Goal: Transaction & Acquisition: Obtain resource

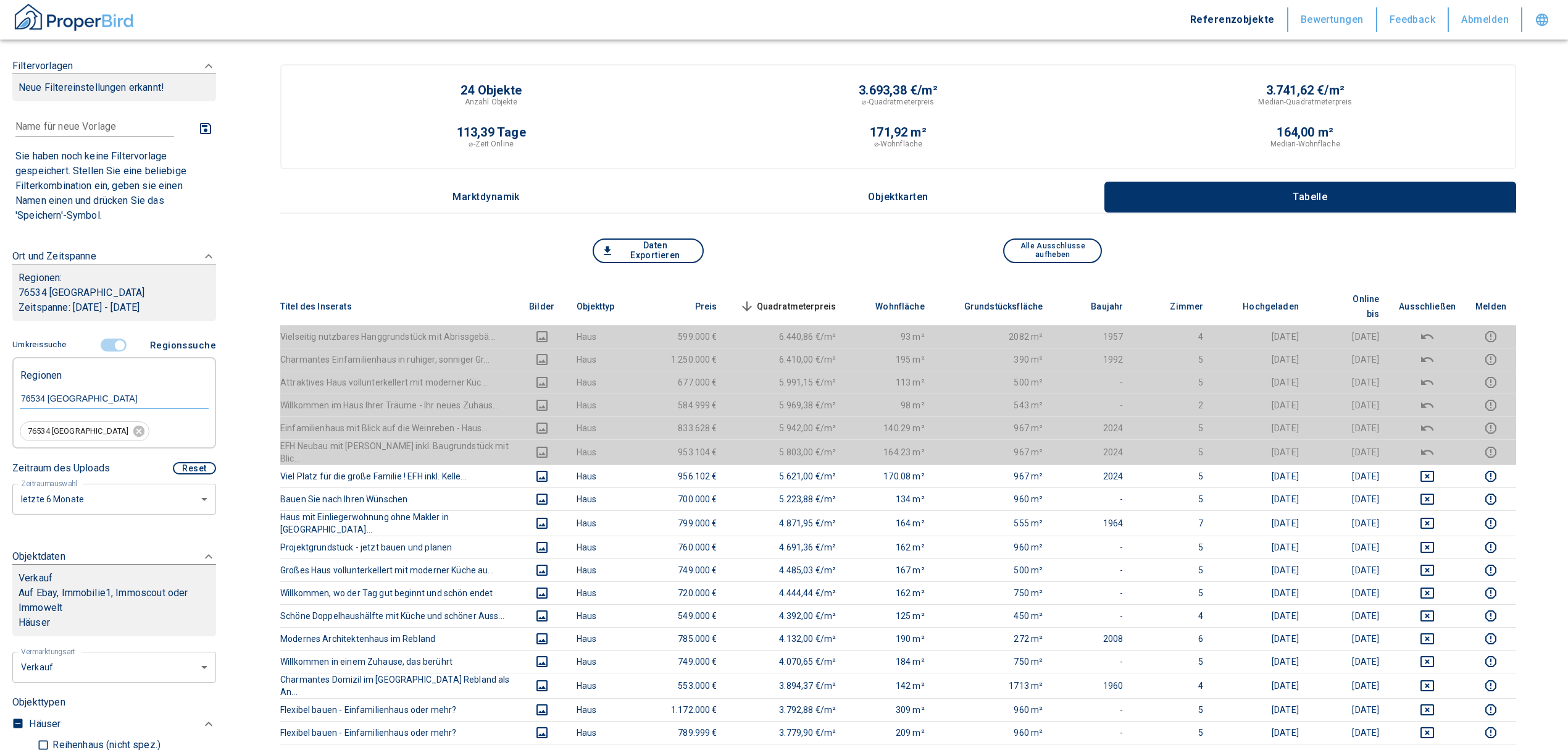
click at [112, 342] on input "controlled" at bounding box center [119, 346] width 37 height 14
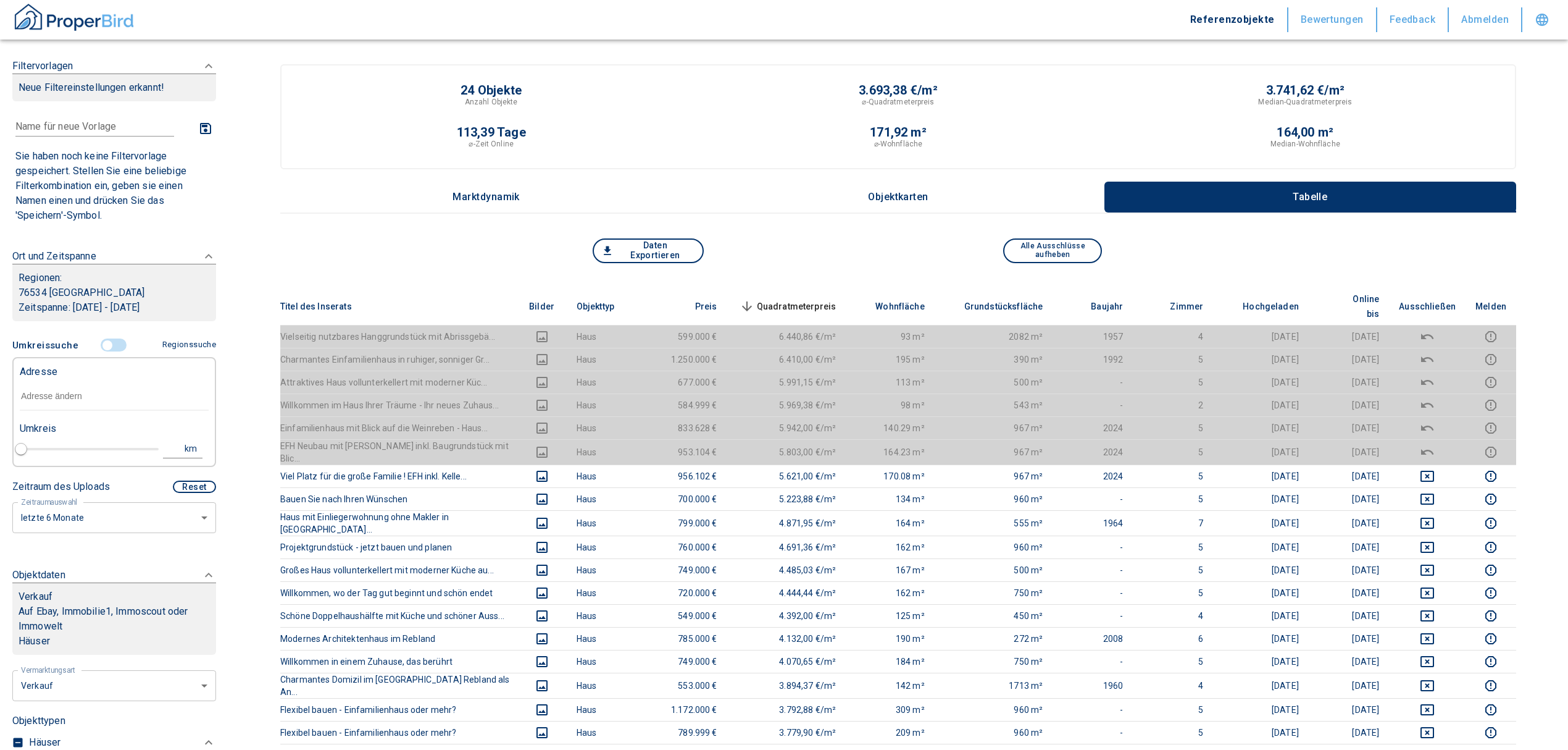
click at [94, 387] on input "text" at bounding box center [114, 396] width 189 height 28
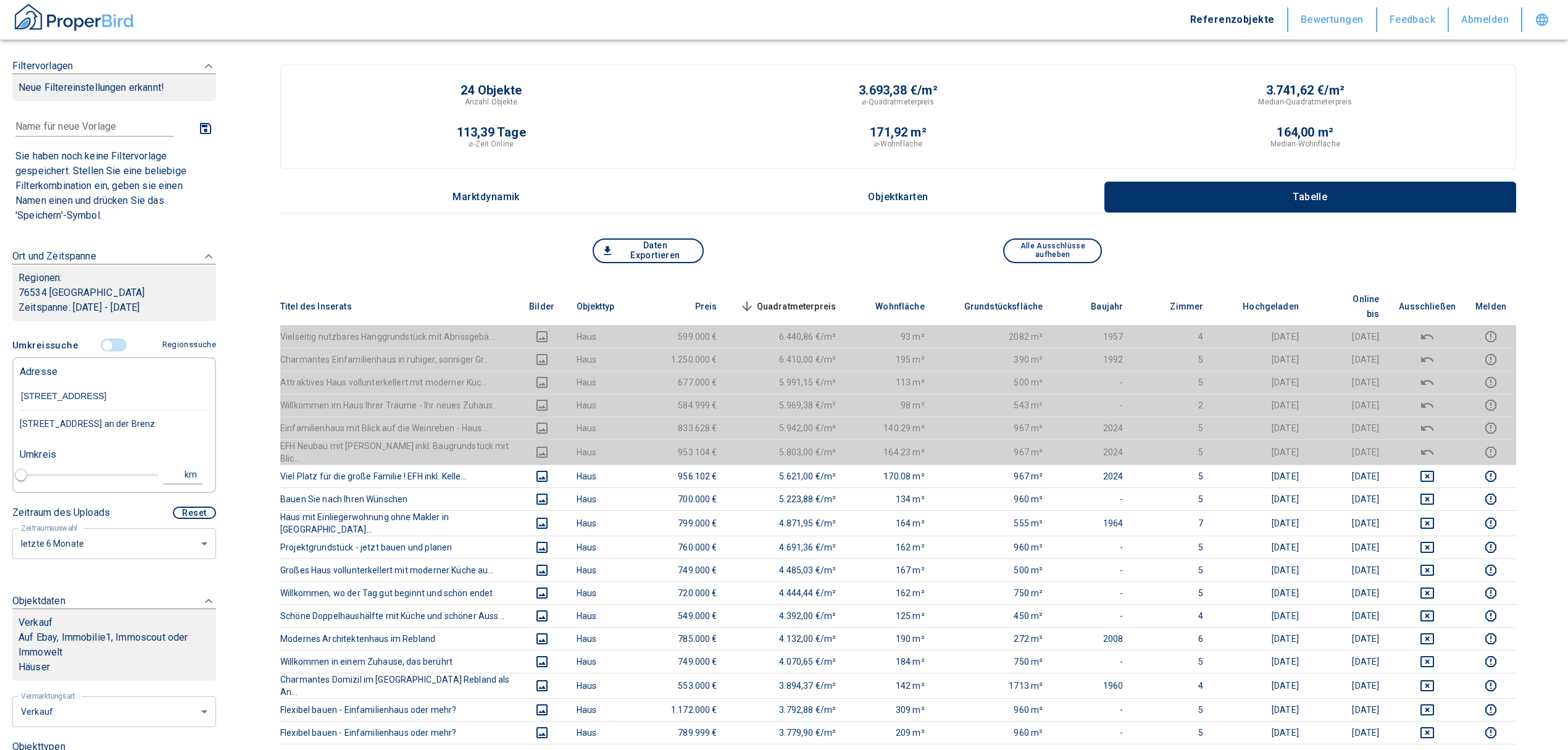
type input "[STREET_ADDRESS]"
click at [129, 425] on div "[STREET_ADDRESS] an der Brenz" at bounding box center [114, 424] width 189 height 26
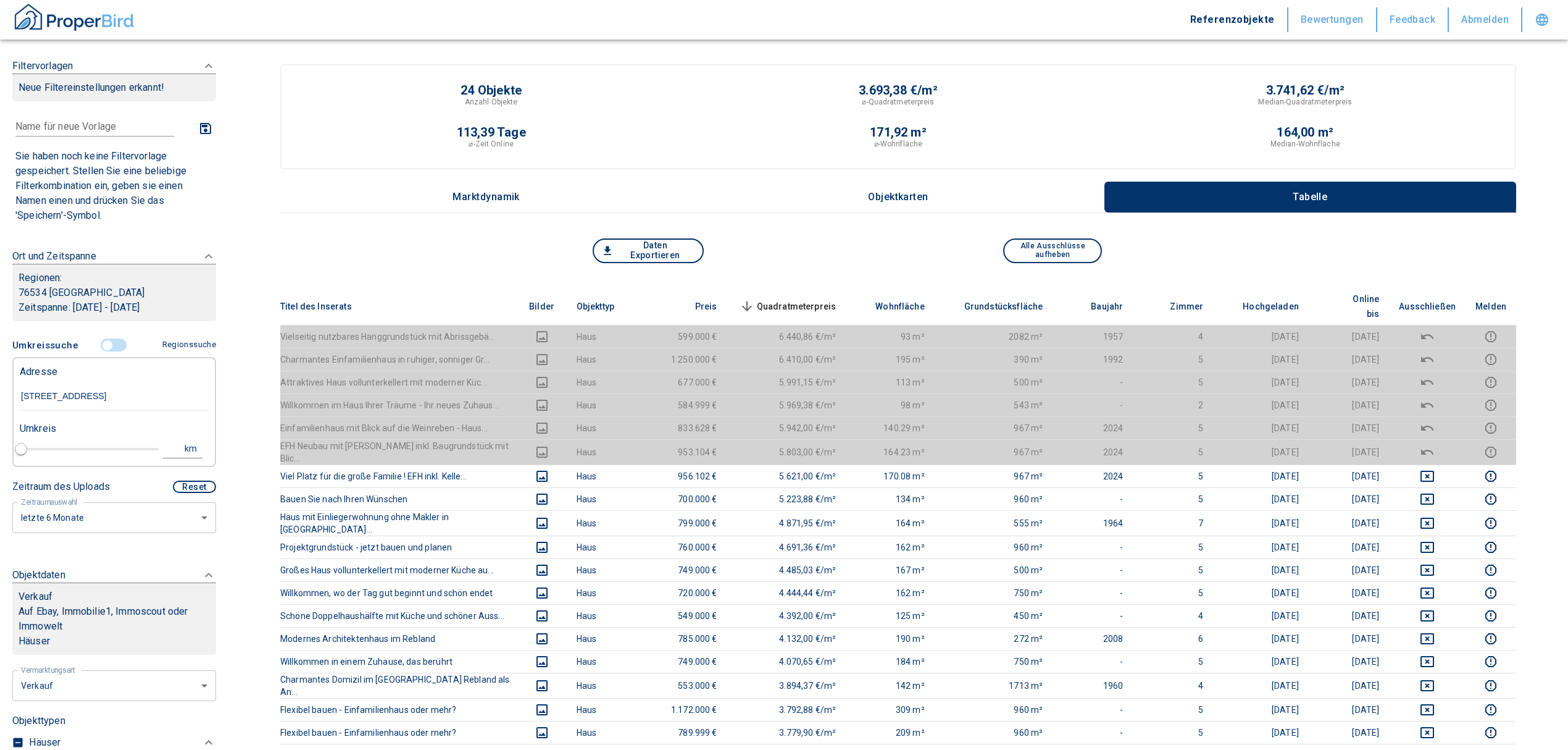
type input "2020"
type input "[STREET_ADDRESS] an der Brenz"
type input "1"
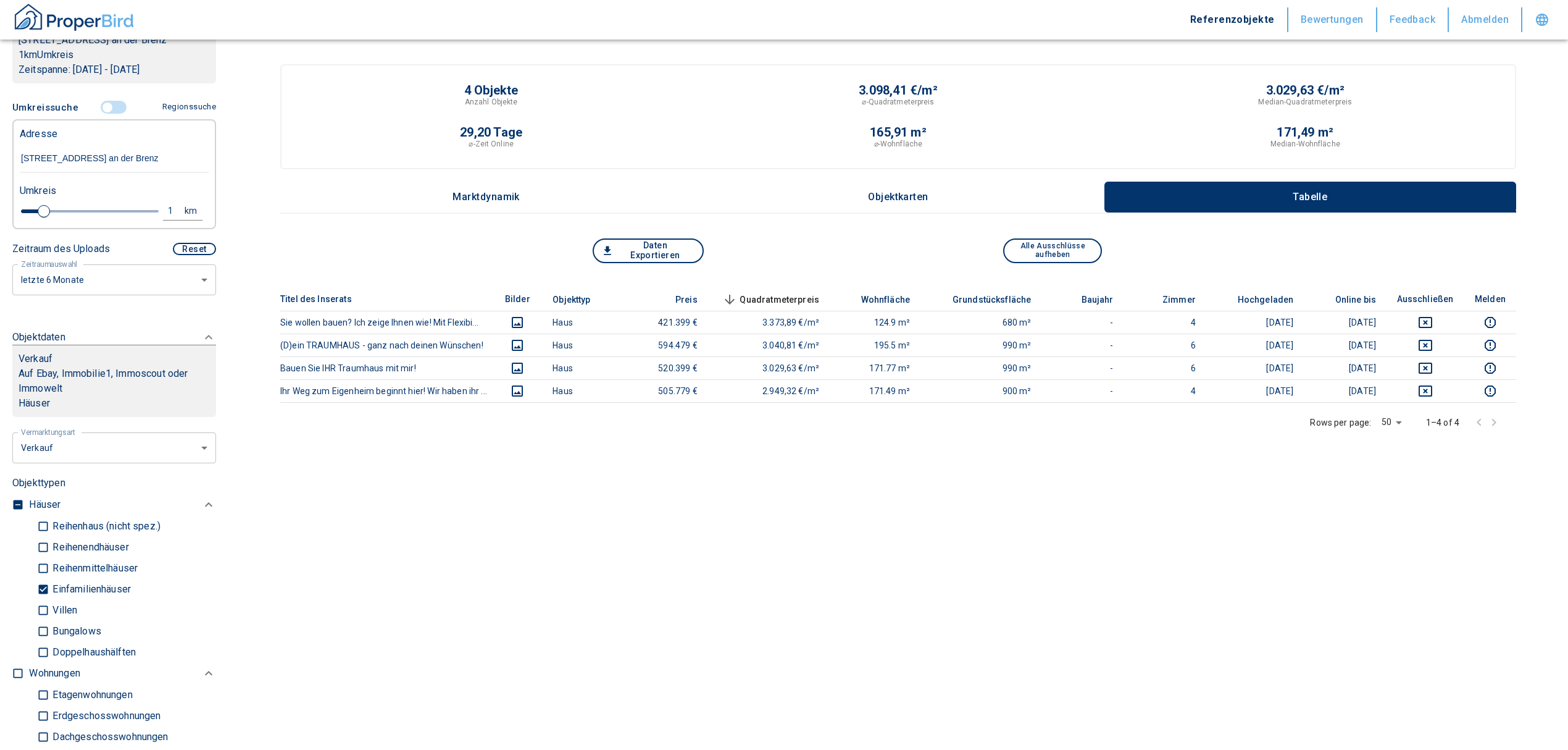
scroll to position [247, 0]
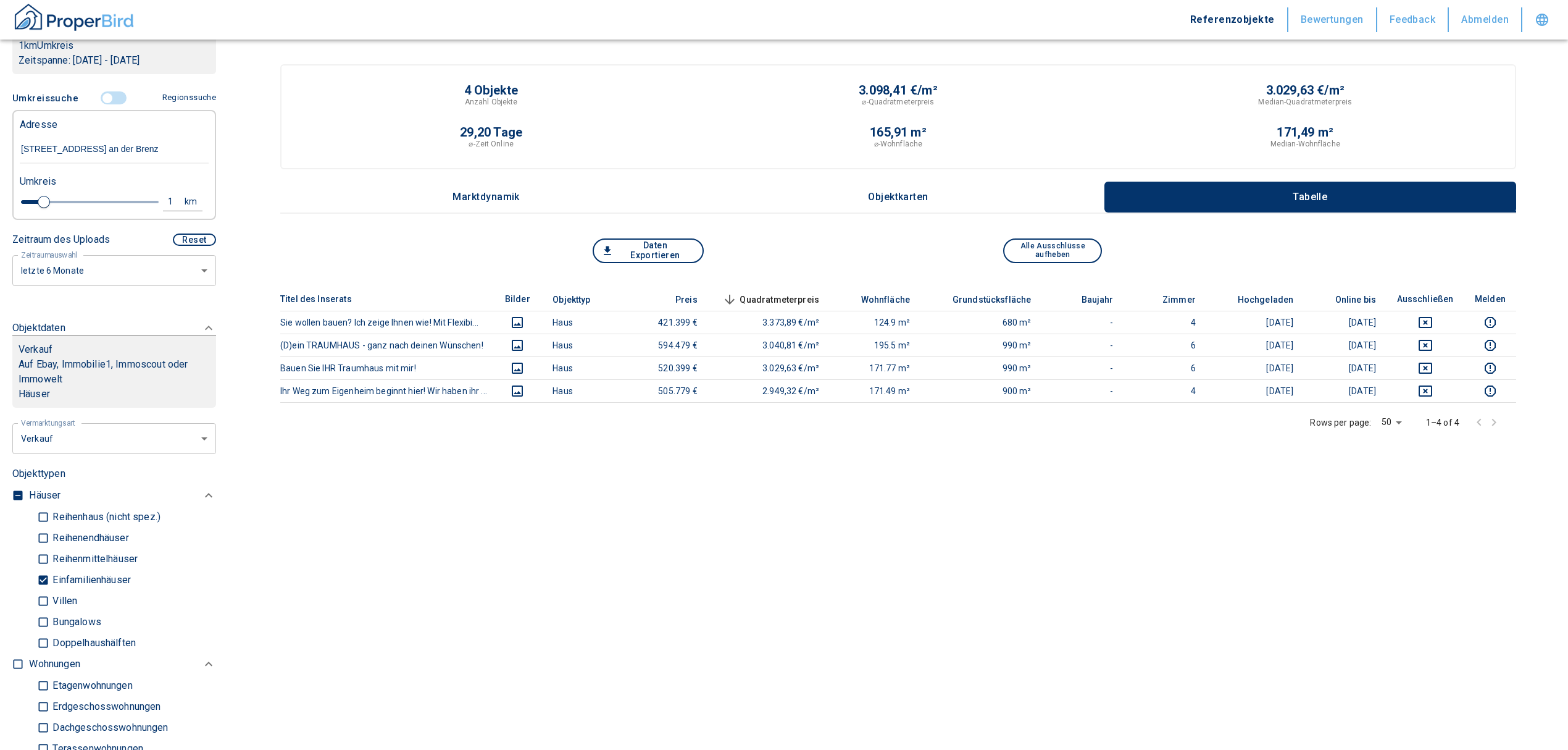
type input "[STREET_ADDRESS] an der Brenz"
click at [109, 357] on div "Verkauf" at bounding box center [115, 349] width 192 height 15
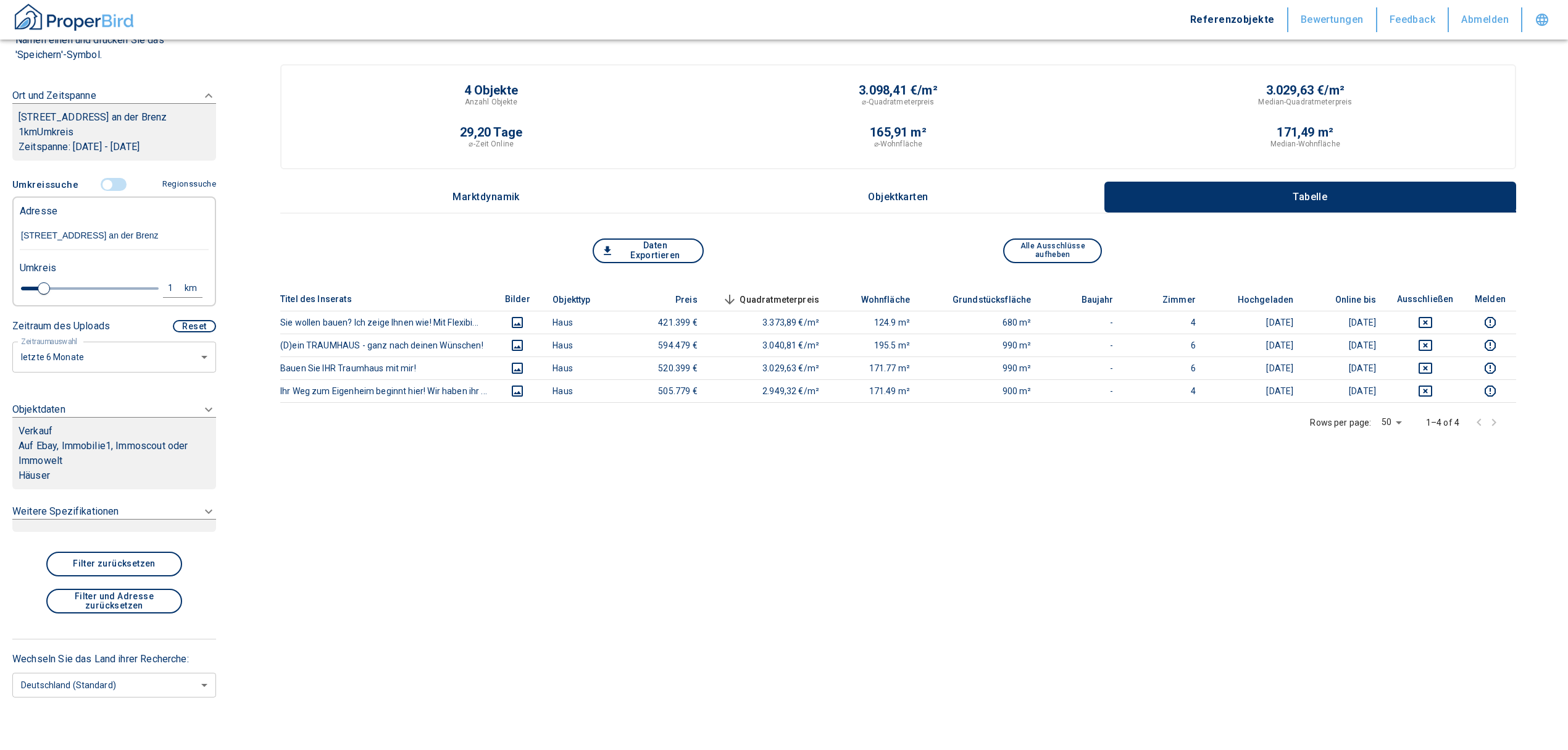
click at [124, 428] on div "Verkauf" at bounding box center [115, 431] width 192 height 15
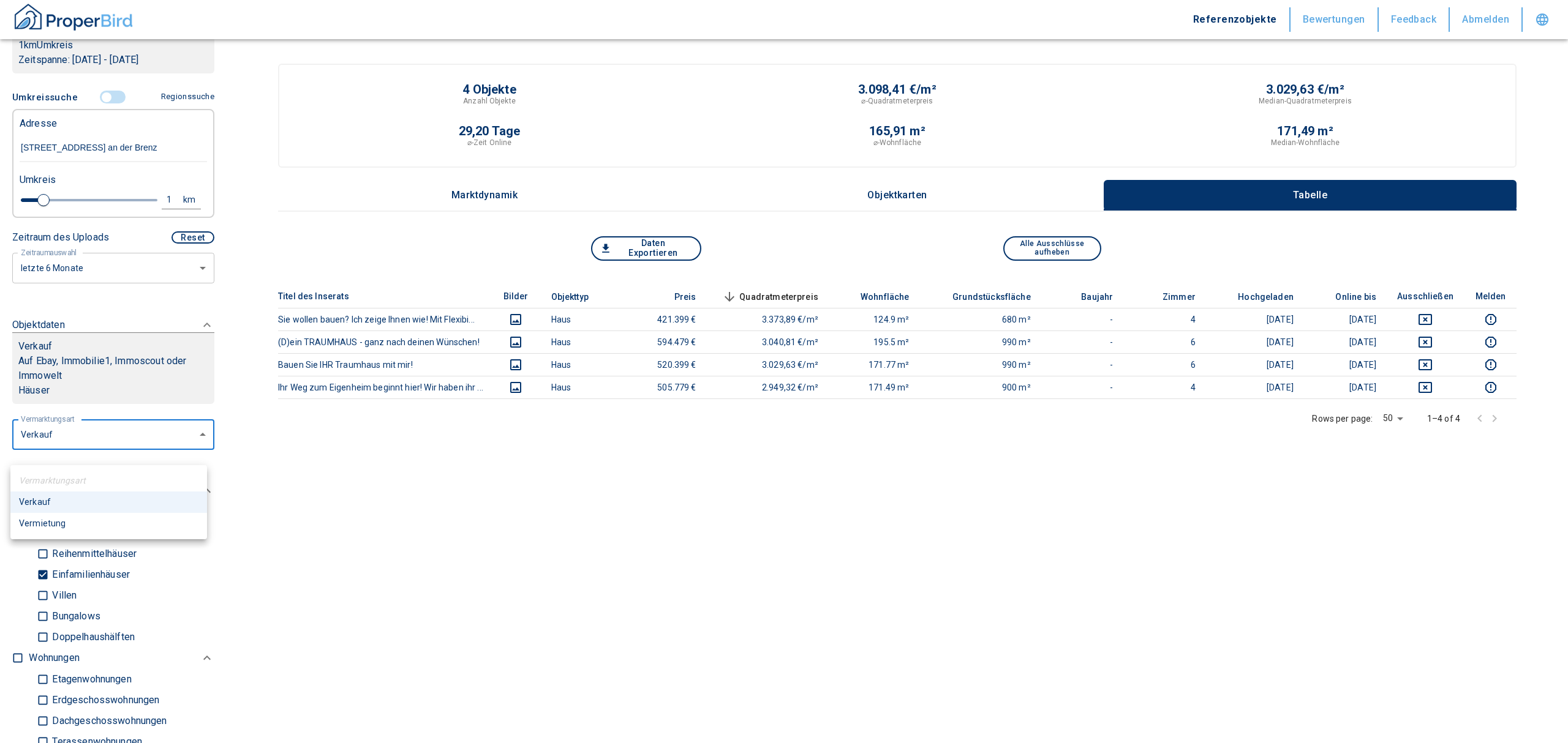
click at [107, 446] on body "Referenzobjekte Bewertungen Feedback Abmelden Filtervorlagen Neue Filtereinstel…" at bounding box center [784, 410] width 1568 height 820
click at [81, 524] on li "Vermietung" at bounding box center [109, 524] width 196 height 22
type input "rent"
type input "2020"
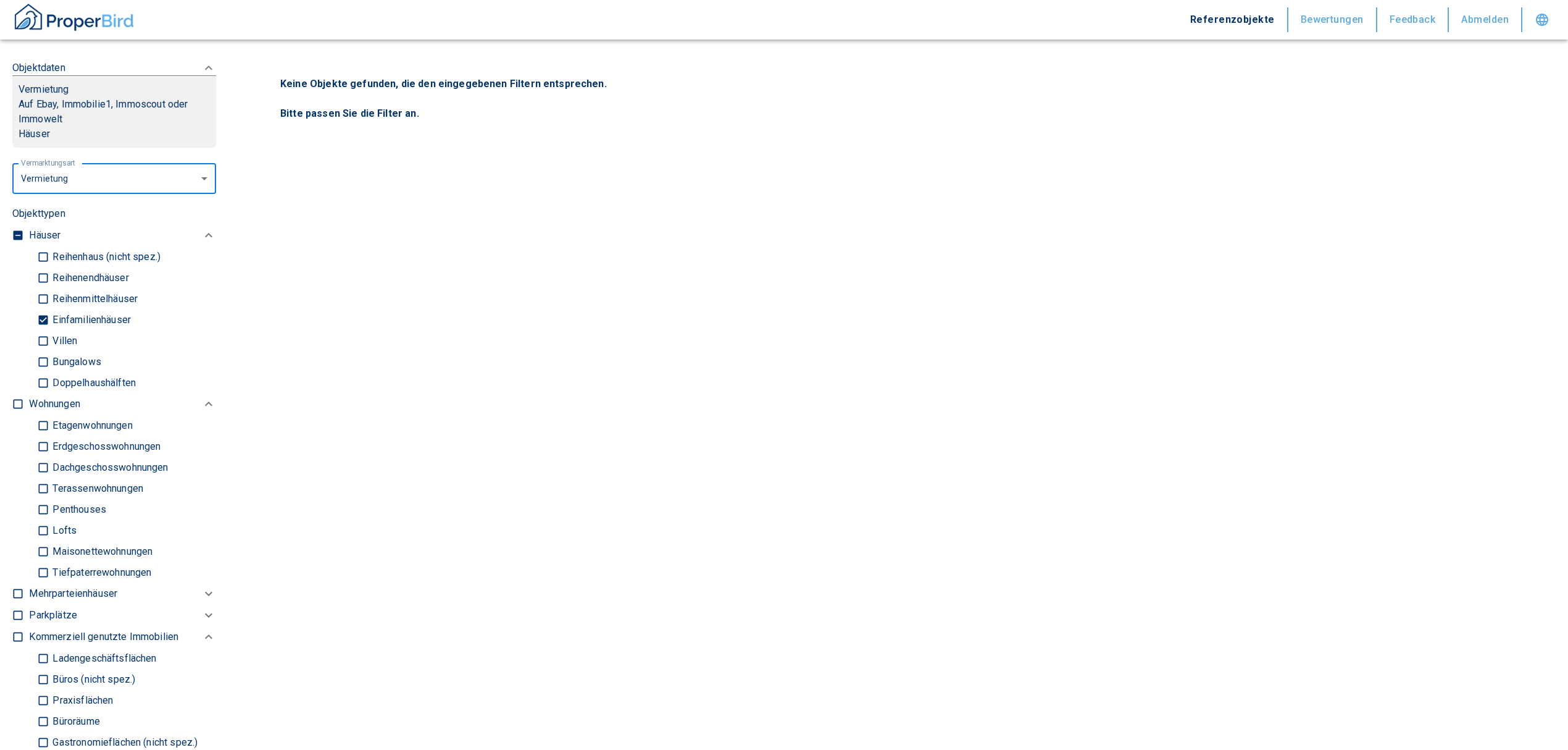
scroll to position [576, 0]
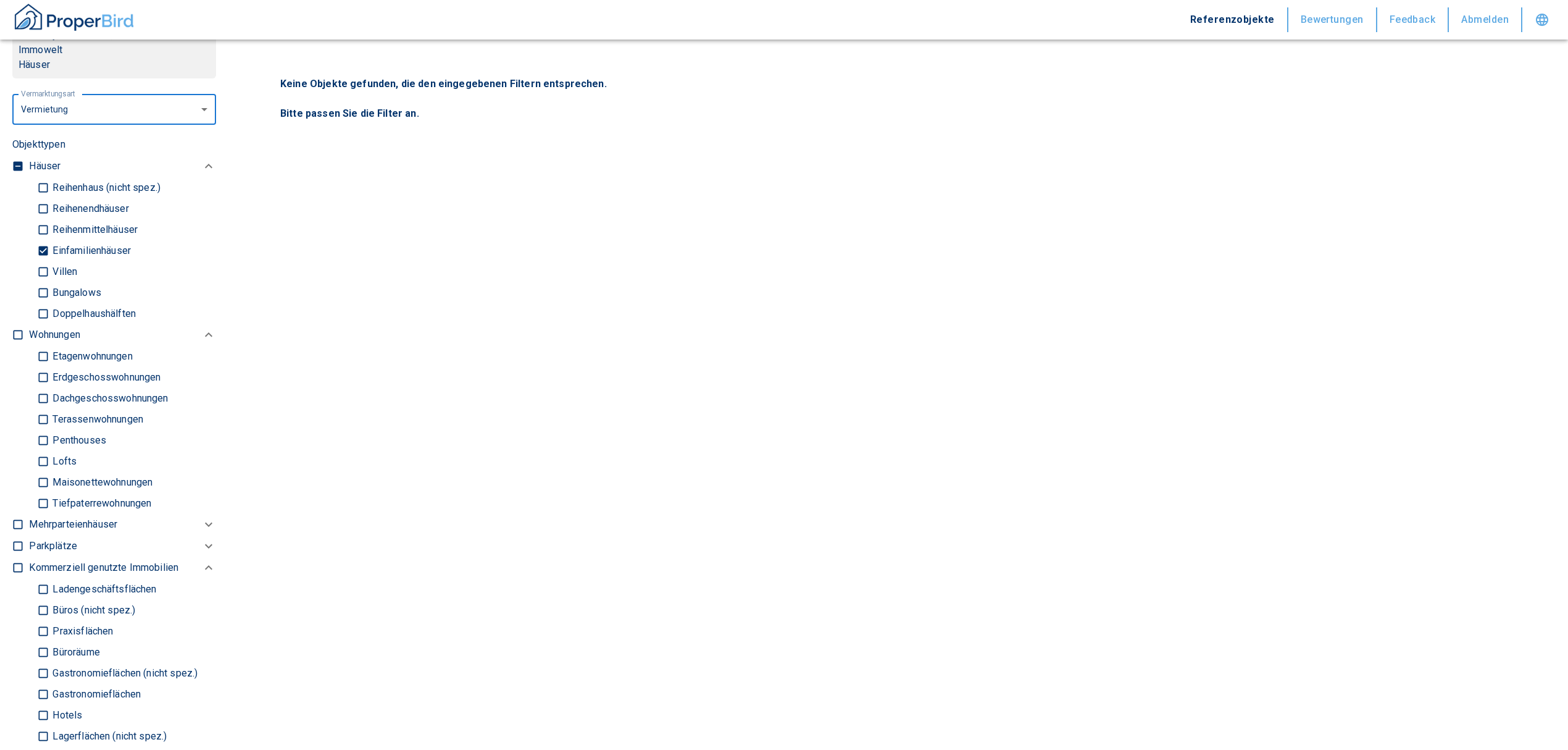
click at [40, 261] on input "Einfamilienhäuser" at bounding box center [43, 251] width 12 height 22
checkbox input "false"
type input "2020"
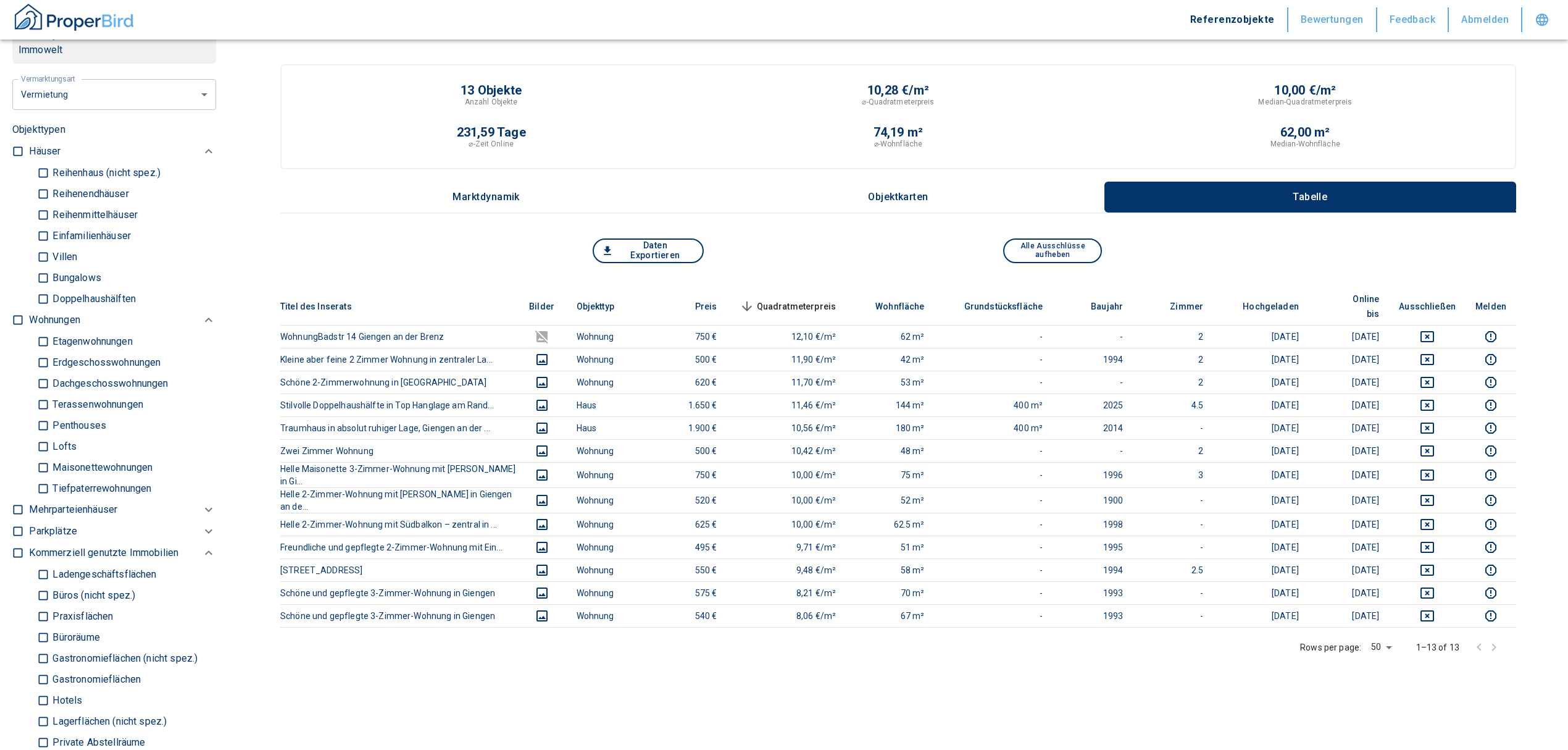
click at [19, 326] on input "checkbox" at bounding box center [18, 320] width 12 height 12
checkbox input "true"
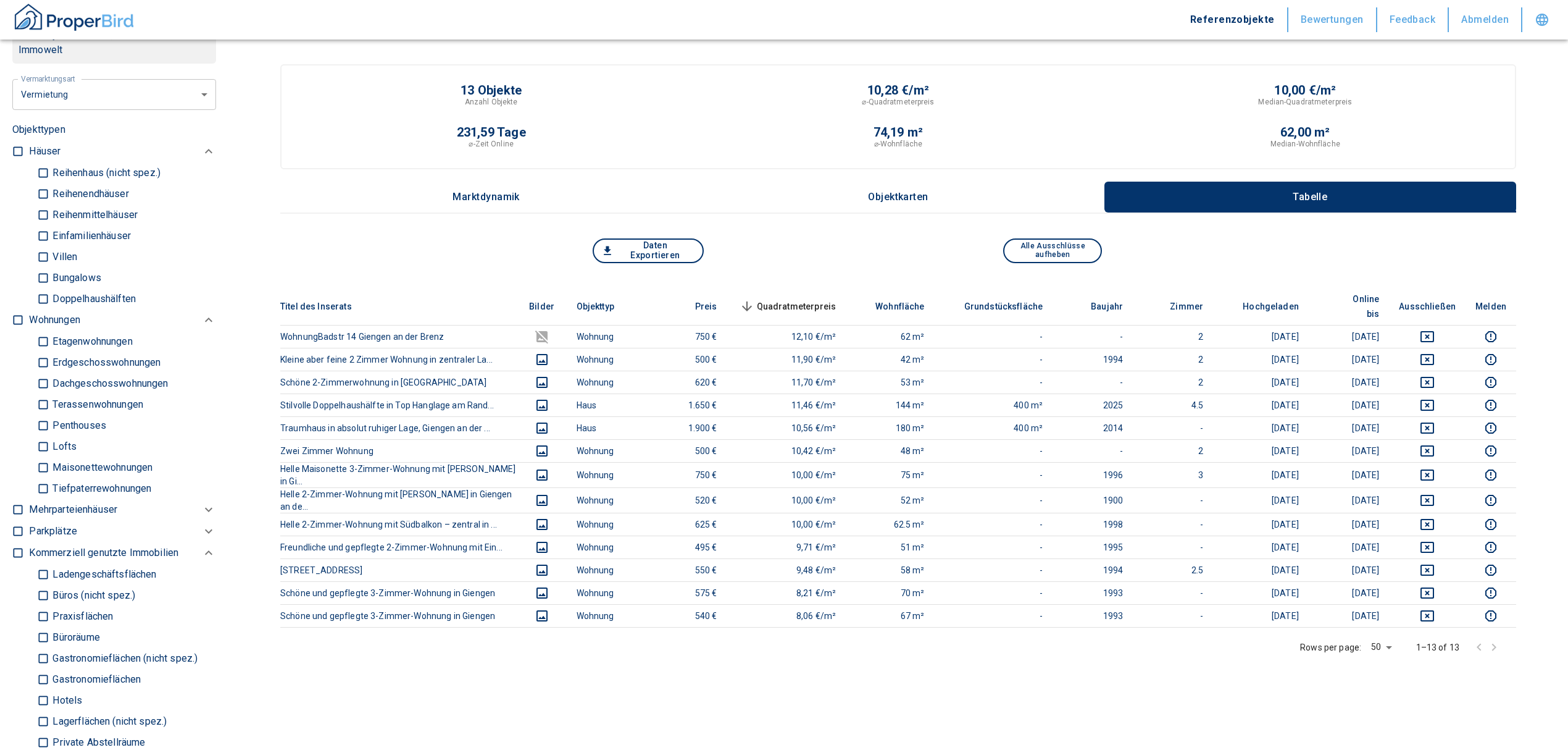
checkbox input "true"
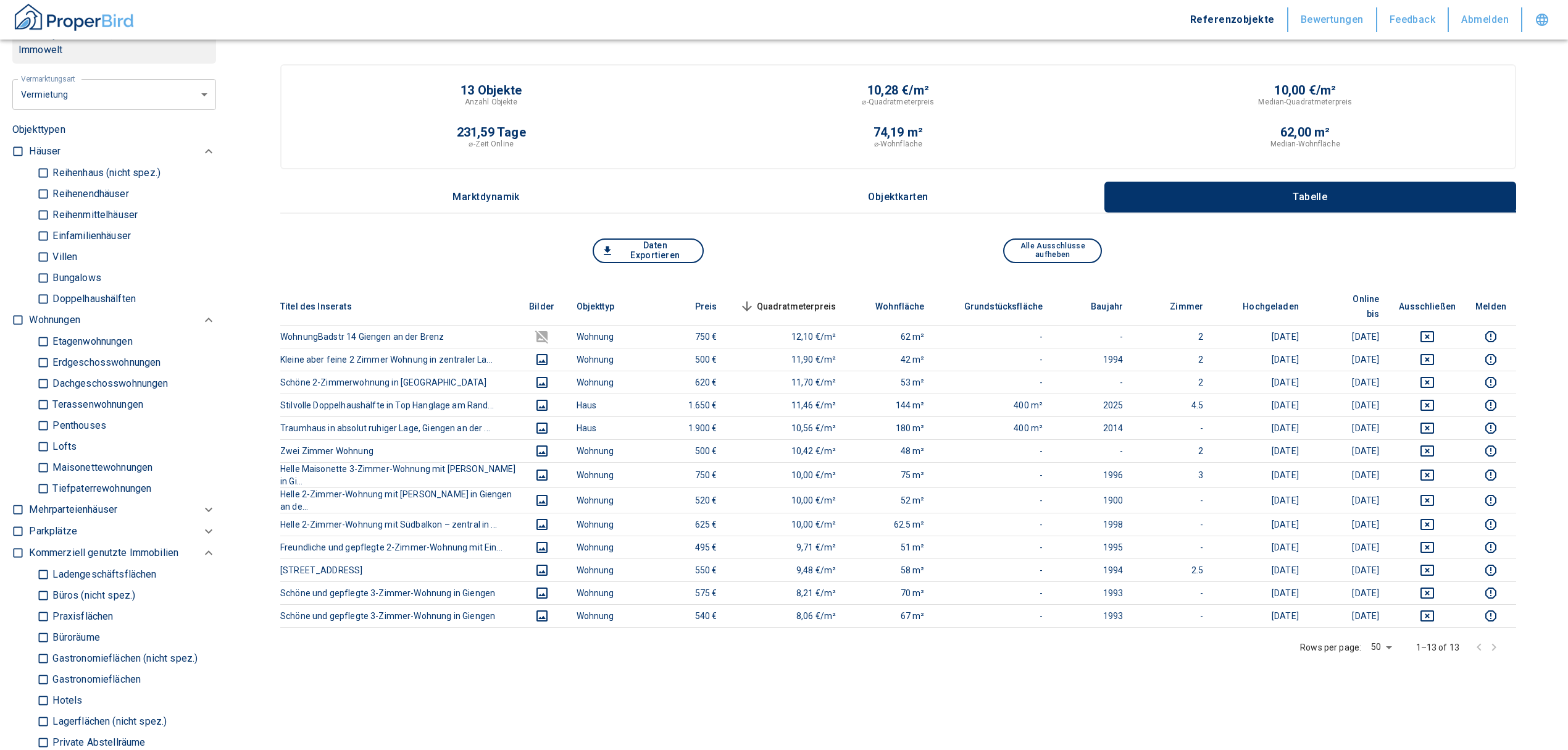
type input "2020"
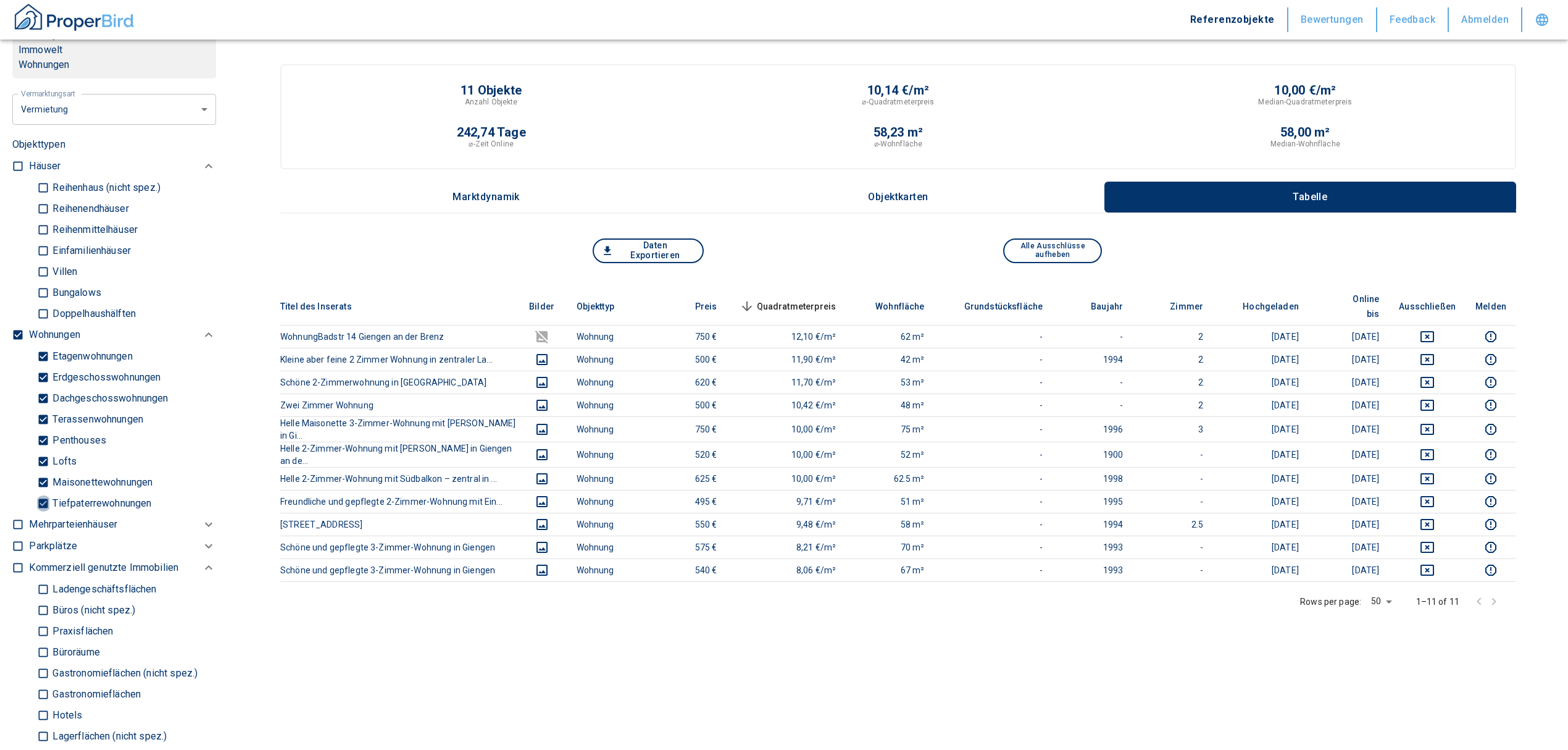
click at [42, 514] on input "Tiefpaterrewohnungen" at bounding box center [43, 503] width 12 height 22
checkbox input "false"
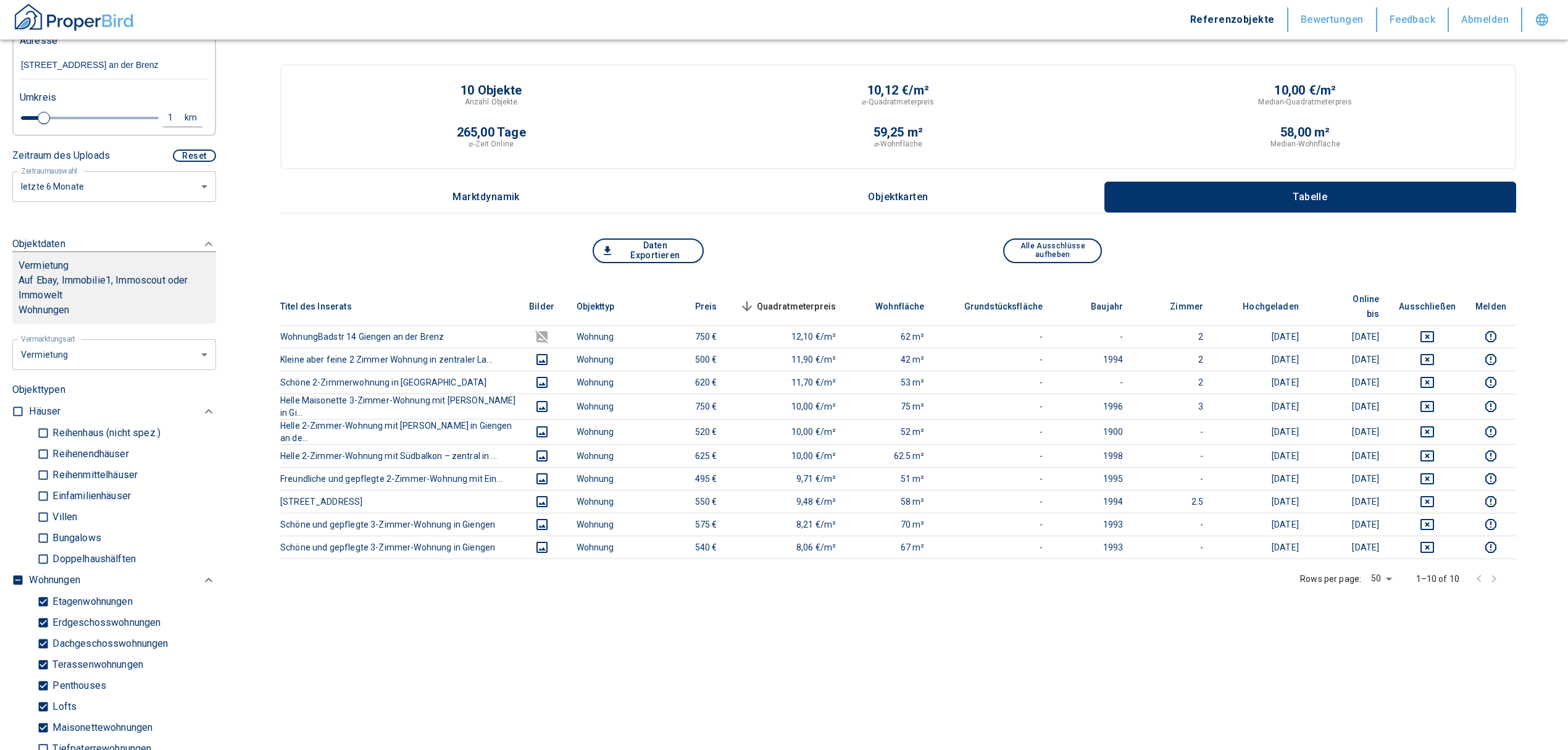
scroll to position [82, 0]
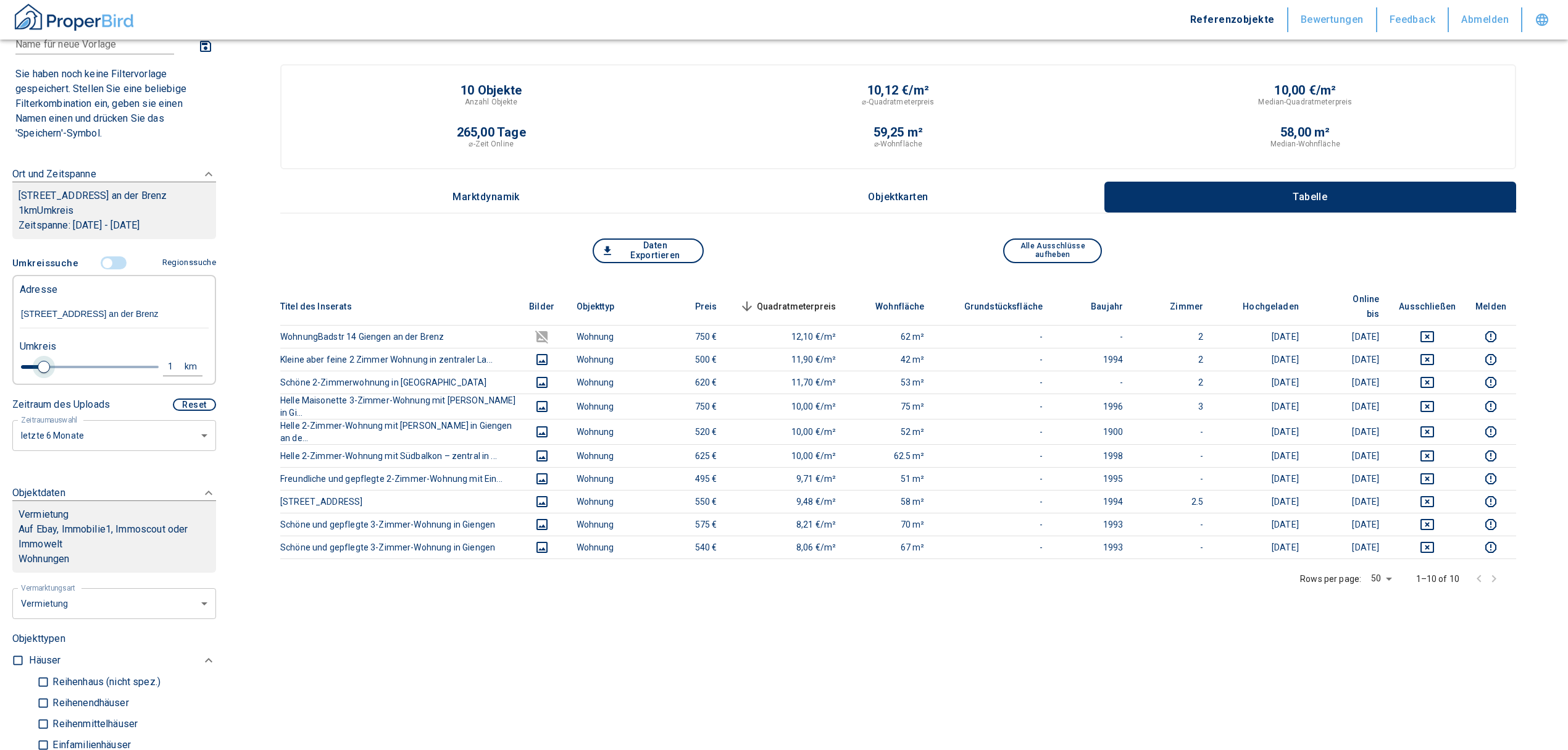
type input "2020"
type input "1.2"
type input "2020"
type input "1.4"
type input "2020"
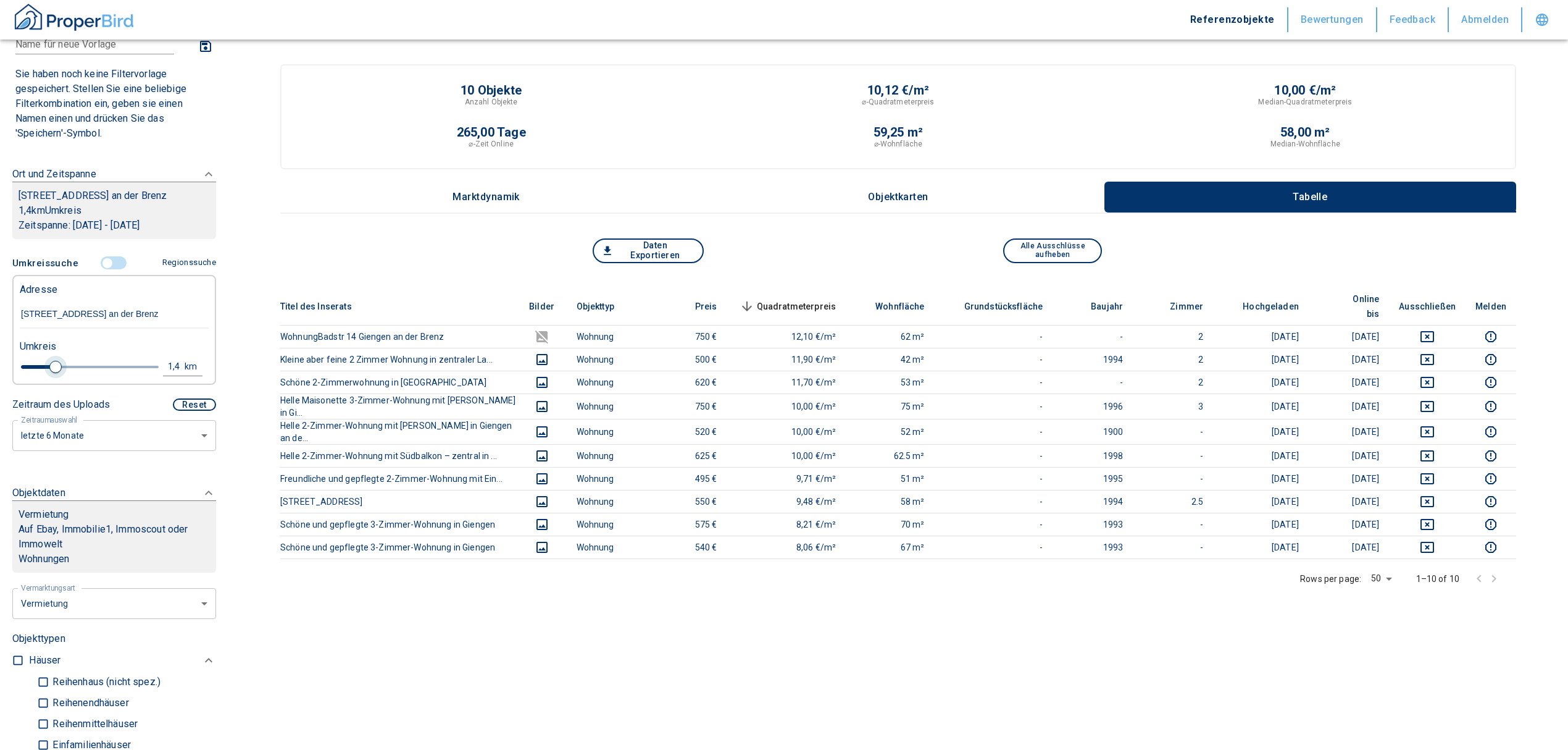
type input "1.6"
type input "2020"
type input "1.8"
type input "2020"
type input "2"
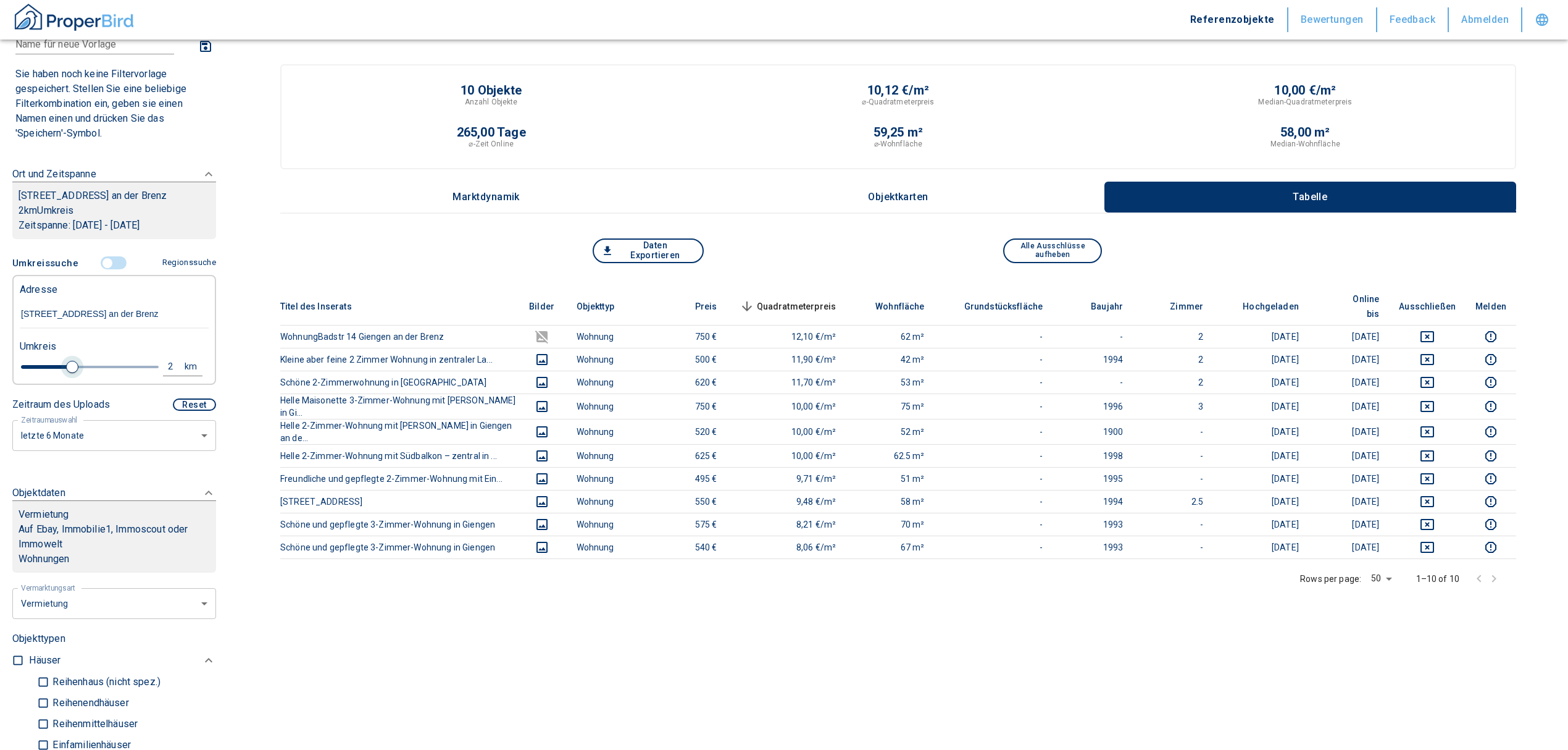
drag, startPoint x: 43, startPoint y: 377, endPoint x: 68, endPoint y: 386, distance: 26.6
click at [68, 373] on span at bounding box center [72, 367] width 12 height 12
type input "2020"
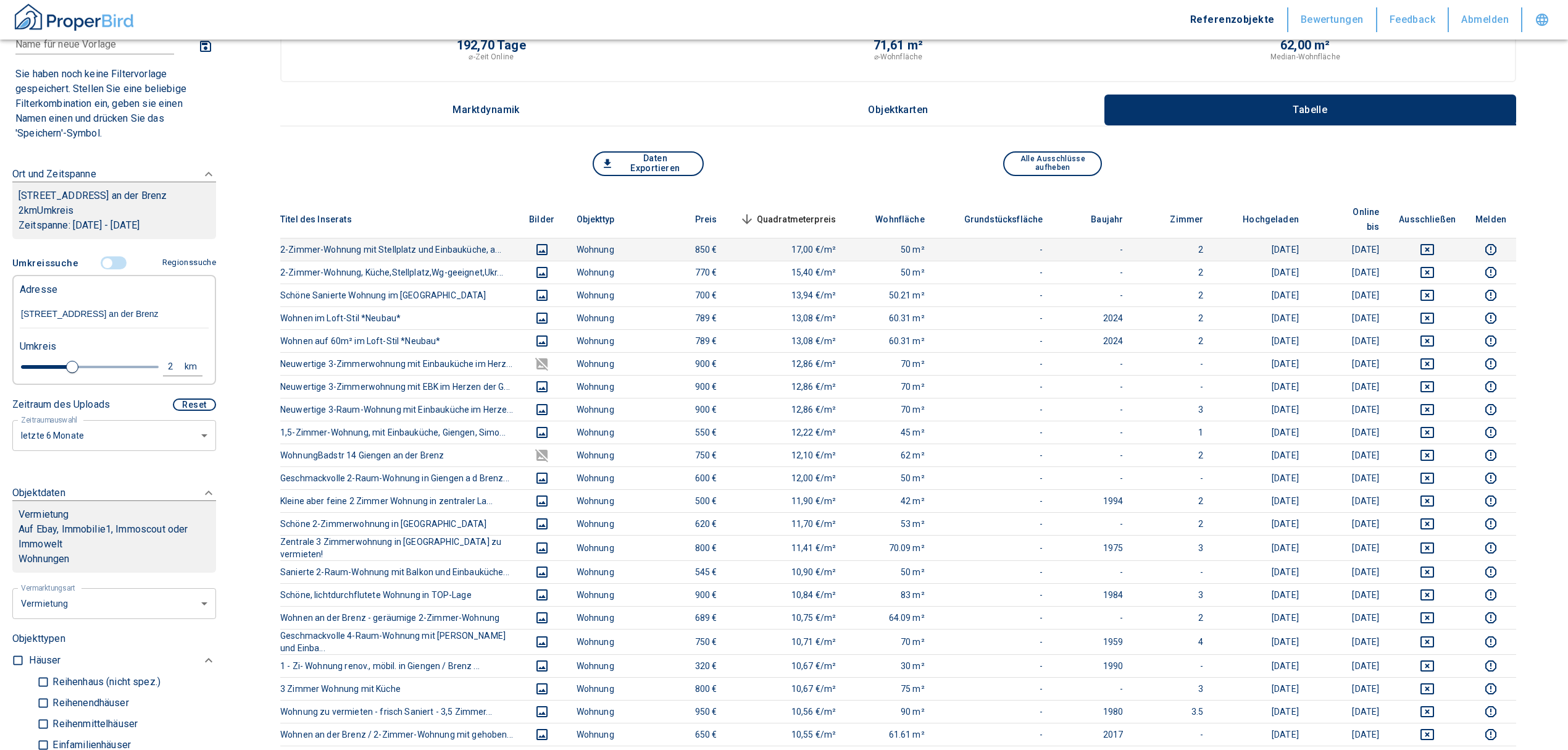
scroll to position [82, 0]
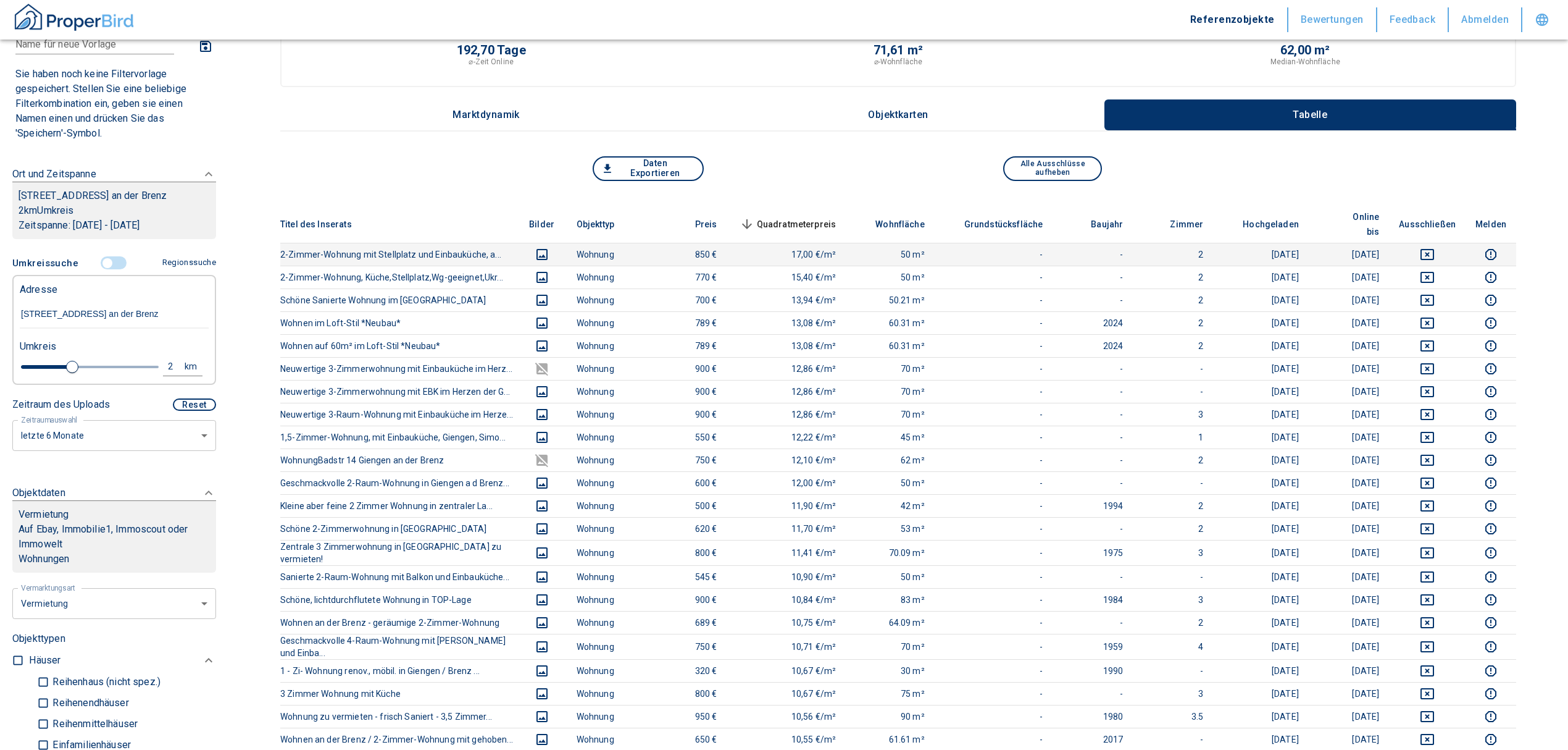
click at [1434, 249] on icon "deselect this listing" at bounding box center [1428, 254] width 14 height 11
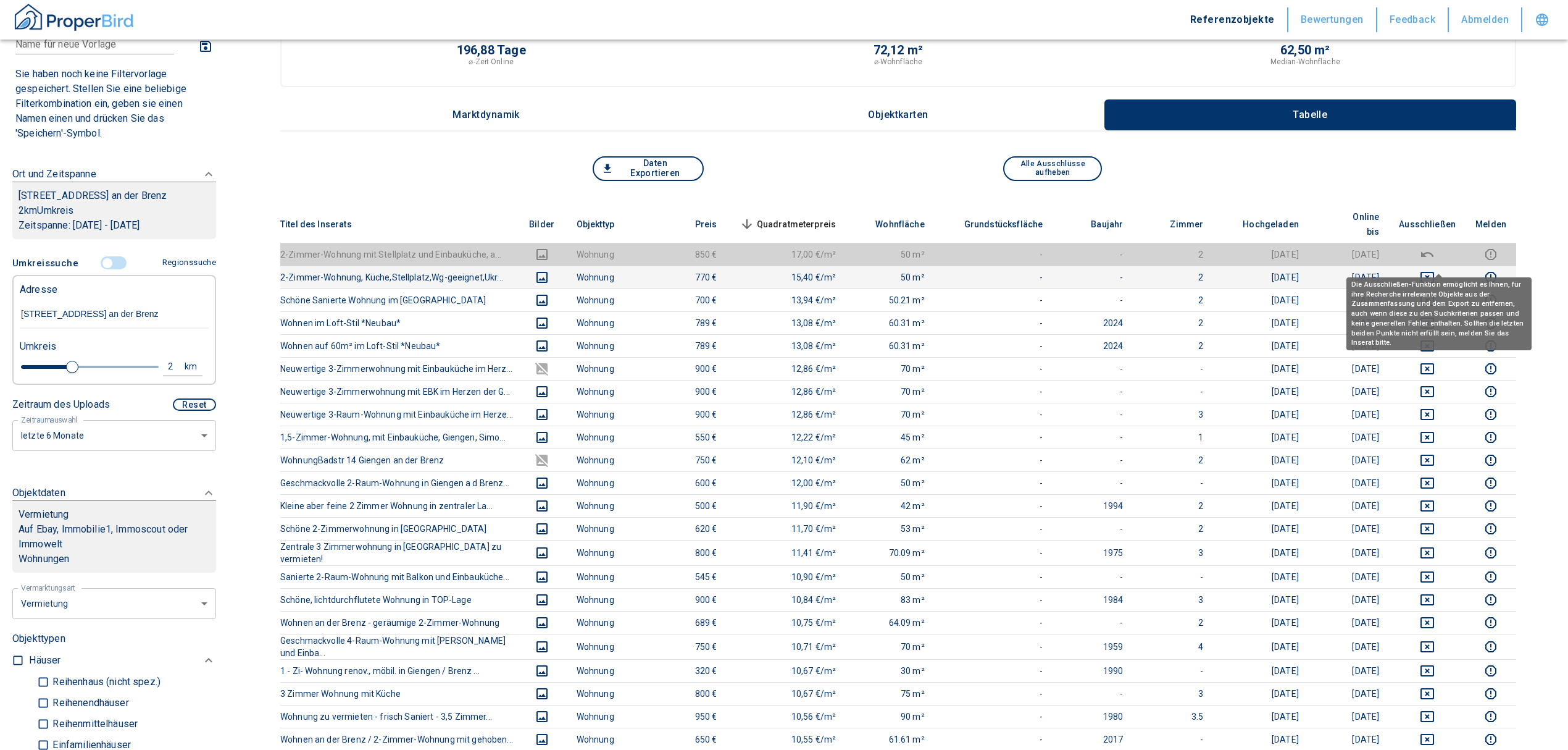
click at [1434, 272] on icon "deselect this listing" at bounding box center [1428, 277] width 14 height 11
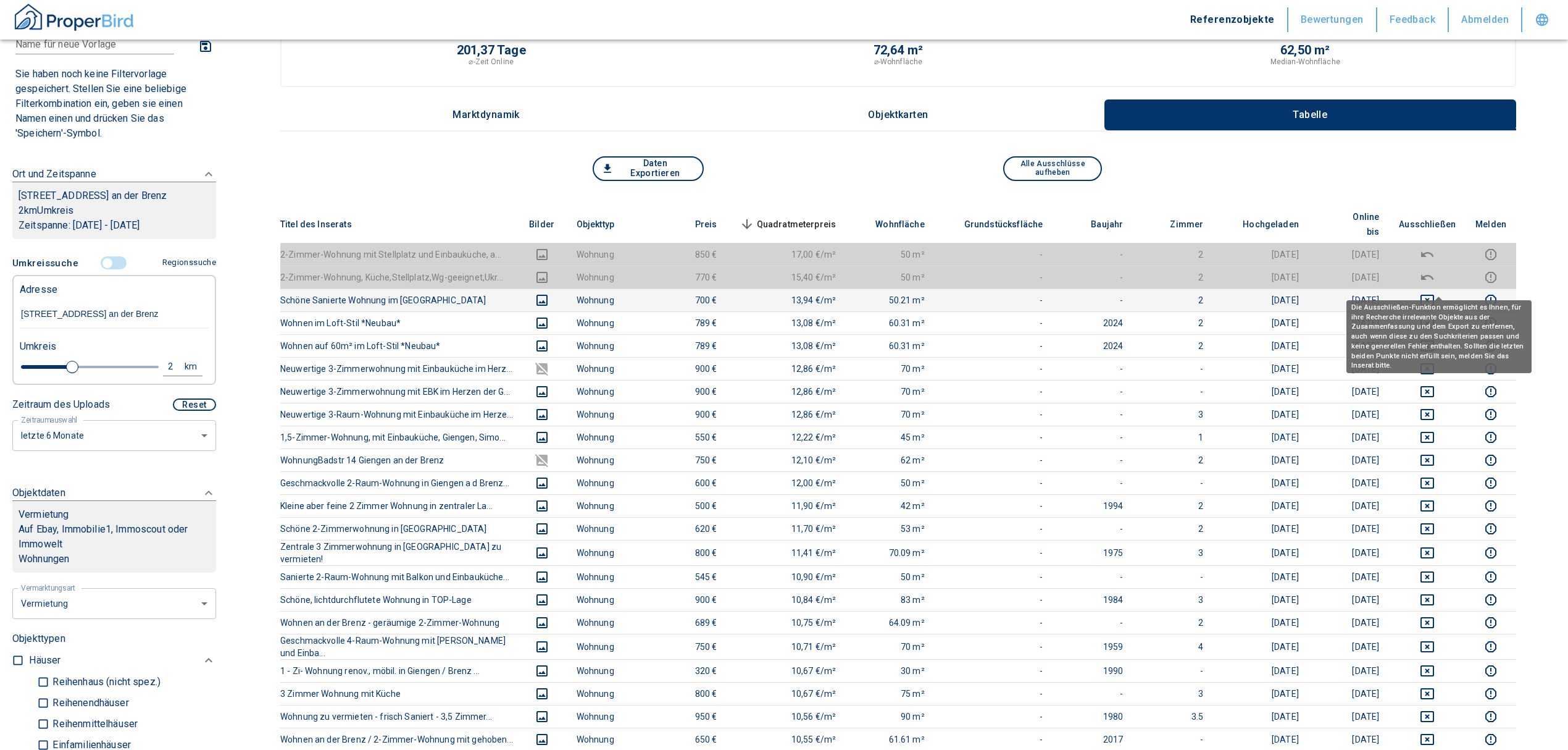
click at [1430, 293] on button "deselect this listing" at bounding box center [1427, 300] width 57 height 15
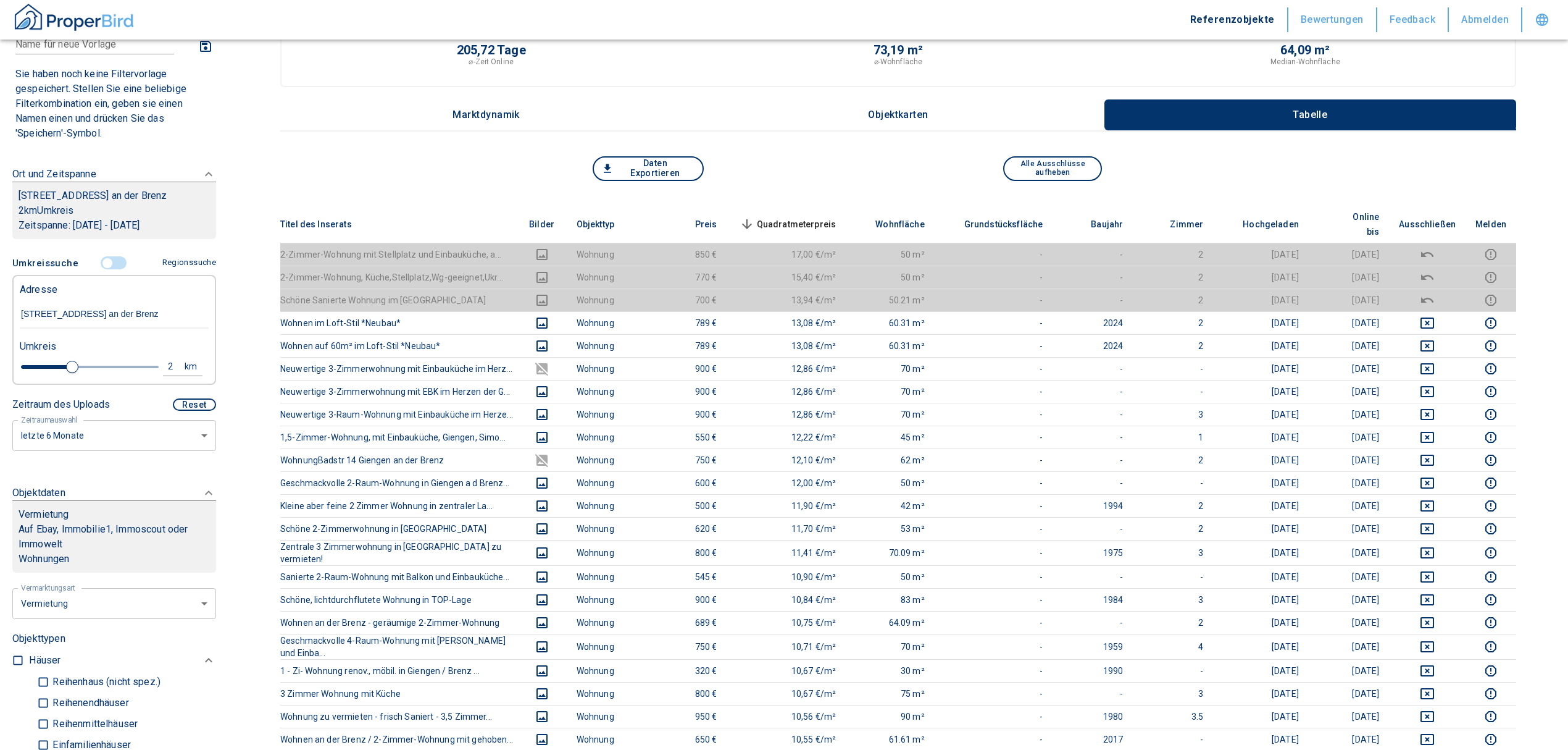
click at [788, 217] on span "Quadratmeterpreis sorted descending" at bounding box center [786, 224] width 99 height 15
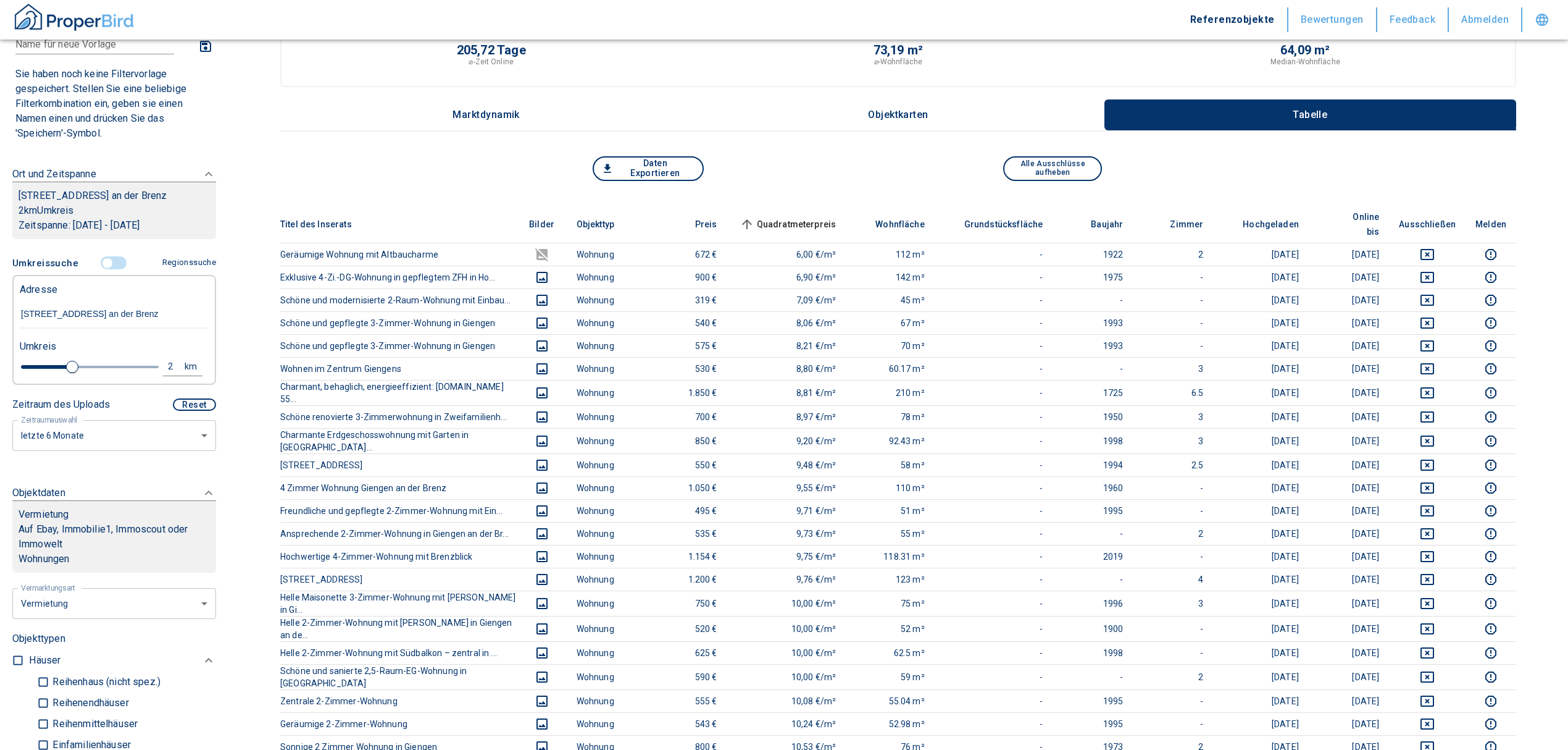
click at [820, 206] on th "Quadratmeterpreis sorted ascending" at bounding box center [786, 225] width 119 height 38
click at [813, 217] on span "Quadratmeterpreis sorted ascending" at bounding box center [786, 224] width 99 height 15
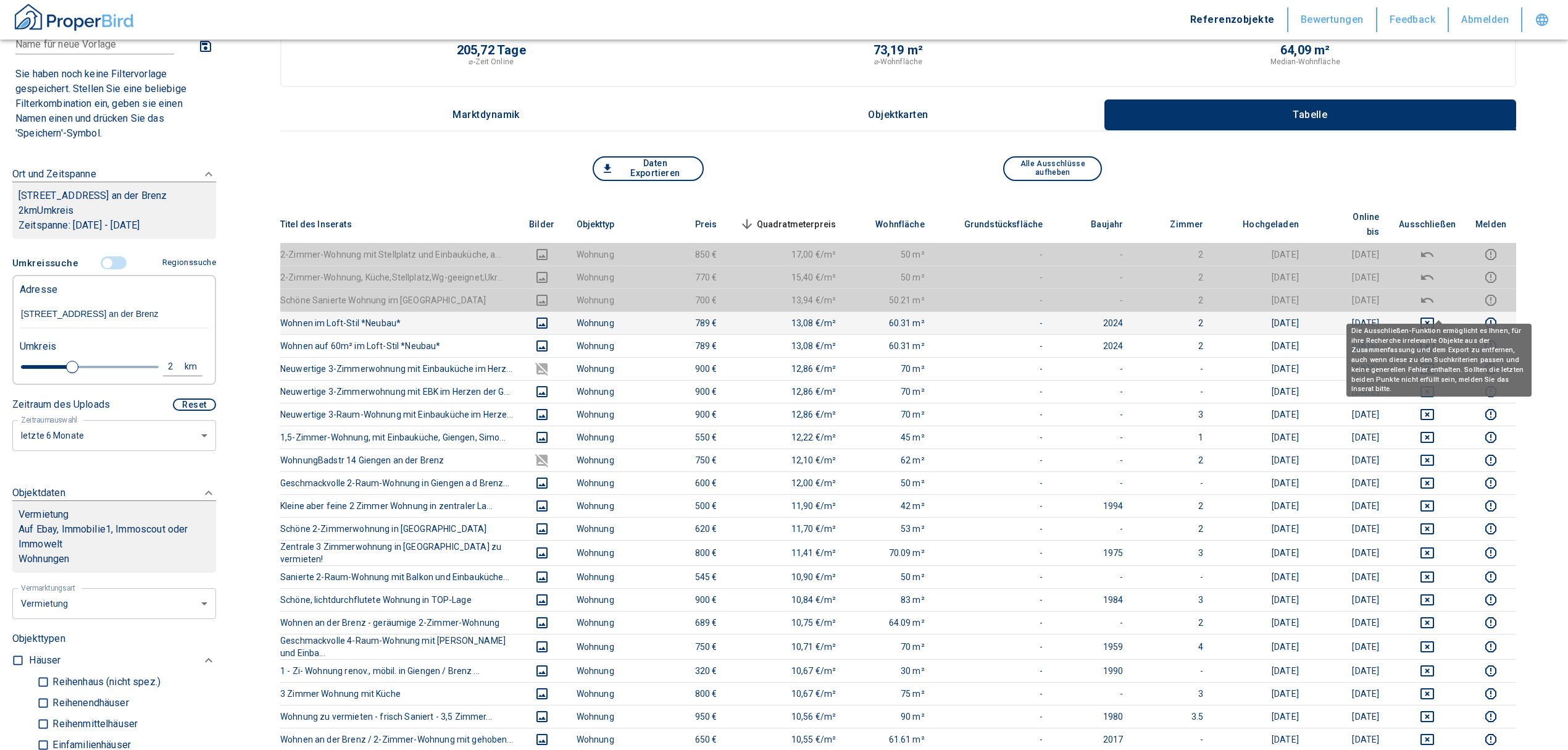
click at [1435, 316] on icon "deselect this listing" at bounding box center [1427, 323] width 15 height 15
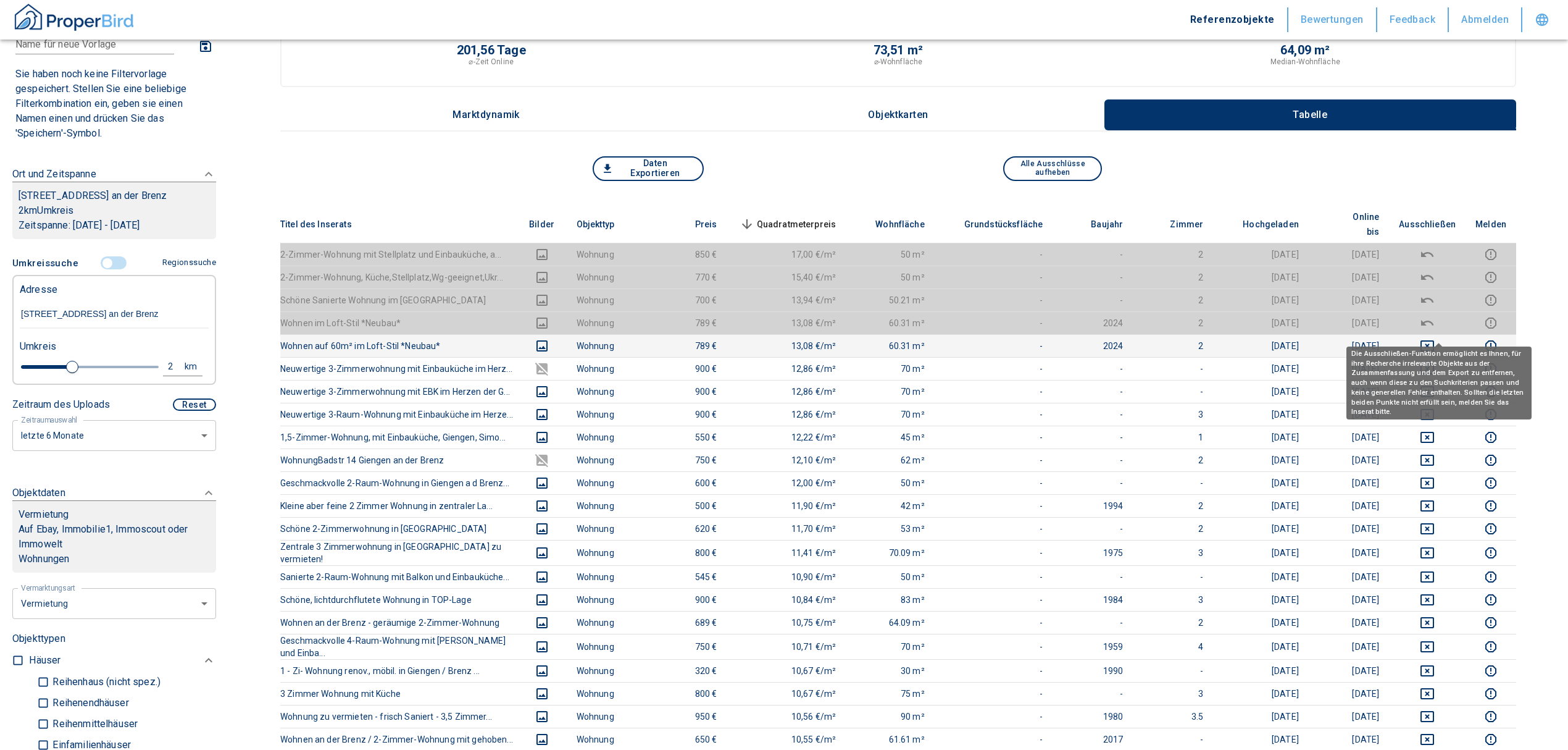
click at [1434, 340] on icon "deselect this listing" at bounding box center [1428, 345] width 14 height 11
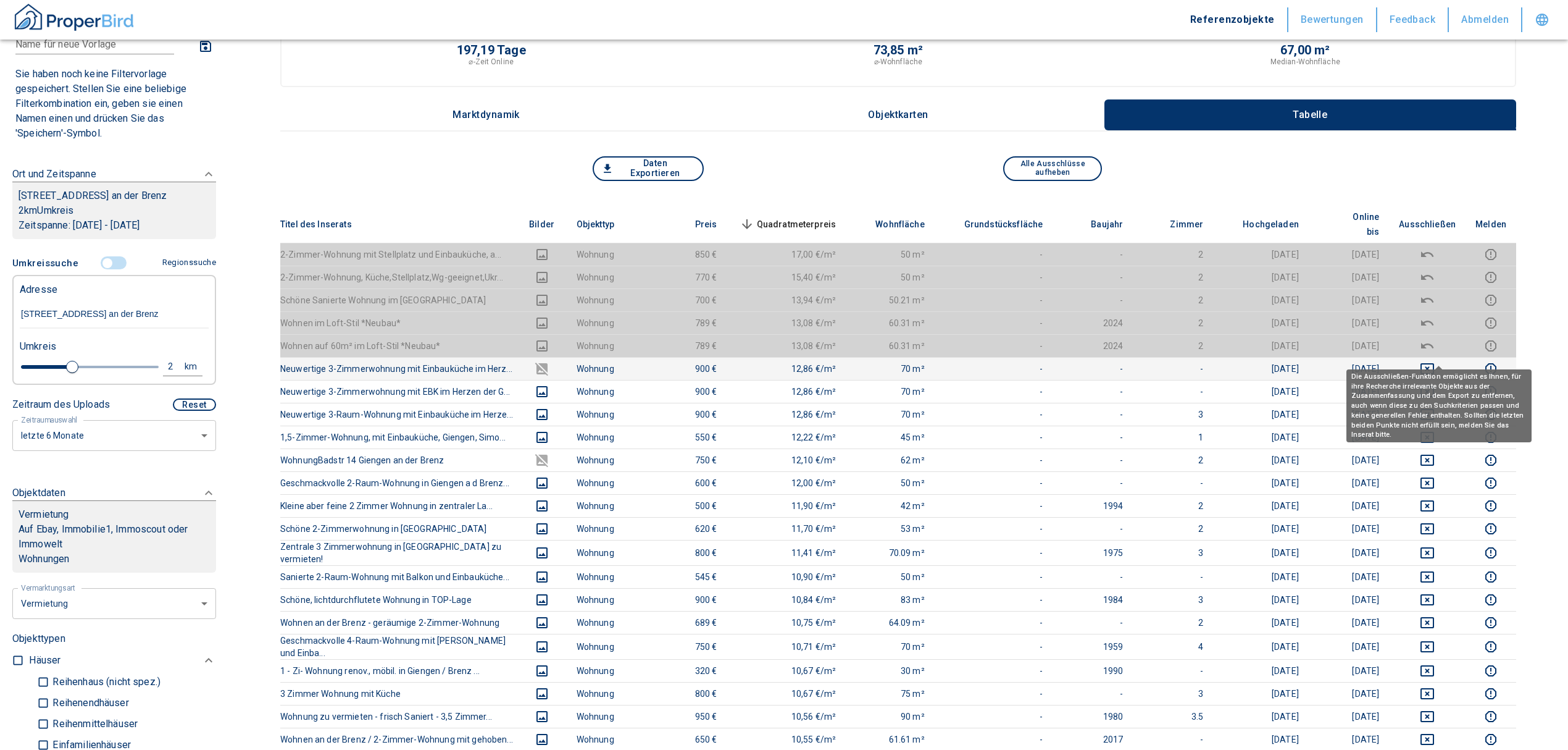
click at [1434, 363] on icon "deselect this listing" at bounding box center [1428, 368] width 14 height 11
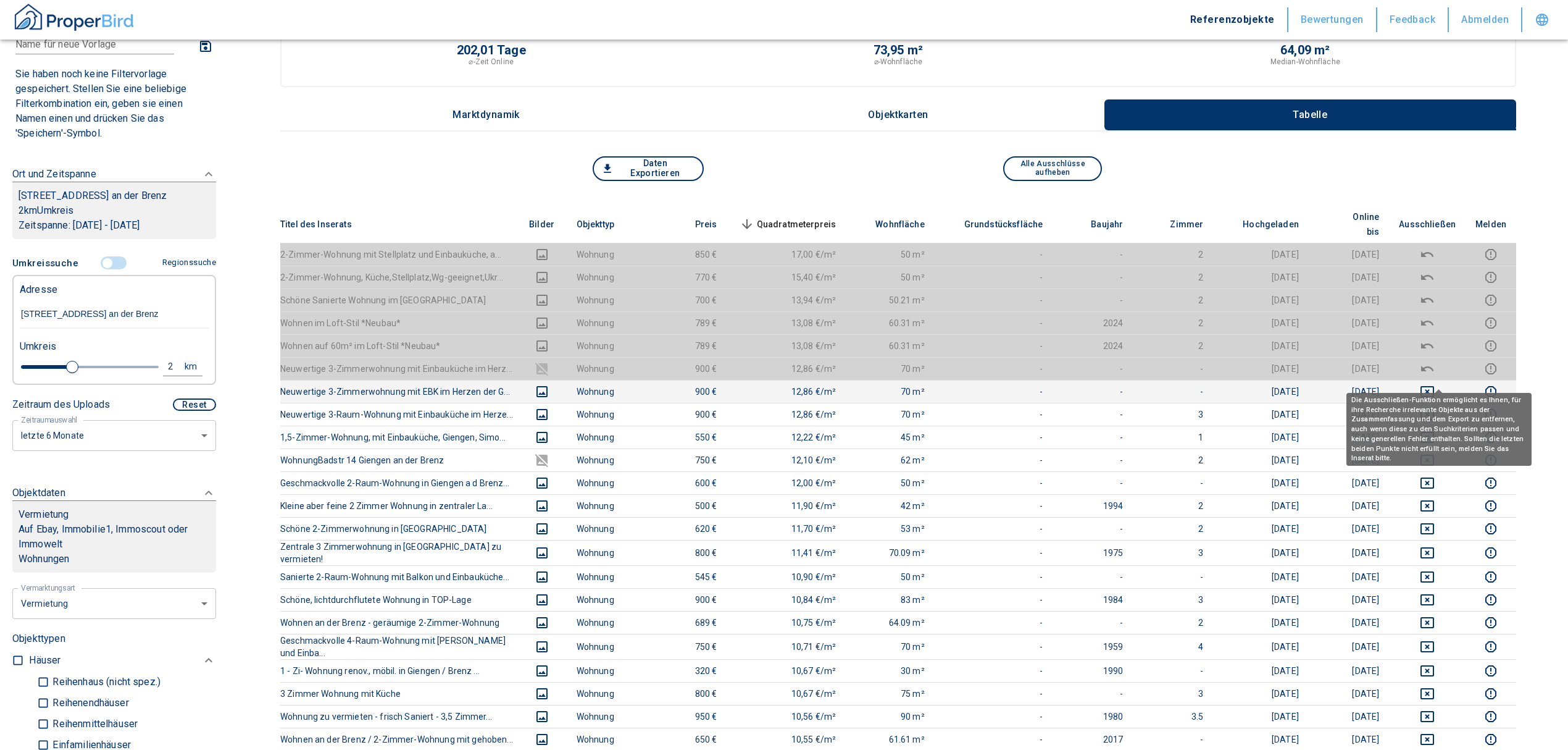
click at [1434, 386] on icon "deselect this listing" at bounding box center [1428, 391] width 14 height 11
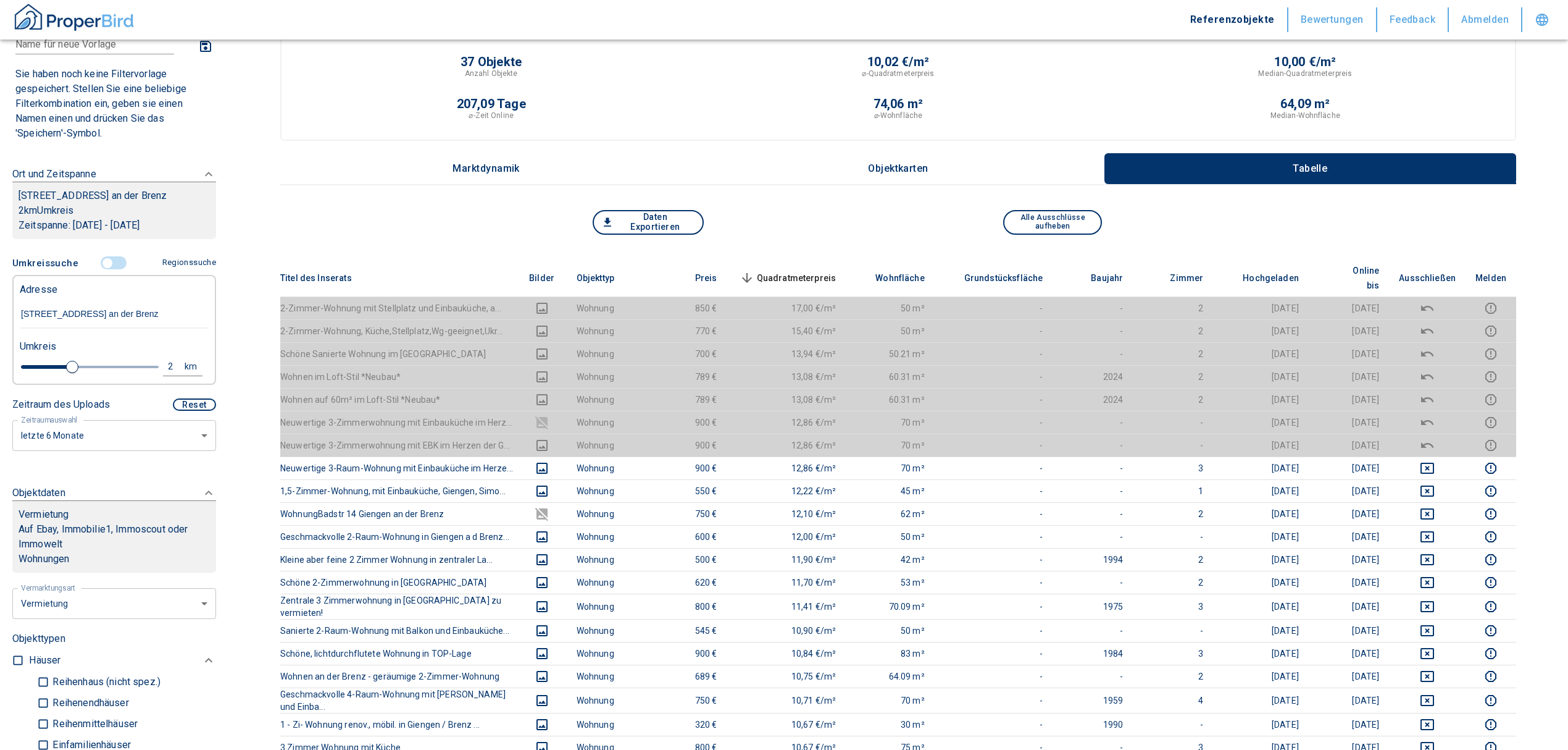
scroll to position [0, 0]
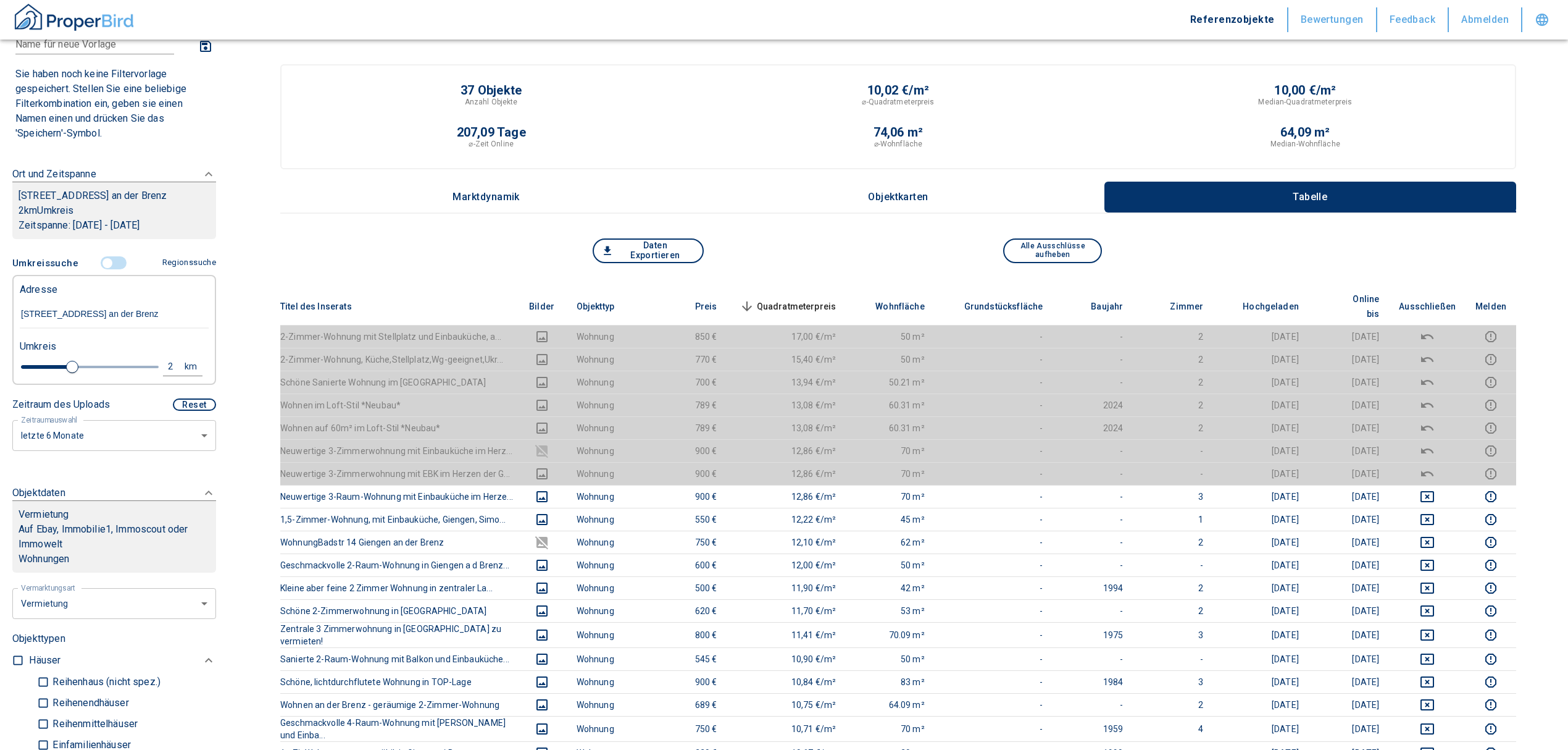
click at [784, 299] on span "Quadratmeterpreis sorted descending" at bounding box center [786, 306] width 99 height 15
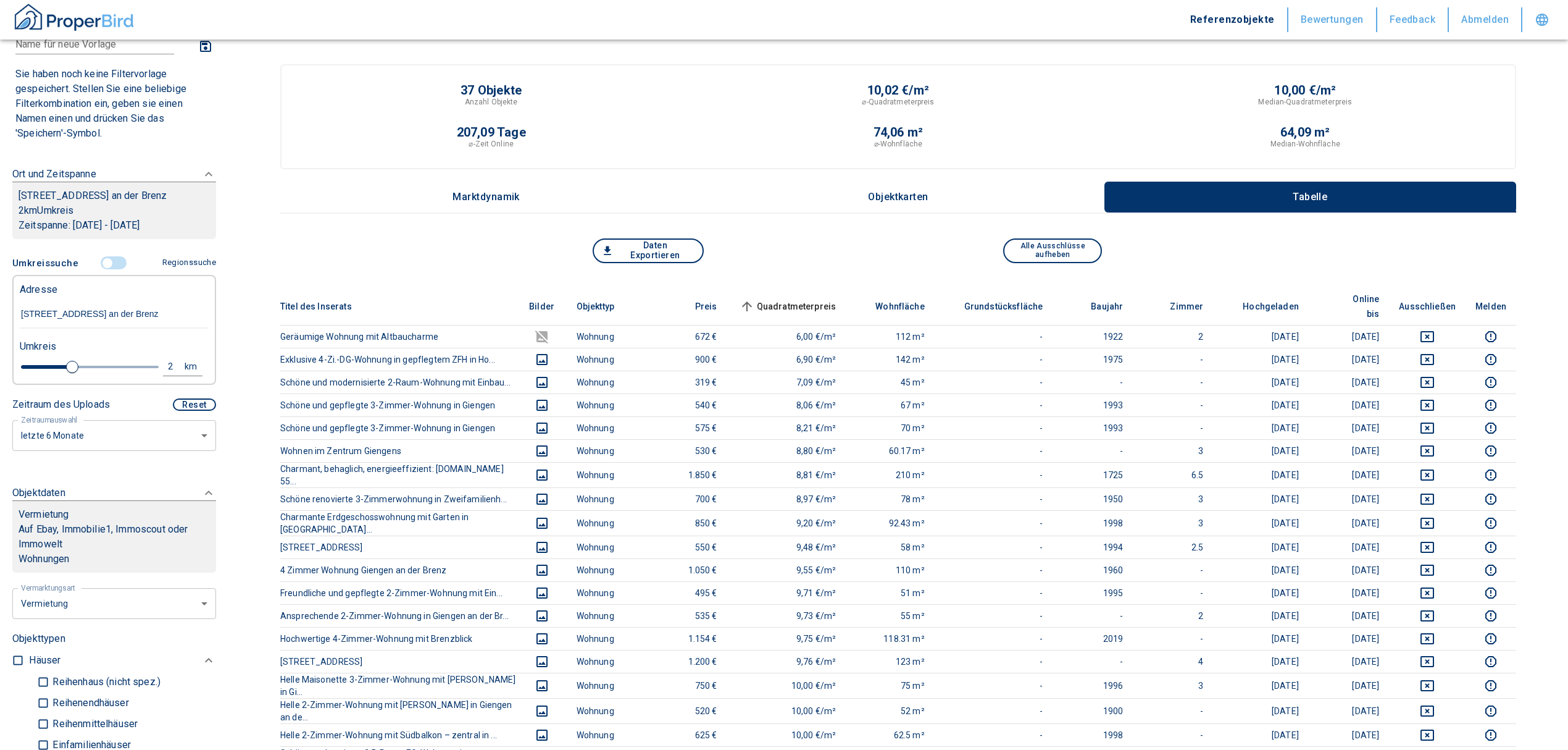
click at [101, 270] on input "controlled" at bounding box center [107, 263] width 37 height 14
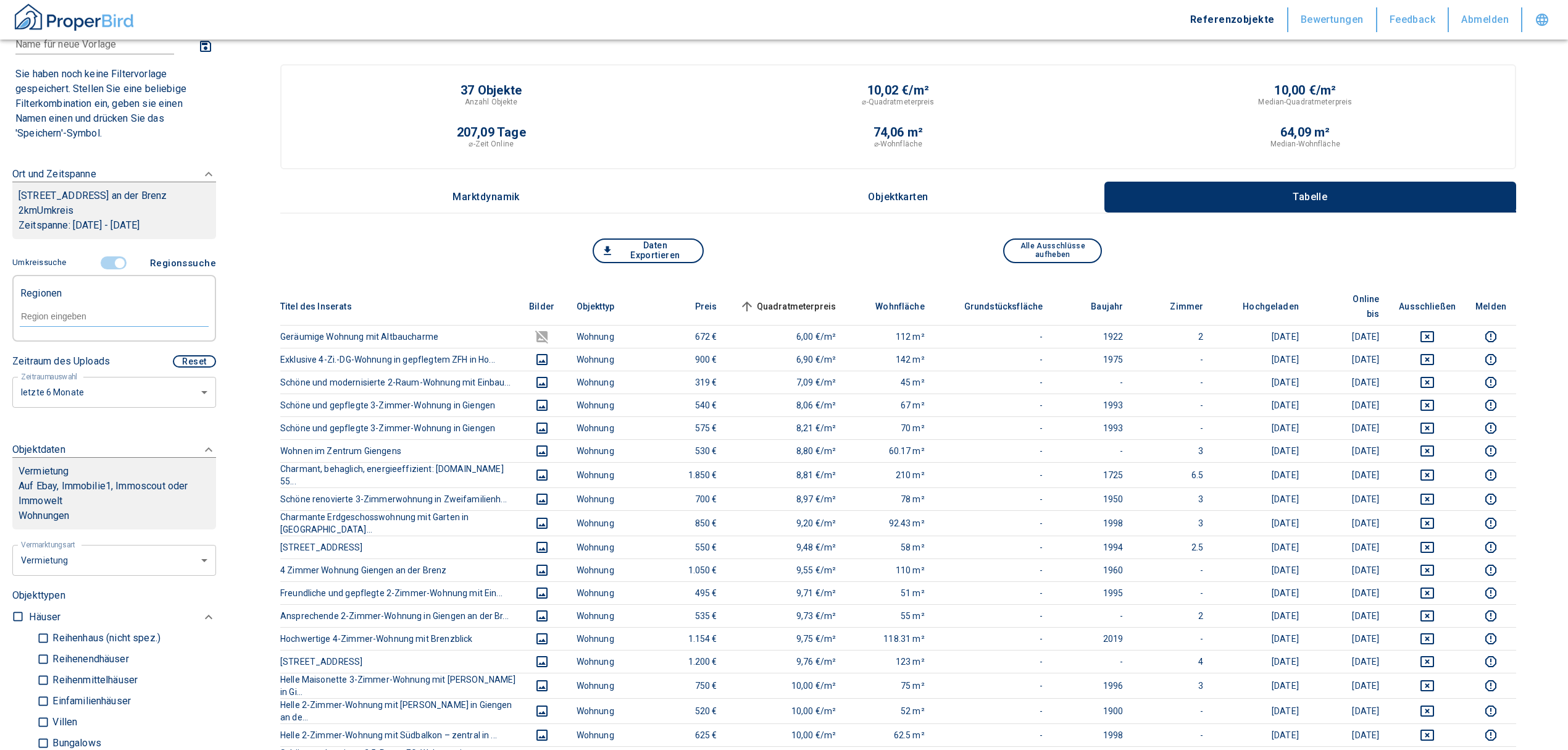
click at [77, 322] on div at bounding box center [114, 316] width 189 height 22
click at [108, 364] on li "89537 Giengen an der Brenz" at bounding box center [107, 359] width 177 height 22
type input "89537"
type input "2020"
type input "89537 Giengen an der Brenz"
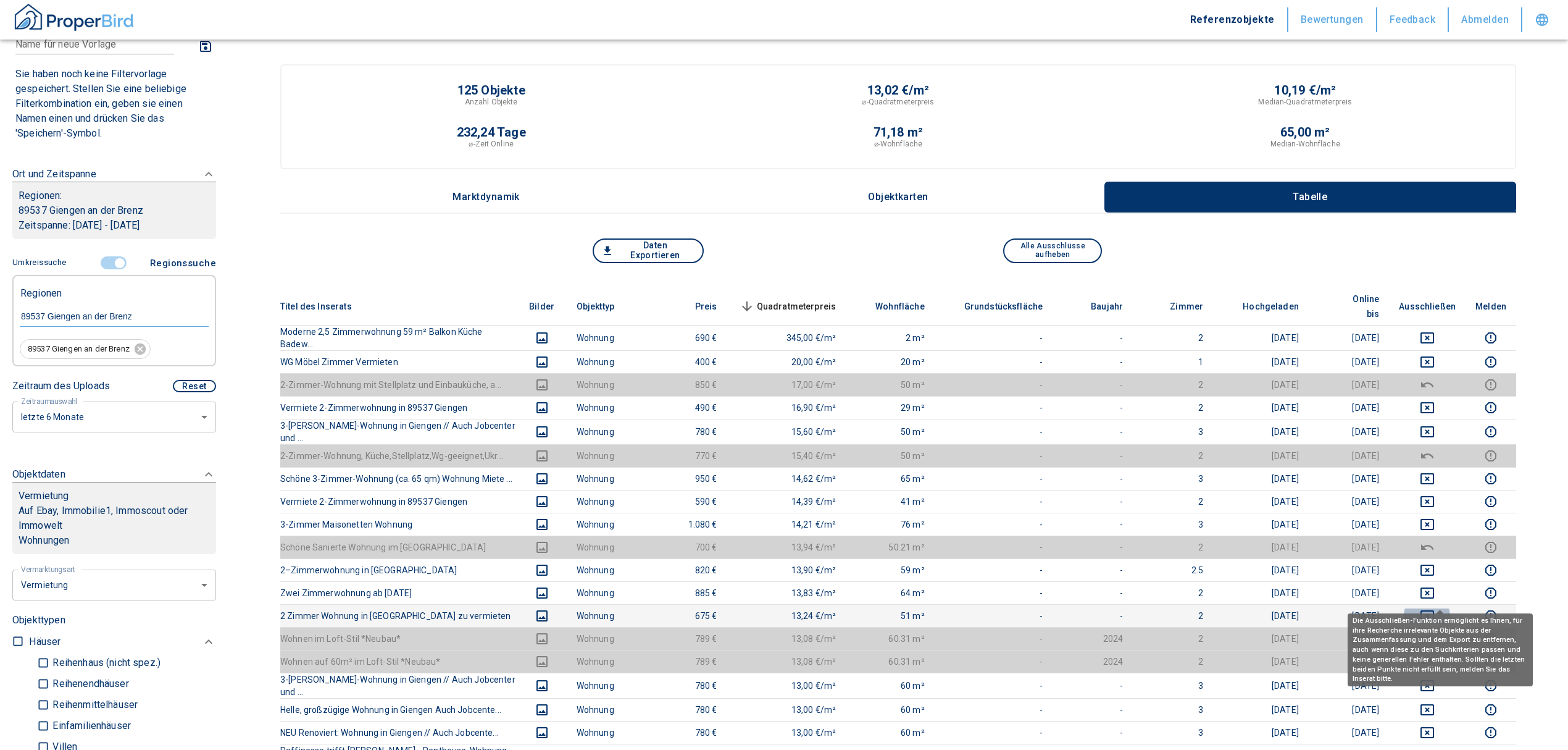
click at [1433, 609] on icon "deselect this listing" at bounding box center [1427, 616] width 15 height 15
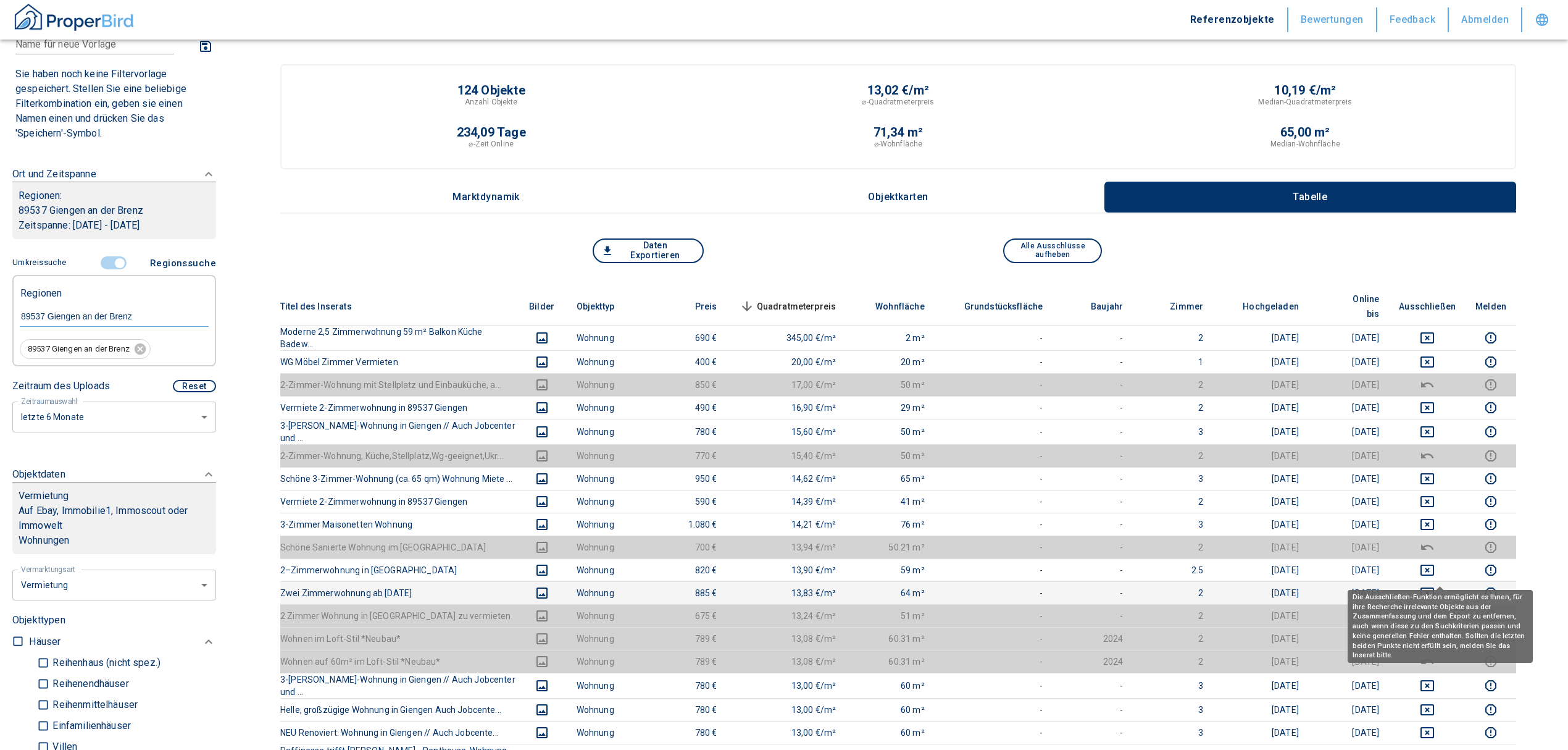
click at [1434, 588] on icon "deselect this listing" at bounding box center [1428, 593] width 14 height 11
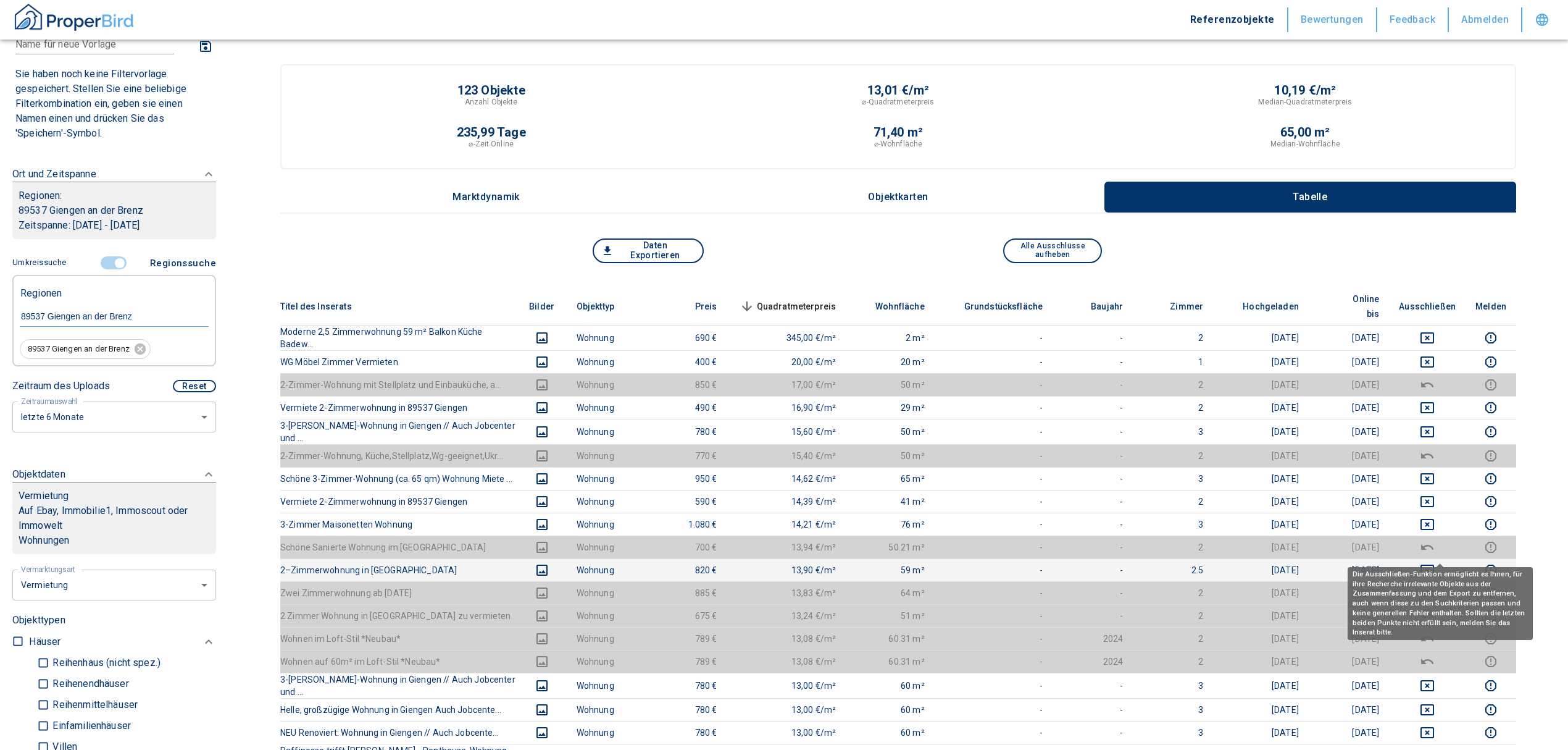
click at [1435, 563] on icon "deselect this listing" at bounding box center [1427, 570] width 15 height 15
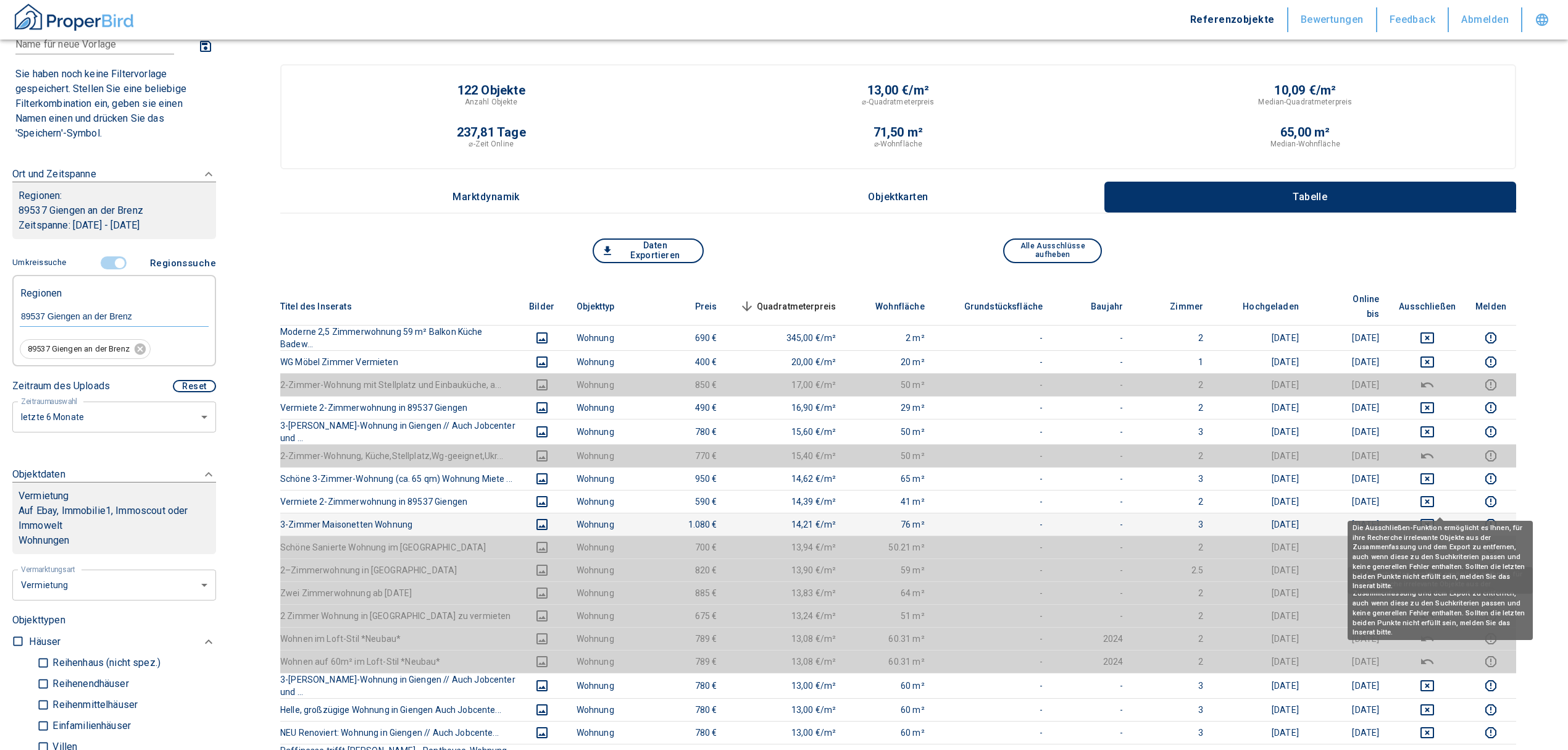
click at [1435, 517] on icon "deselect this listing" at bounding box center [1427, 524] width 15 height 15
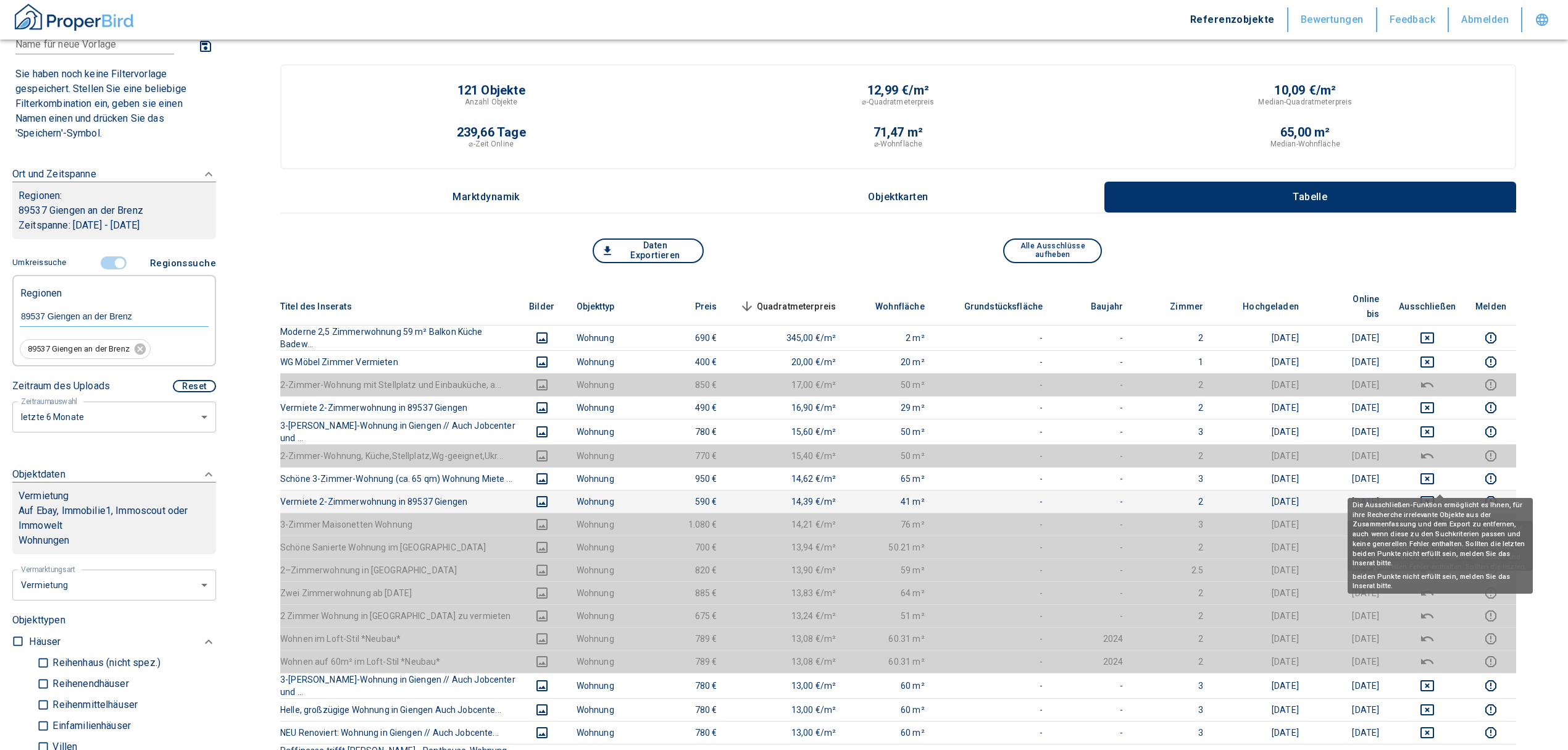
drag, startPoint x: 1435, startPoint y: 478, endPoint x: 1436, endPoint y: 472, distance: 6.1
click at [1435, 494] on icon "deselect this listing" at bounding box center [1427, 501] width 15 height 15
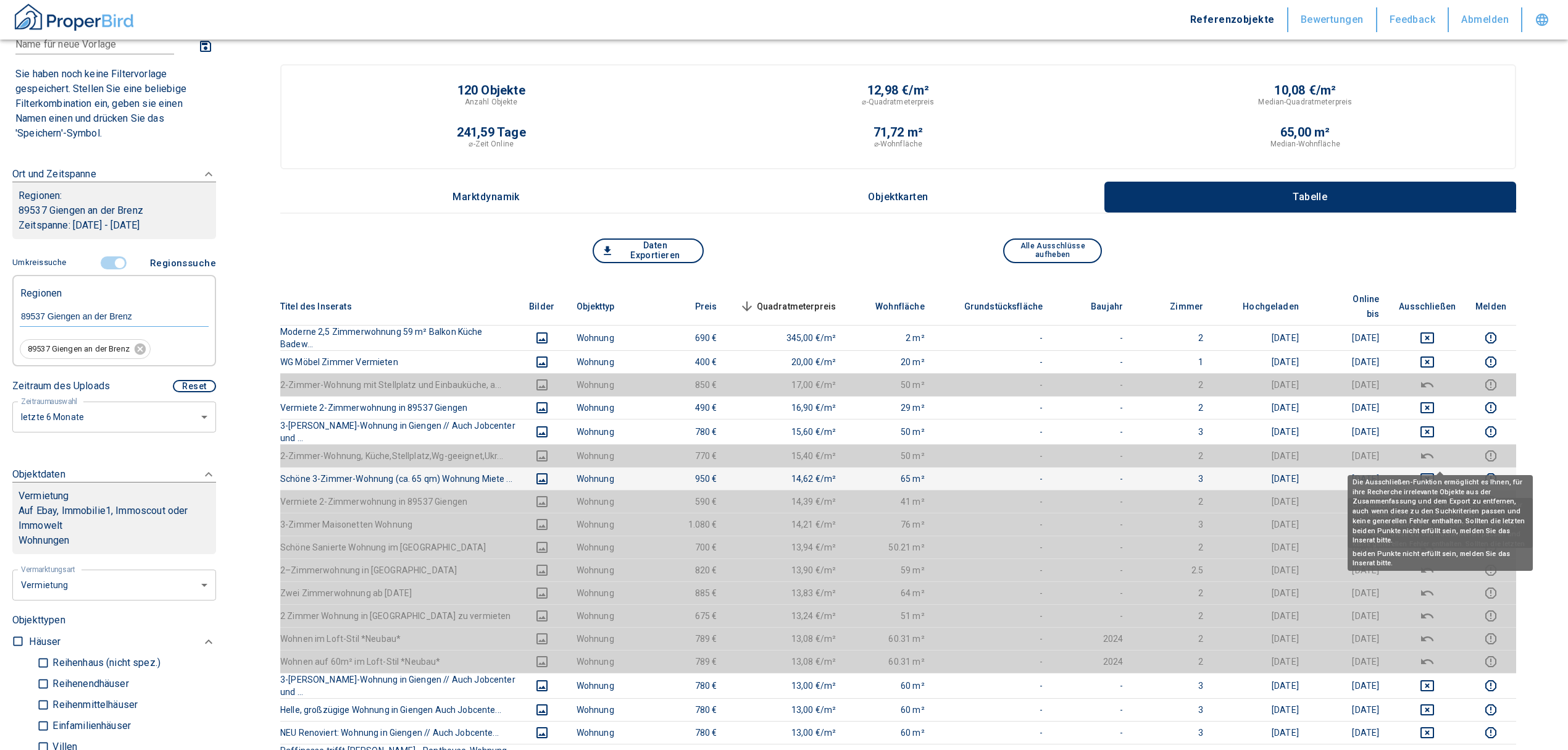
click at [1434, 473] on icon "deselect this listing" at bounding box center [1428, 478] width 14 height 11
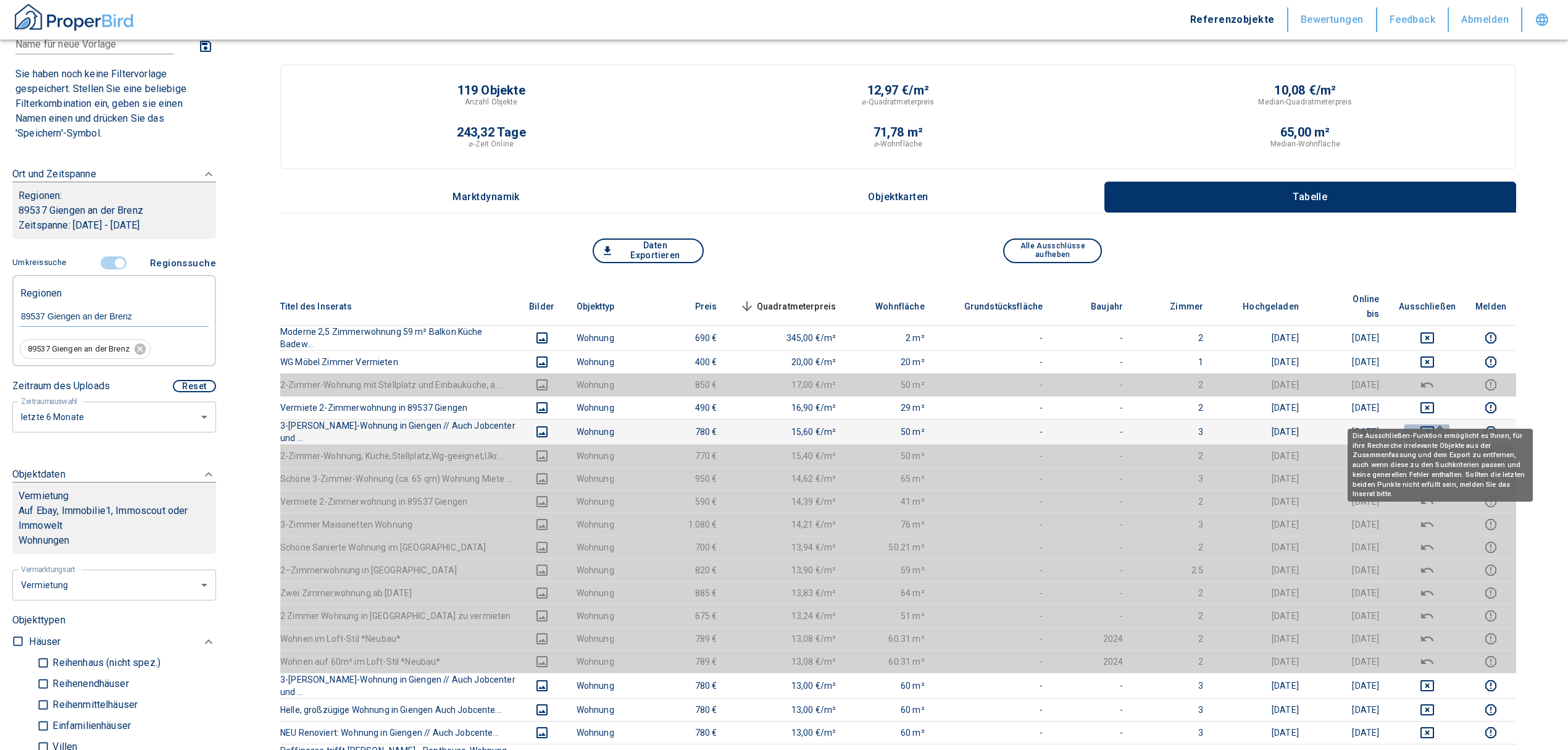
click at [1430, 424] on button "deselect this listing" at bounding box center [1427, 431] width 57 height 15
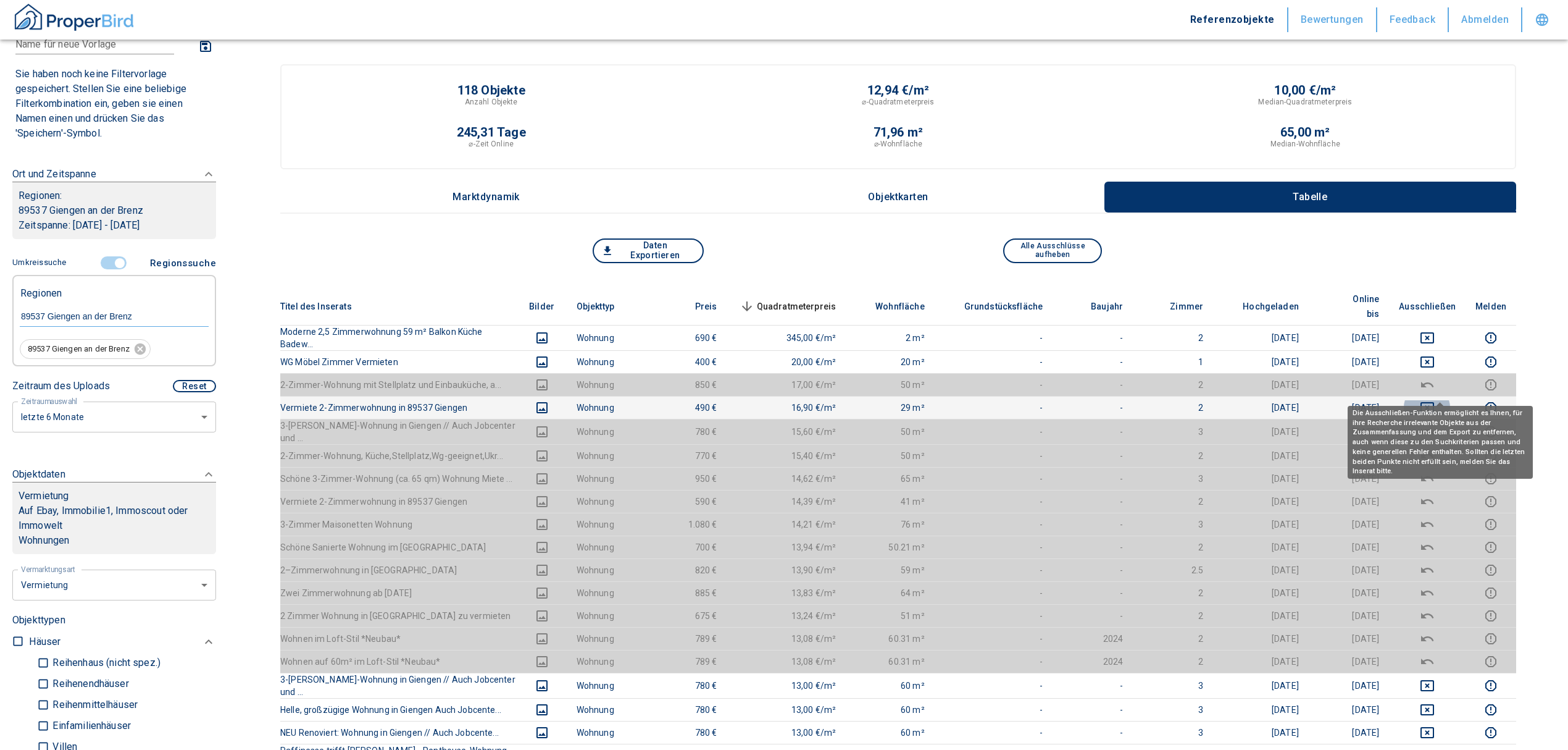
click at [1434, 402] on icon "deselect this listing" at bounding box center [1428, 407] width 14 height 11
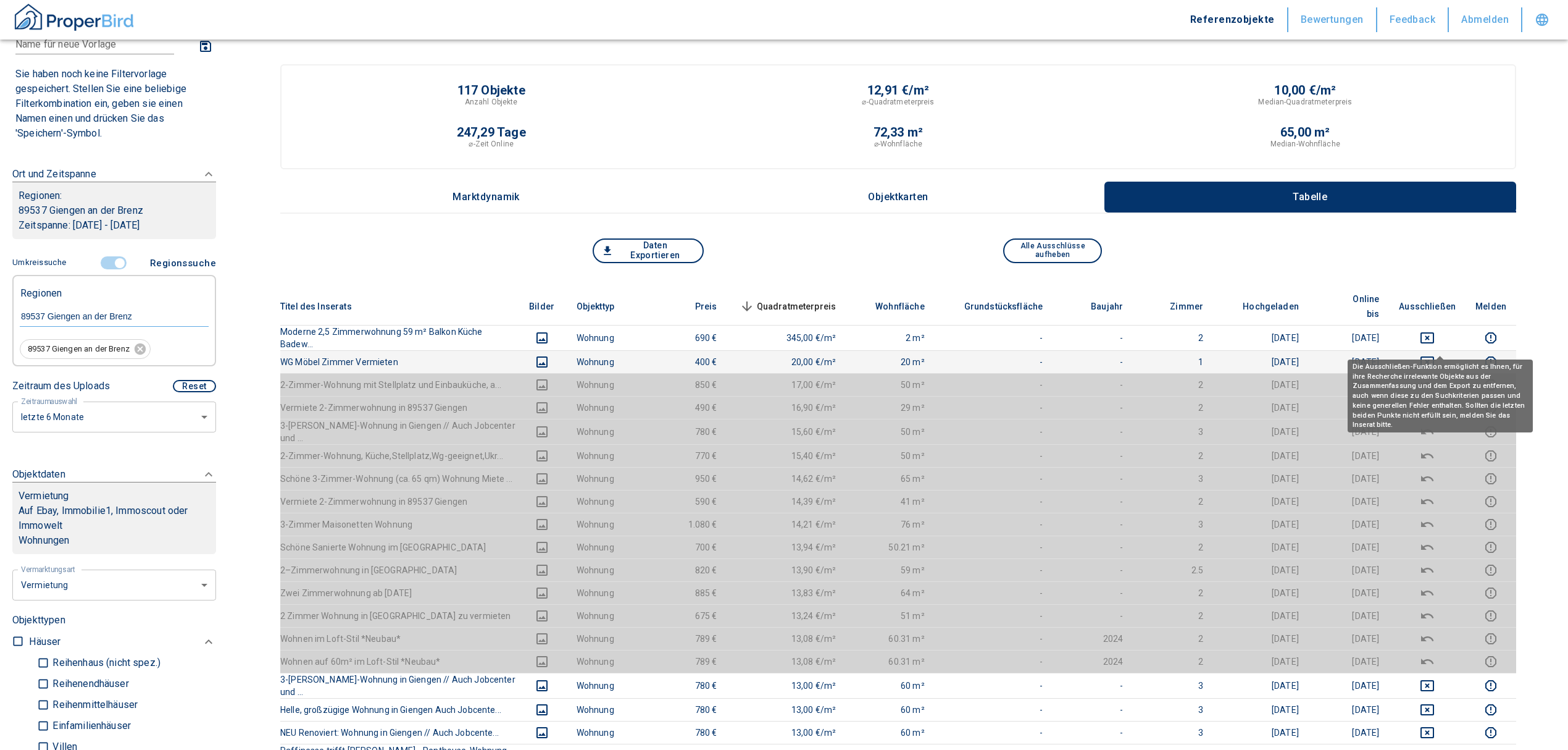
click at [1435, 355] on icon "deselect this listing" at bounding box center [1427, 362] width 15 height 15
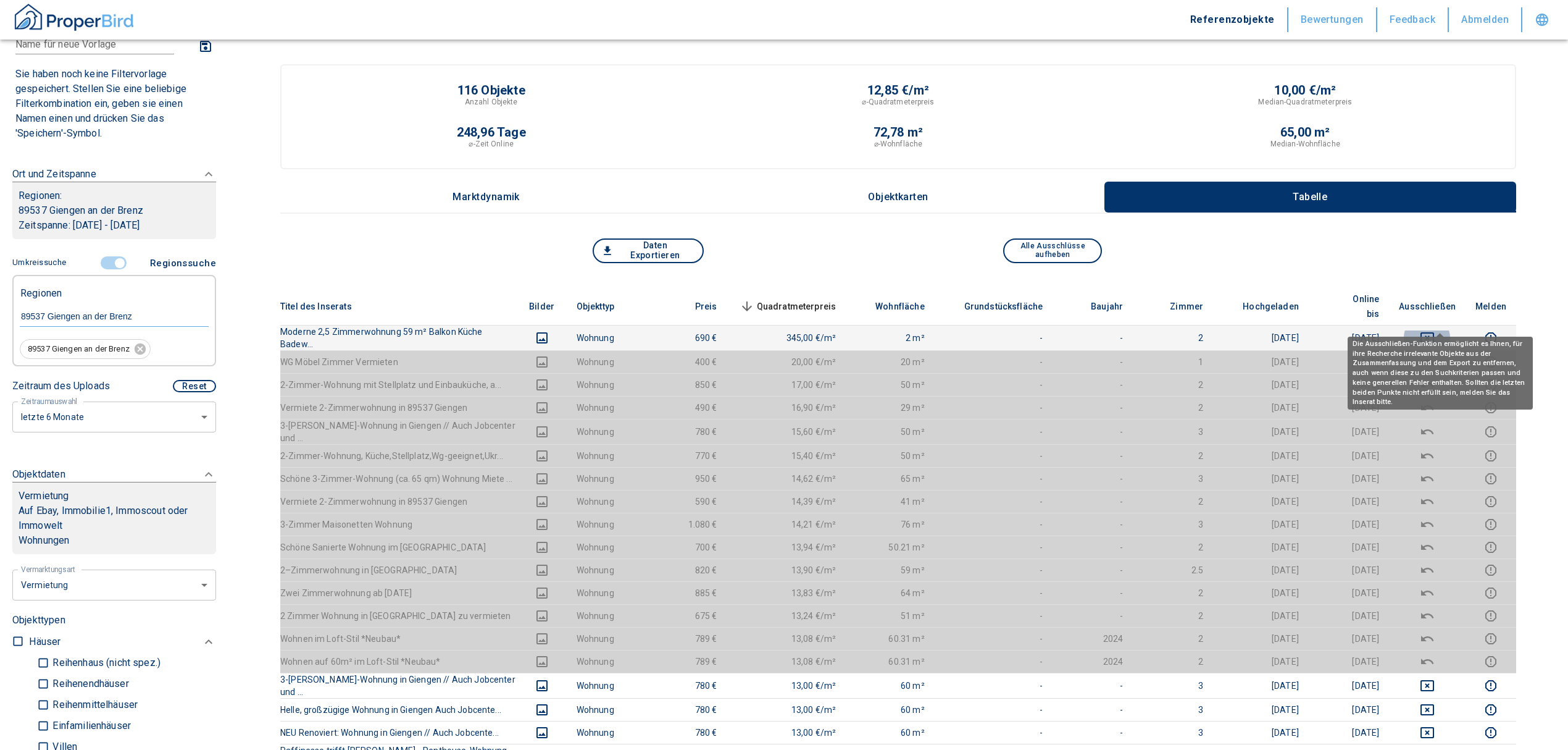
click at [1434, 332] on icon "deselect this listing" at bounding box center [1428, 337] width 14 height 11
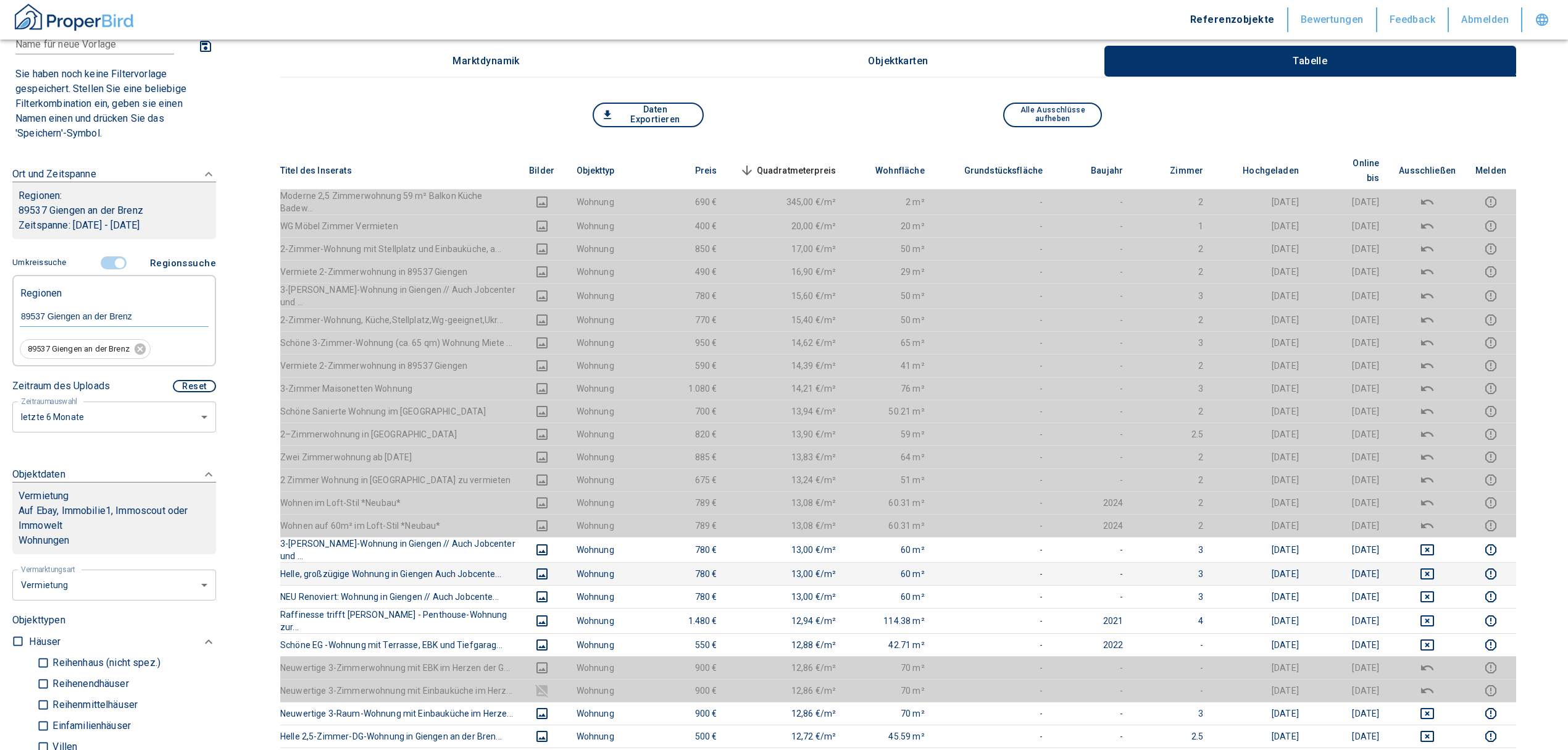
scroll to position [164, 0]
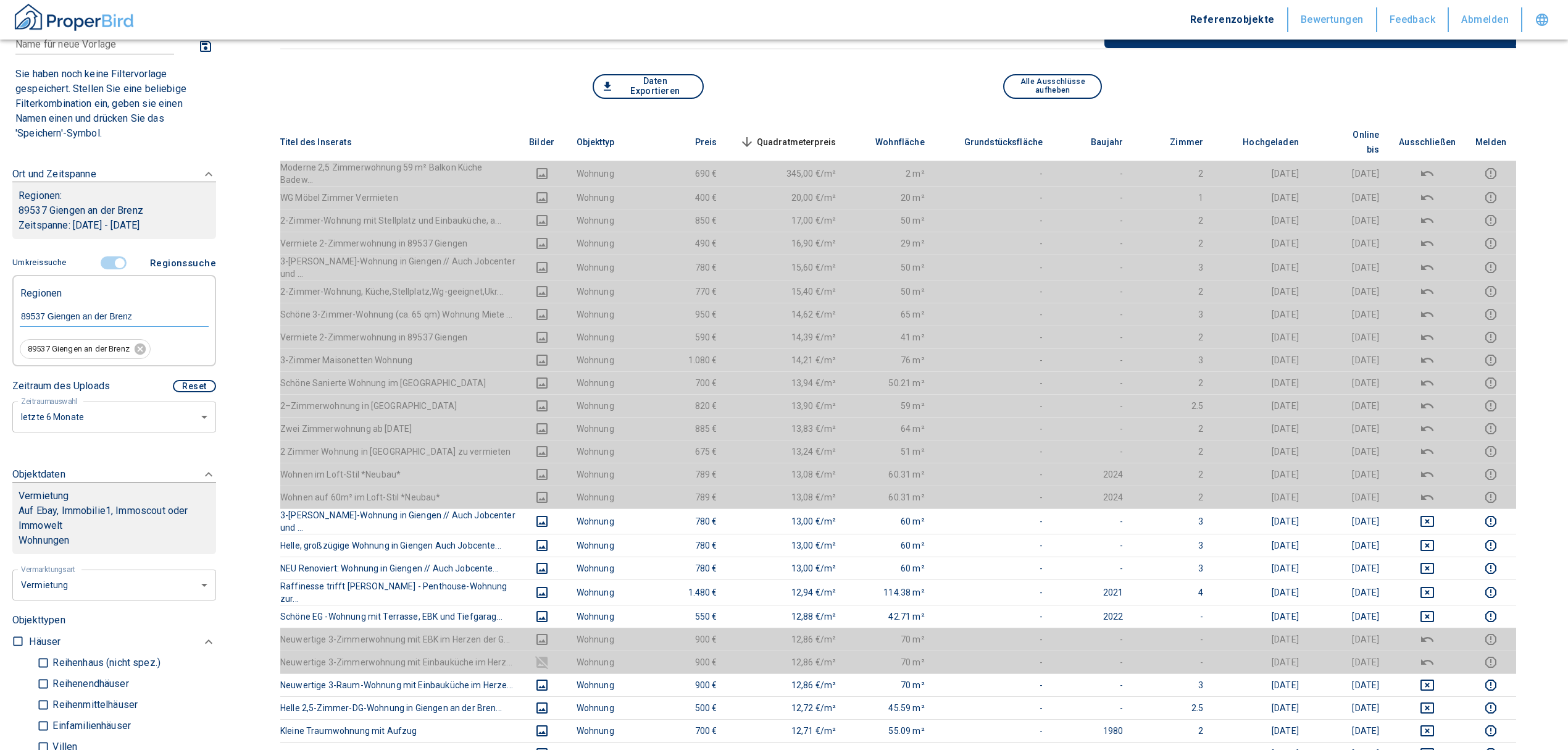
click at [820, 135] on span "Quadratmeterpreis sorted descending" at bounding box center [786, 142] width 99 height 15
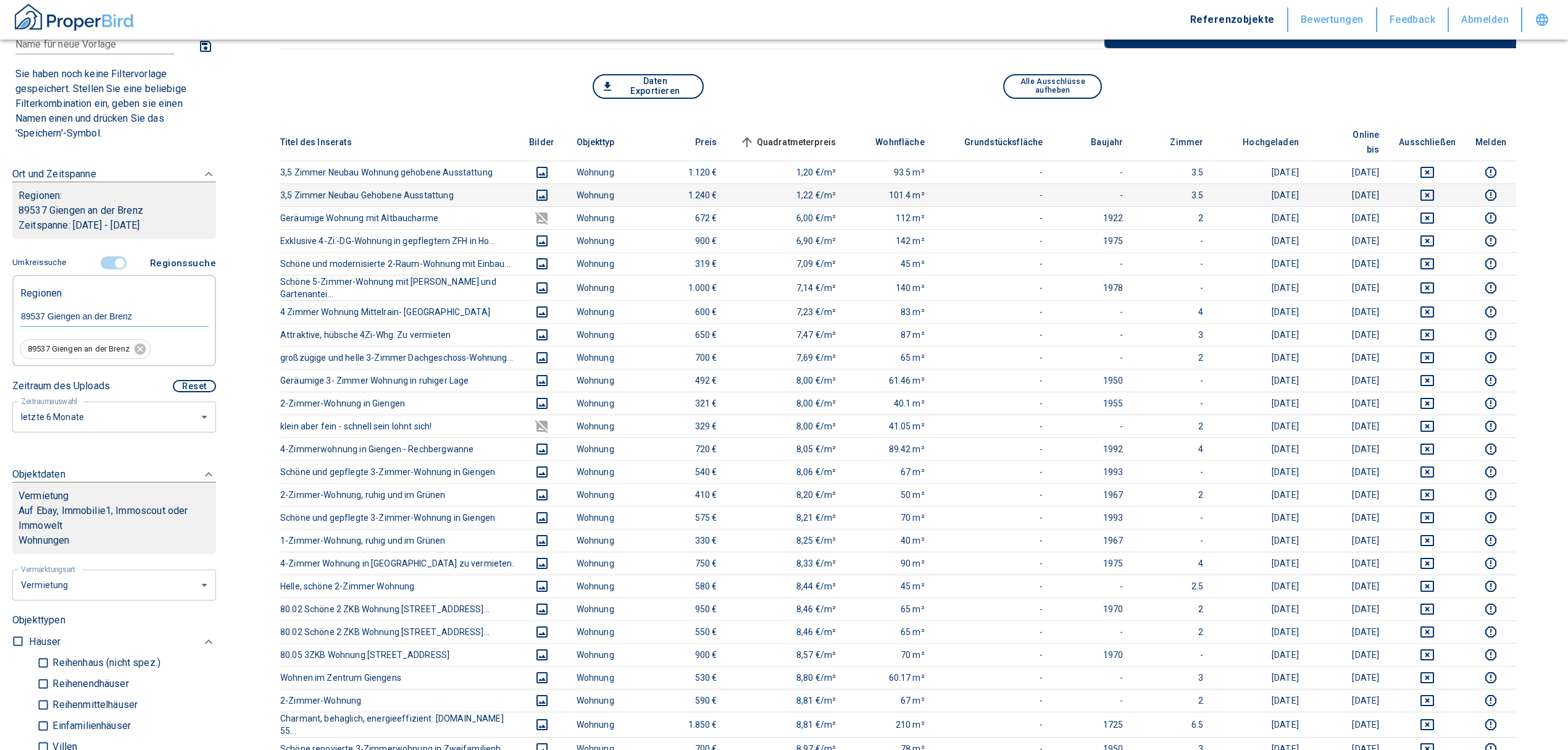
click at [1434, 190] on icon "deselect this listing" at bounding box center [1428, 195] width 14 height 11
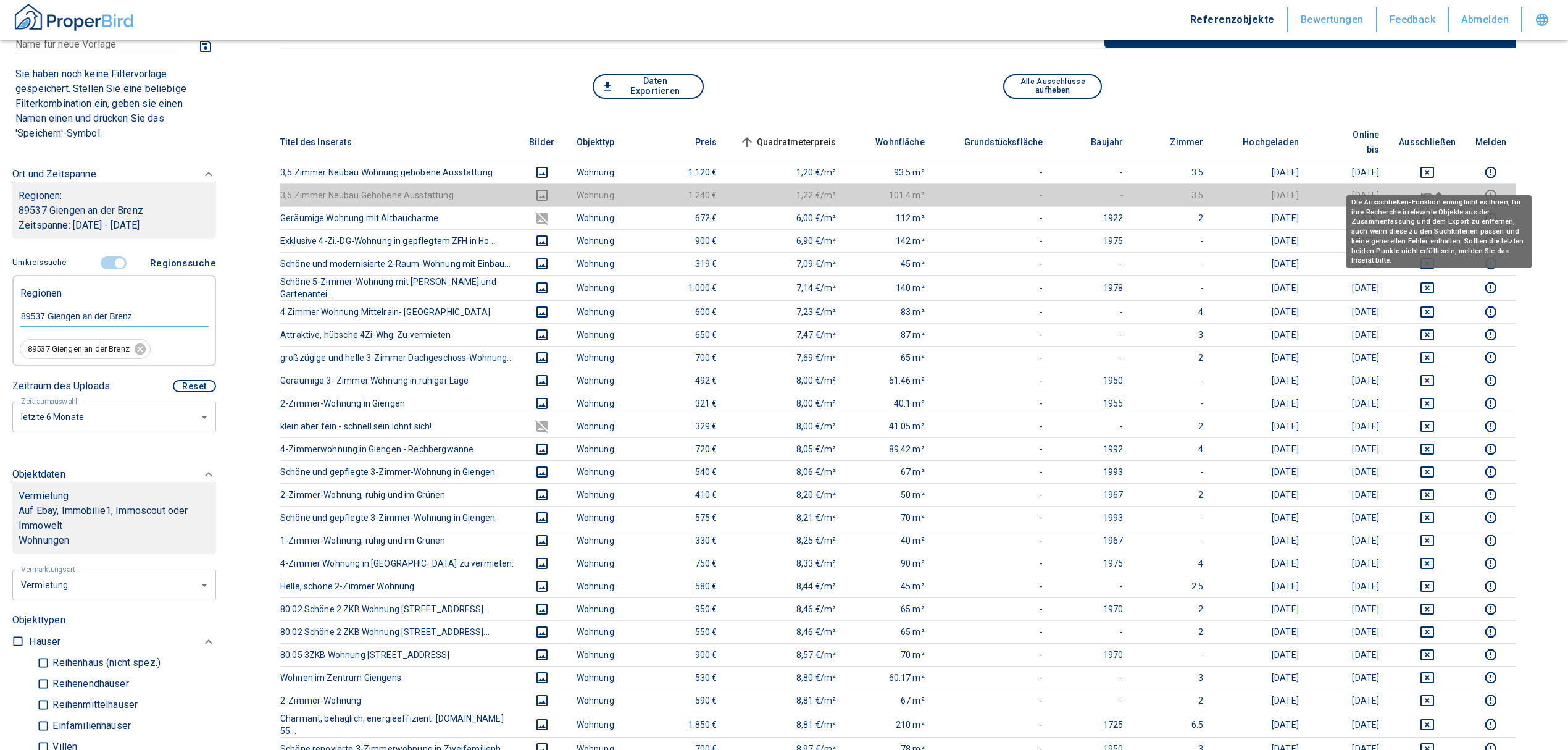
click at [1441, 142] on th "Ausschließen" at bounding box center [1427, 143] width 77 height 38
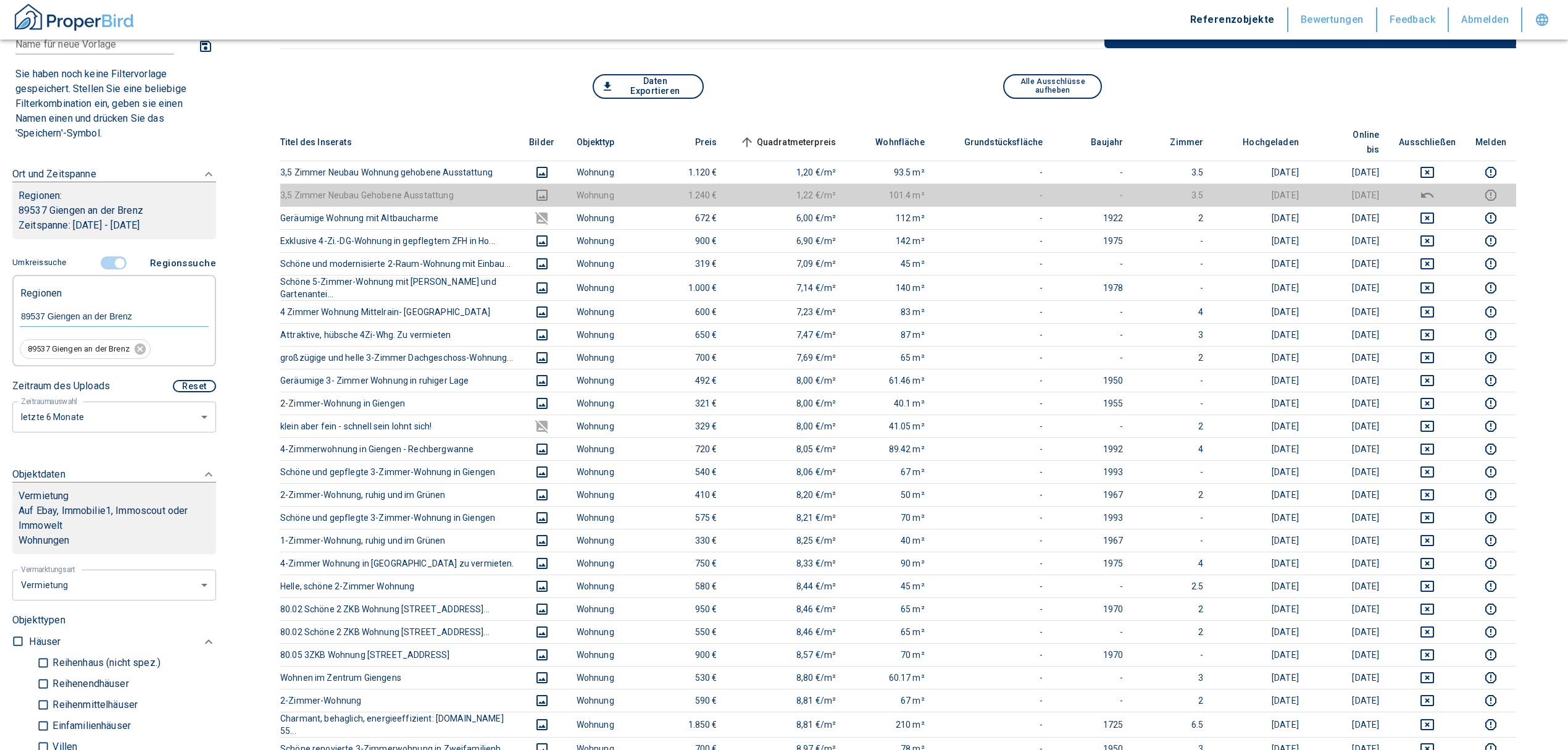
click at [1441, 136] on th "Ausschließen" at bounding box center [1427, 143] width 77 height 38
click at [1435, 165] on icon "deselect this listing" at bounding box center [1427, 172] width 15 height 15
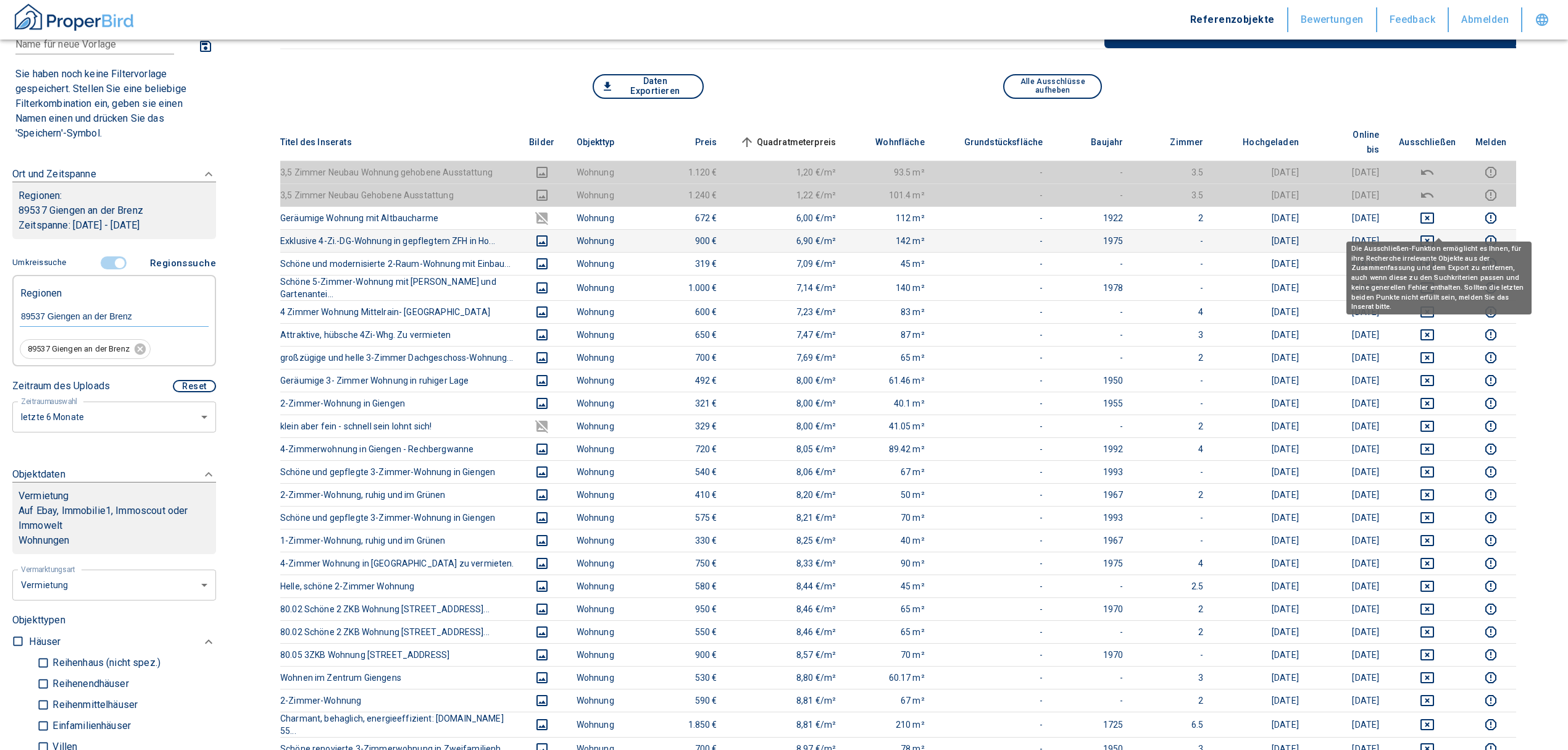
click at [1435, 234] on icon "deselect this listing" at bounding box center [1427, 241] width 15 height 15
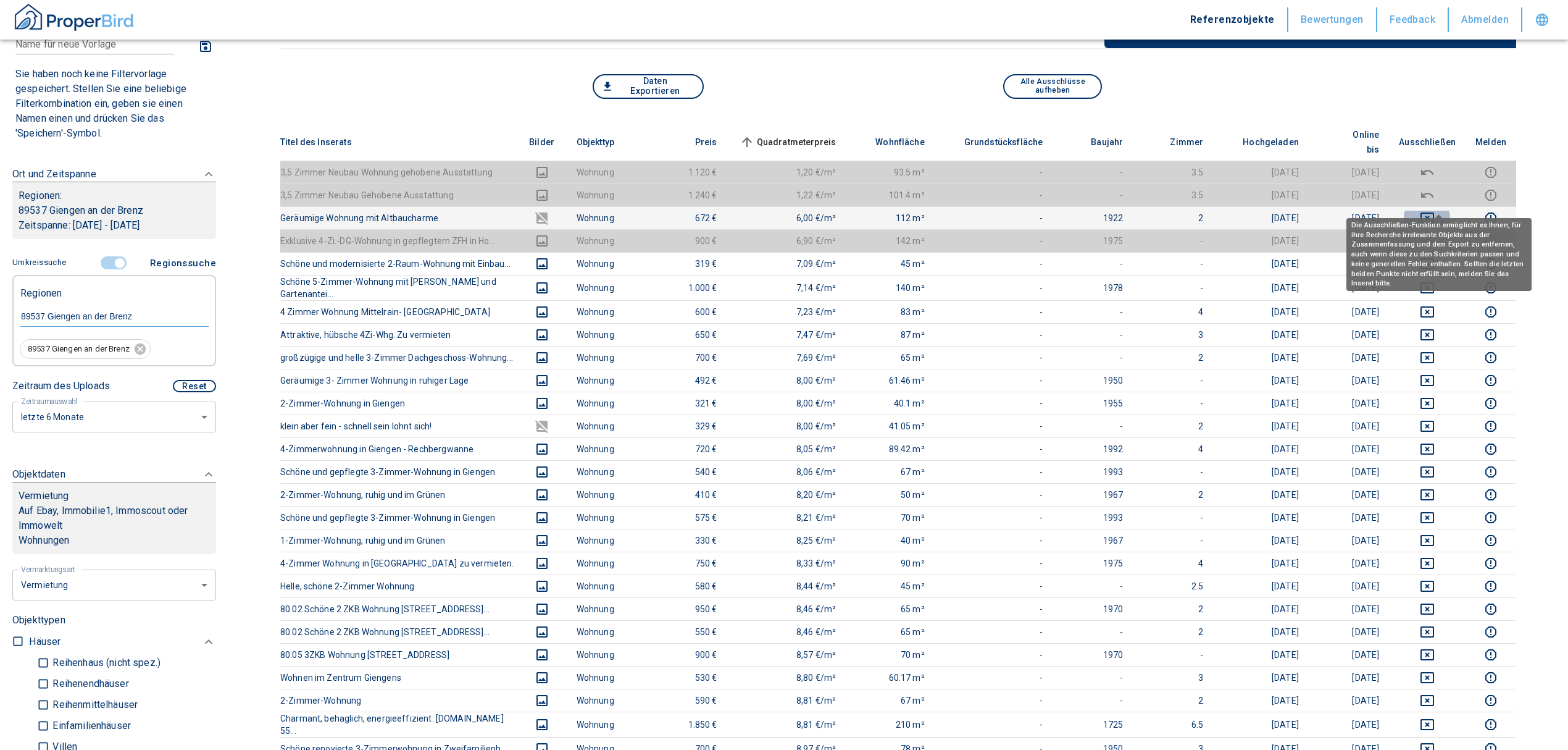
click at [1435, 211] on icon "deselect this listing" at bounding box center [1427, 218] width 15 height 15
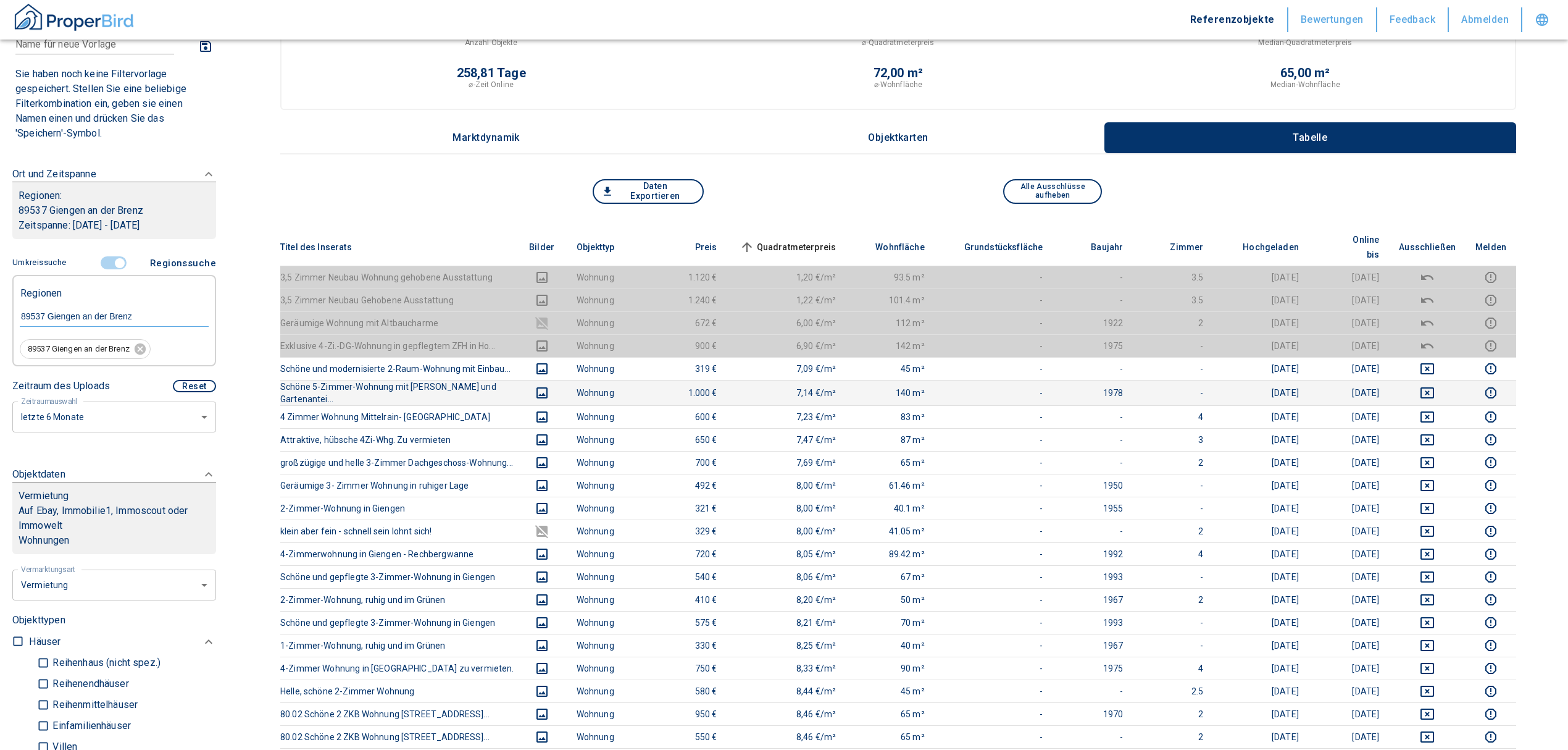
scroll to position [0, 0]
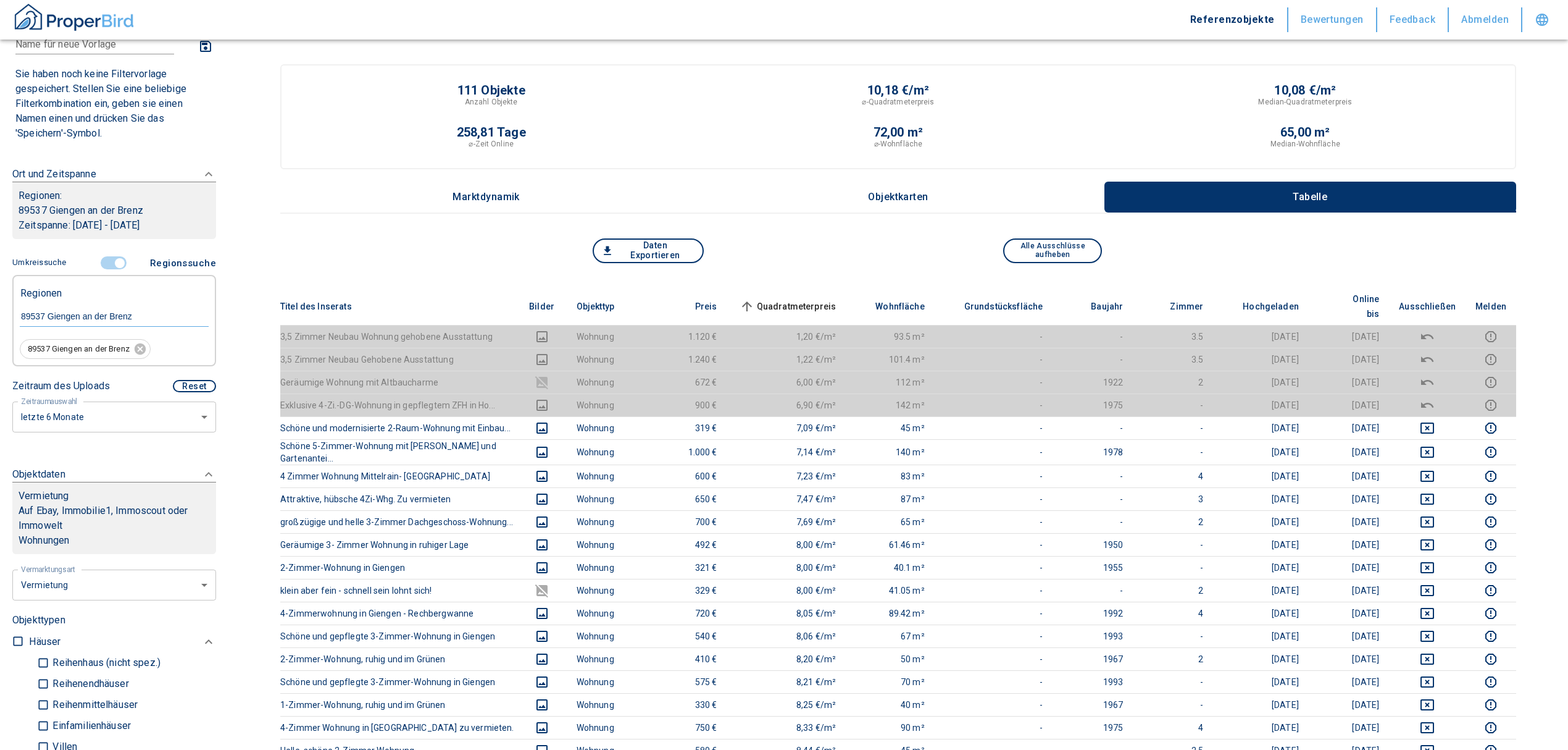
click at [818, 299] on span "Quadratmeterpreis sorted ascending" at bounding box center [786, 306] width 99 height 15
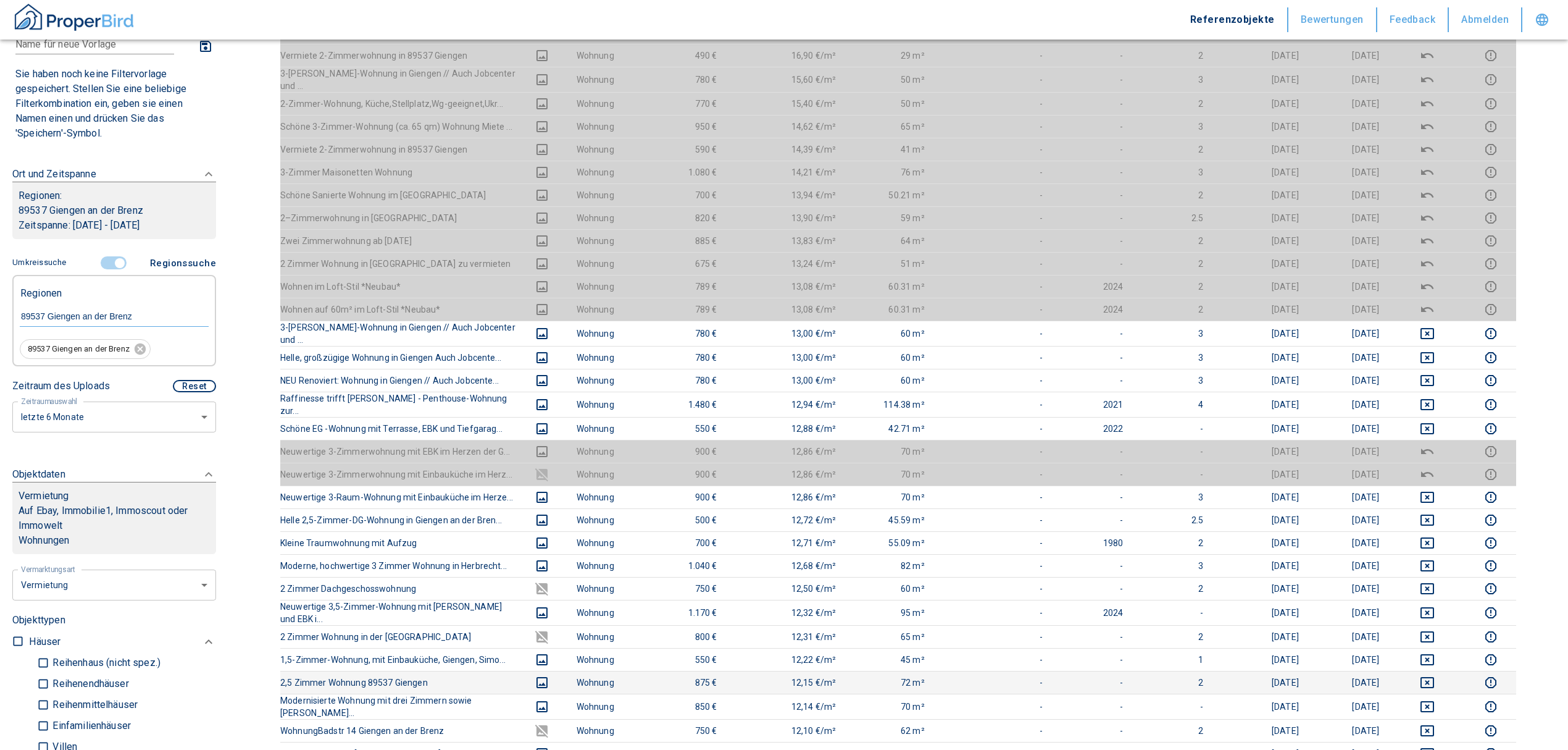
scroll to position [412, 0]
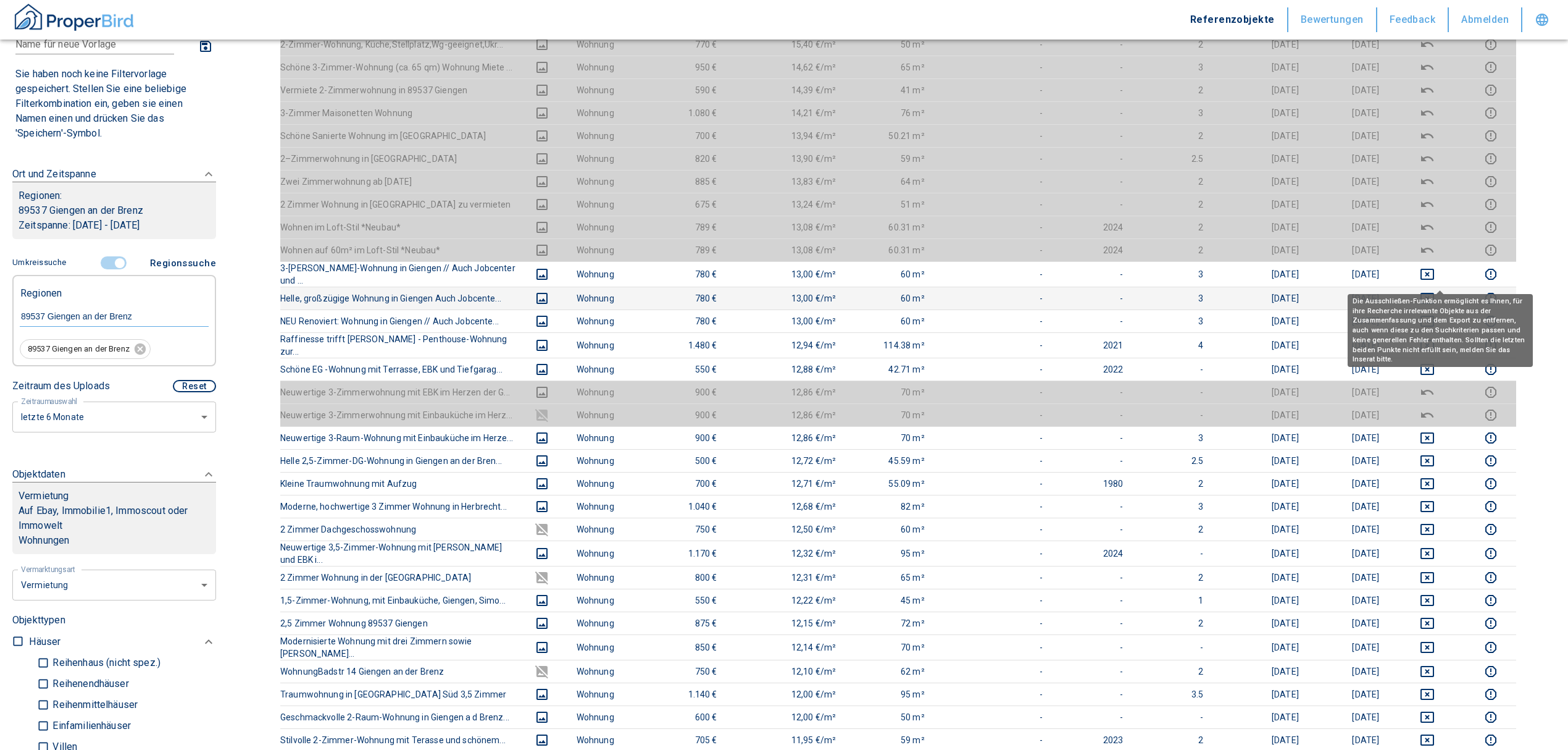
click at [1435, 291] on icon "deselect this listing" at bounding box center [1427, 298] width 15 height 15
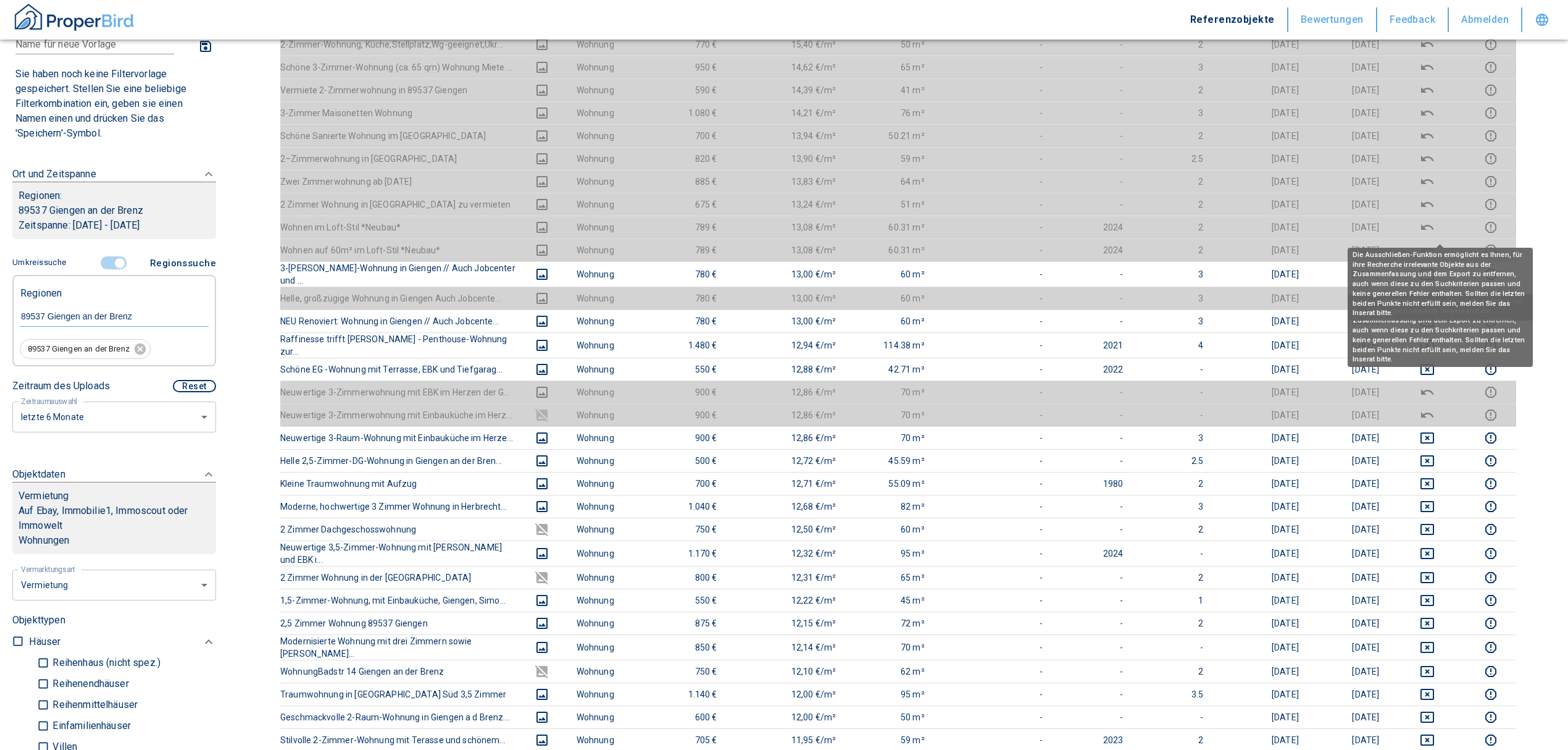
click at [1443, 248] on div "Die Ausschließen-Funktion ermöglicht es Ihnen, für ihre Recherche irrelevante O…" at bounding box center [1440, 284] width 185 height 73
click at [1443, 251] on div "Die Ausschließen-Funktion ermöglicht es Ihnen, für ihre Recherche irrelevante O…" at bounding box center [1440, 284] width 185 height 73
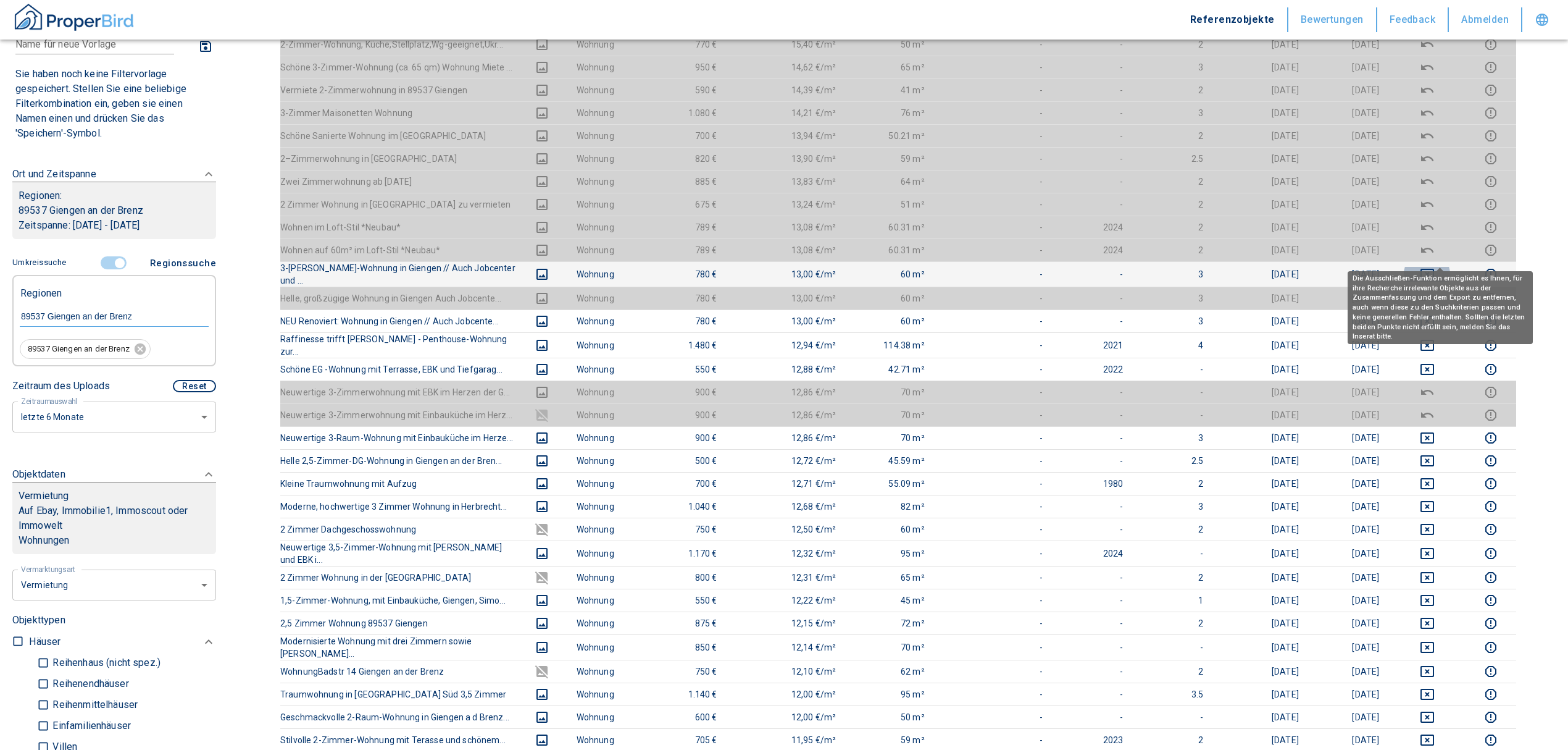
click at [1434, 269] on icon "deselect this listing" at bounding box center [1428, 274] width 14 height 11
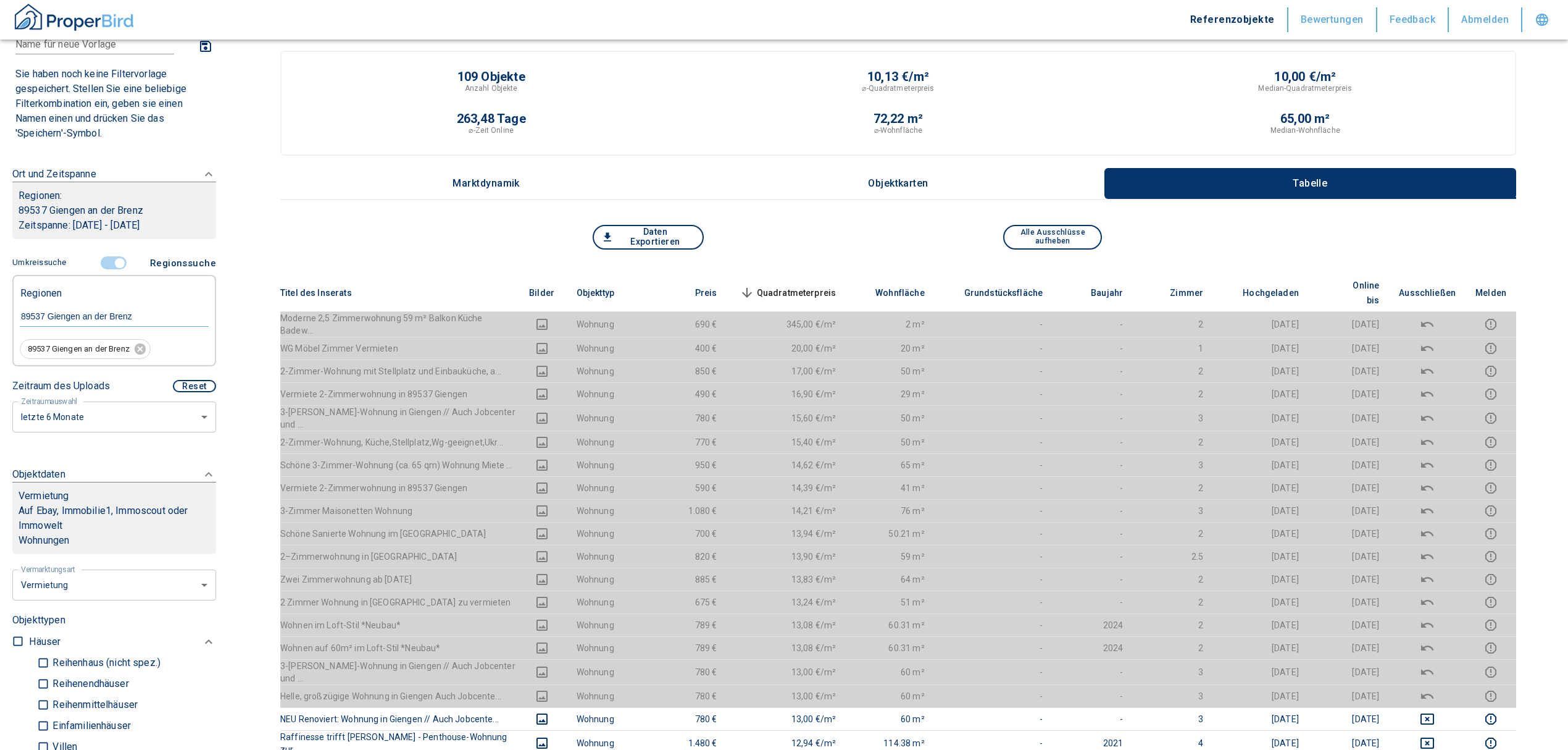
scroll to position [0, 0]
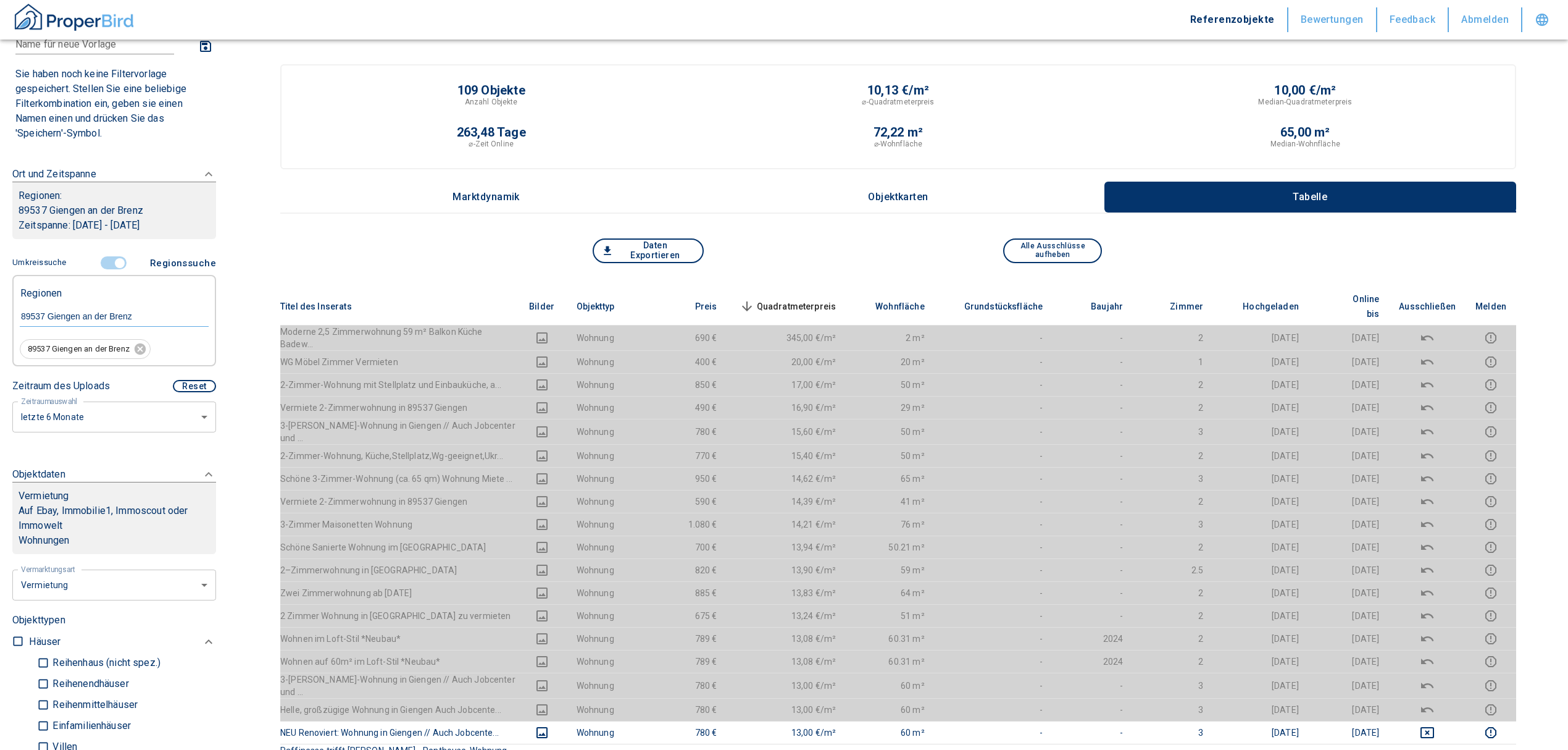
click at [831, 299] on span "Quadratmeterpreis sorted descending" at bounding box center [786, 306] width 99 height 15
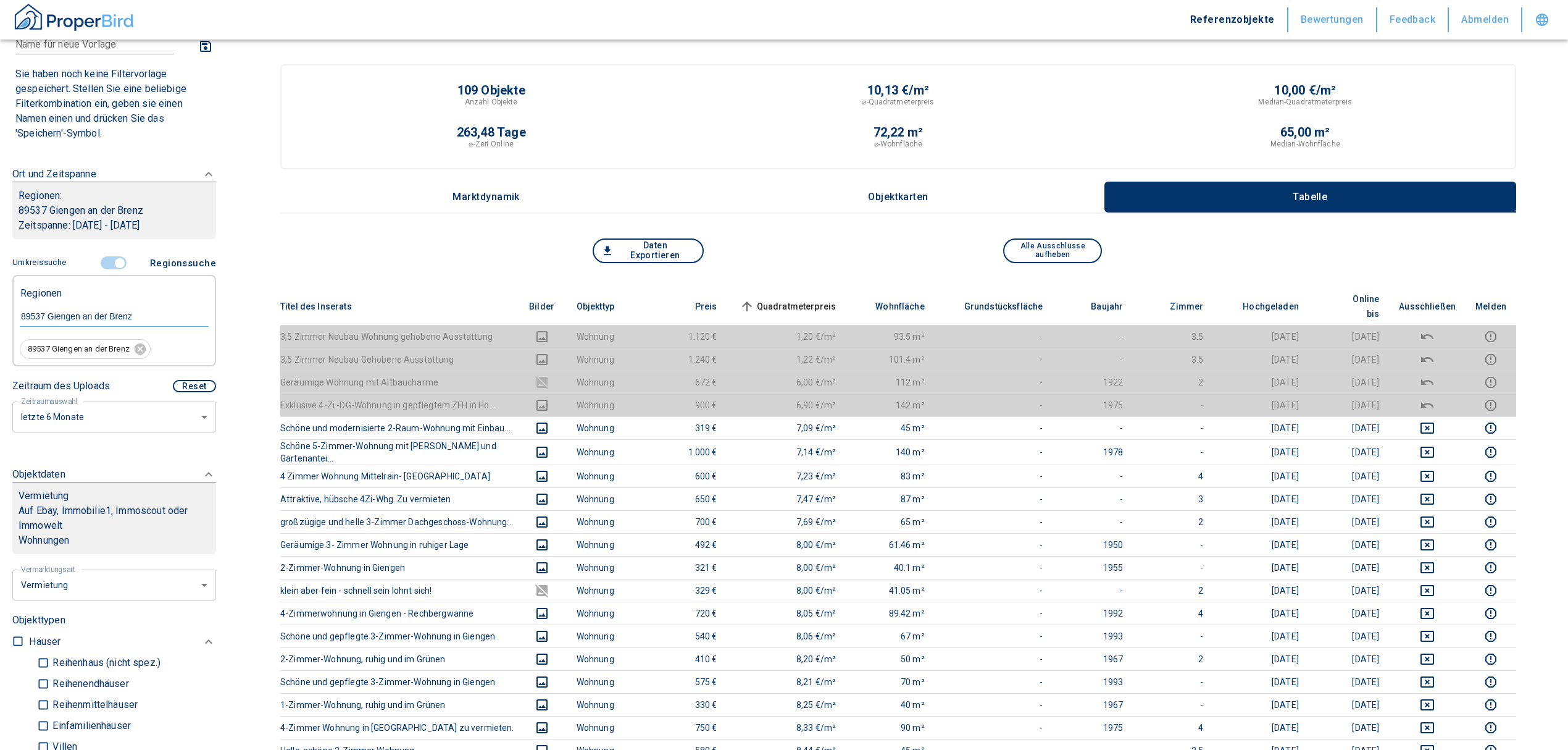
click at [816, 288] on th "Quadratmeterpreis sorted ascending" at bounding box center [786, 307] width 119 height 38
click at [810, 299] on span "Quadratmeterpreis sorted ascending" at bounding box center [786, 306] width 99 height 15
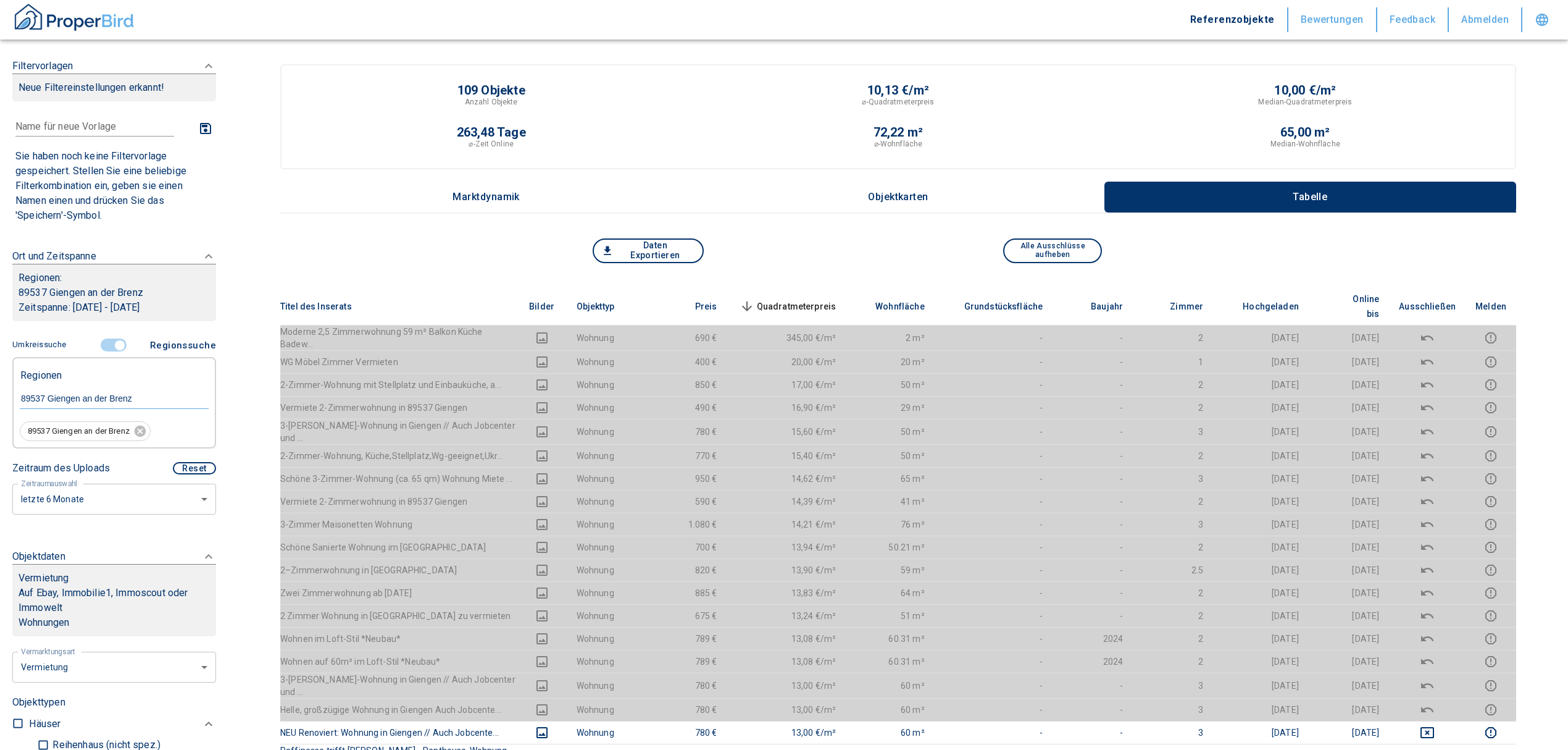
click at [114, 342] on input "controlled" at bounding box center [119, 346] width 37 height 14
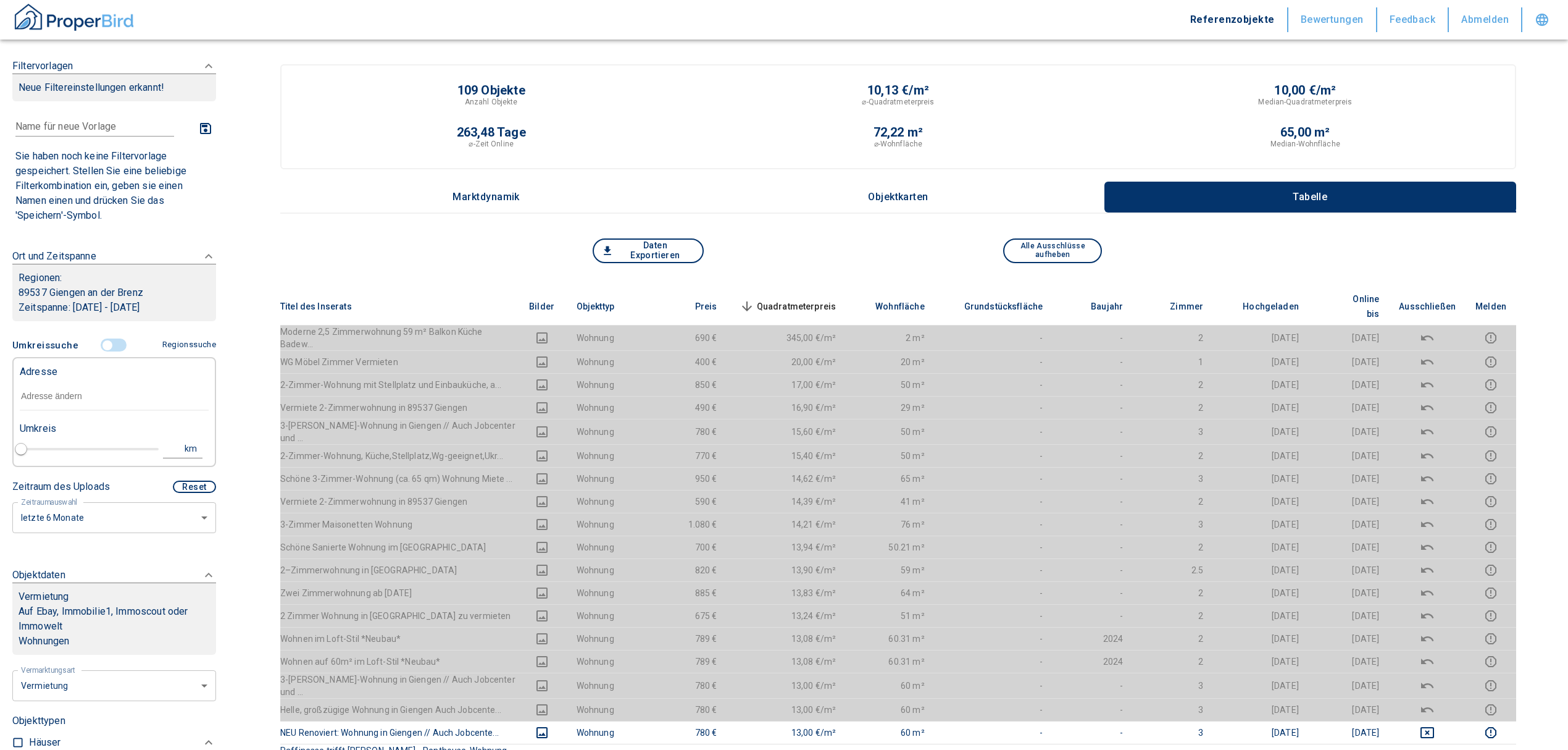
click at [72, 394] on input "text" at bounding box center [114, 396] width 189 height 28
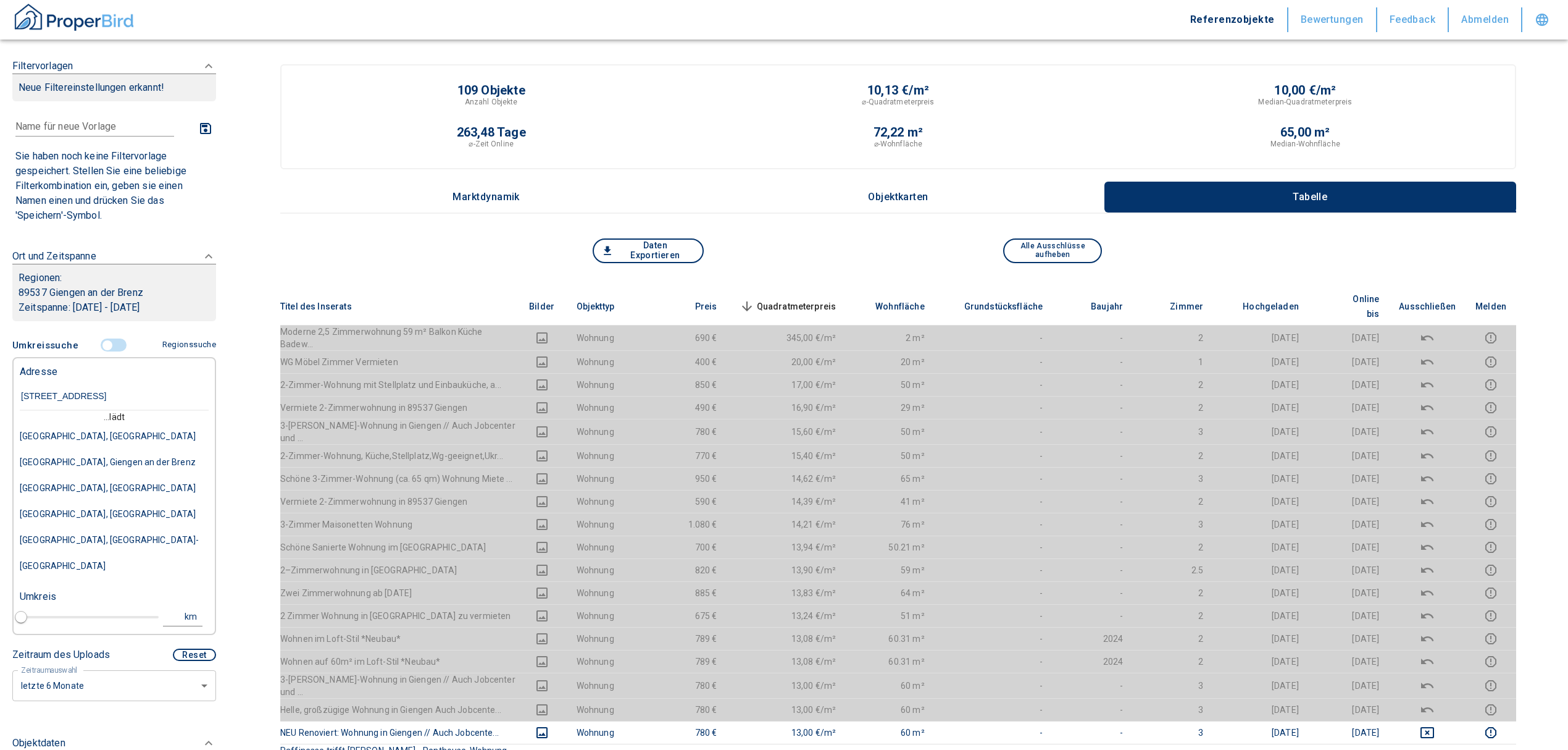
type input "[STREET_ADDRESS]"
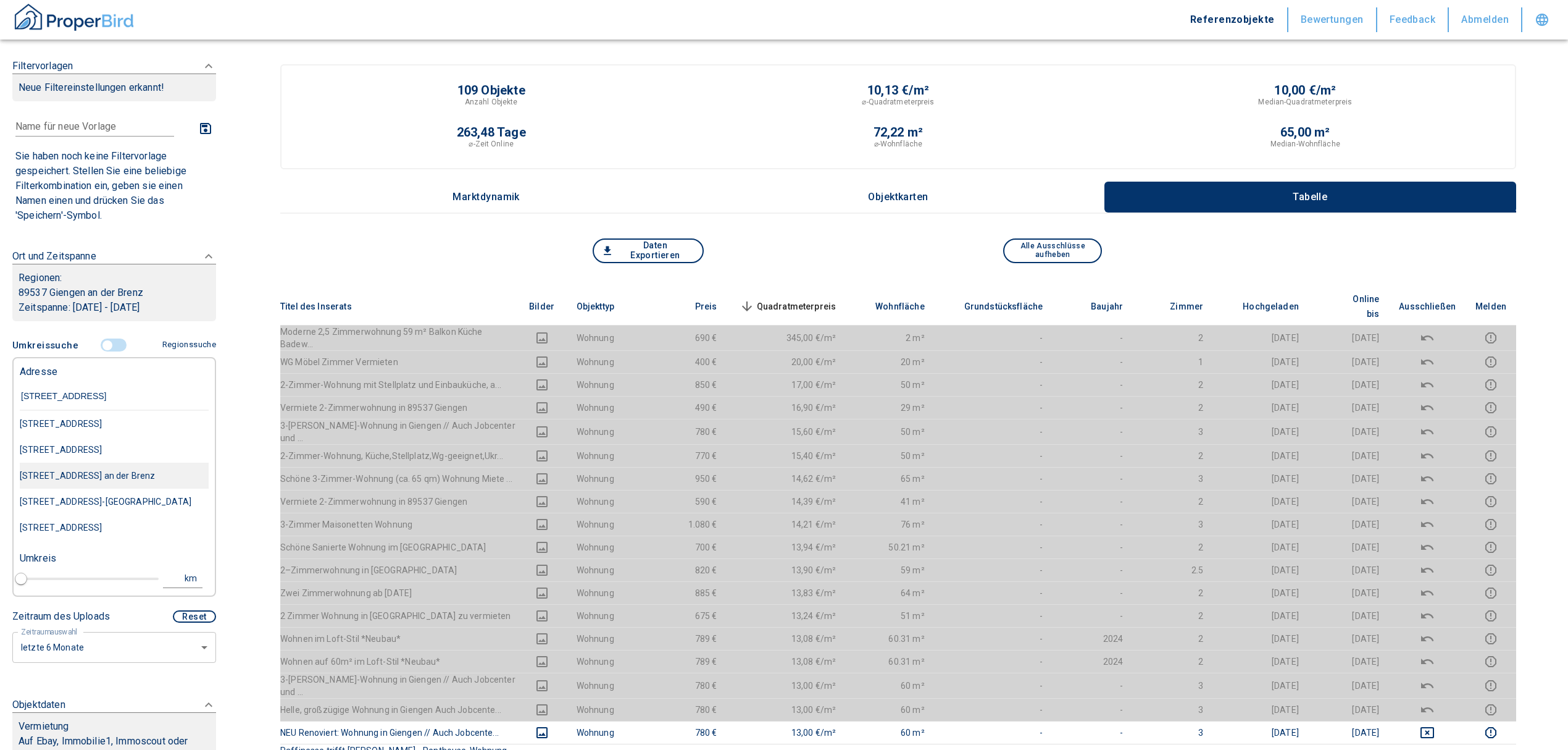
click at [97, 437] on div "[STREET_ADDRESS] an der Brenz" at bounding box center [114, 424] width 189 height 26
type input "2020"
type input "[STREET_ADDRESS] an der Brenz"
type input "1"
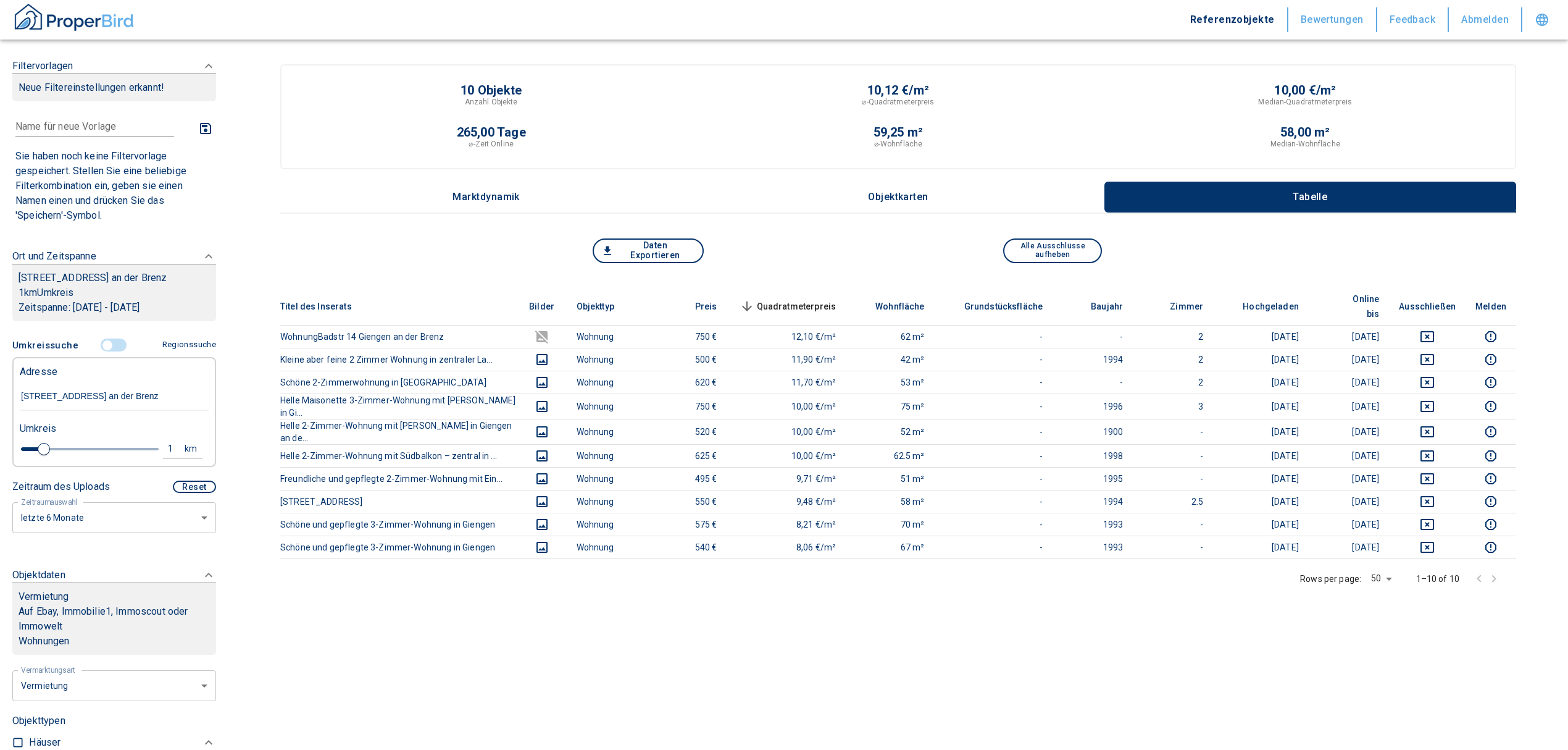
type input "[STREET_ADDRESS] an der Brenz"
